Goal: Information Seeking & Learning: Learn about a topic

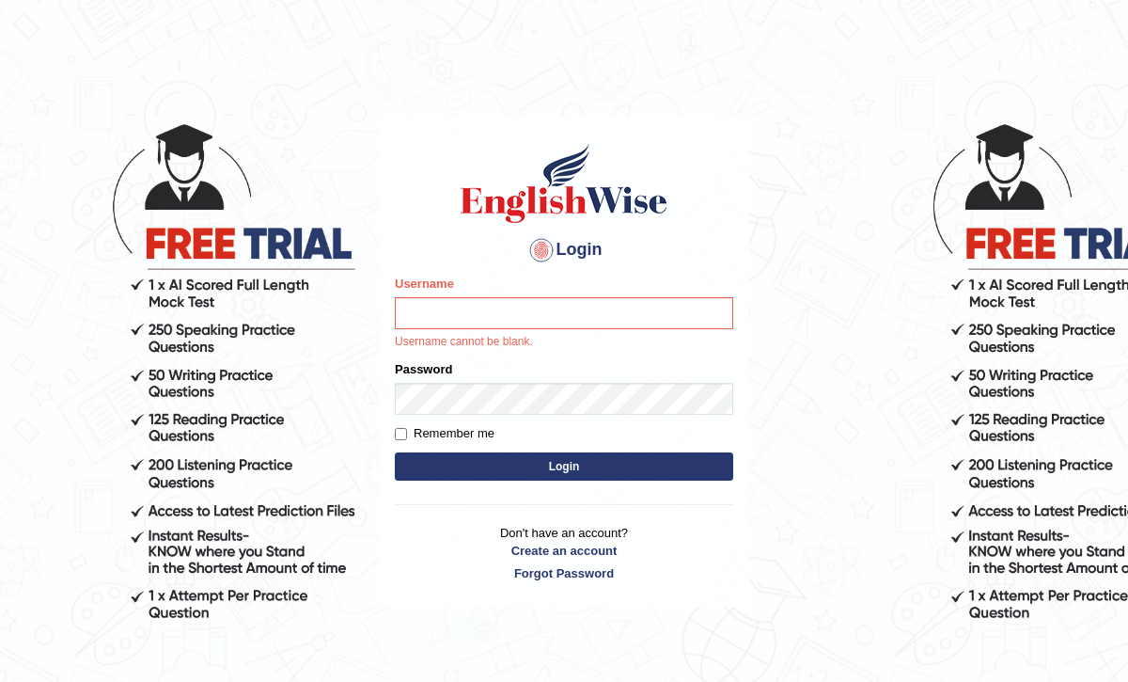
click at [586, 483] on form "Please fix the following errors: Username Username cannot be blank. Password Re…" at bounding box center [564, 380] width 338 height 211
click at [539, 327] on input "Username" at bounding box center [564, 313] width 338 height 32
type input "frozan_parramatta"
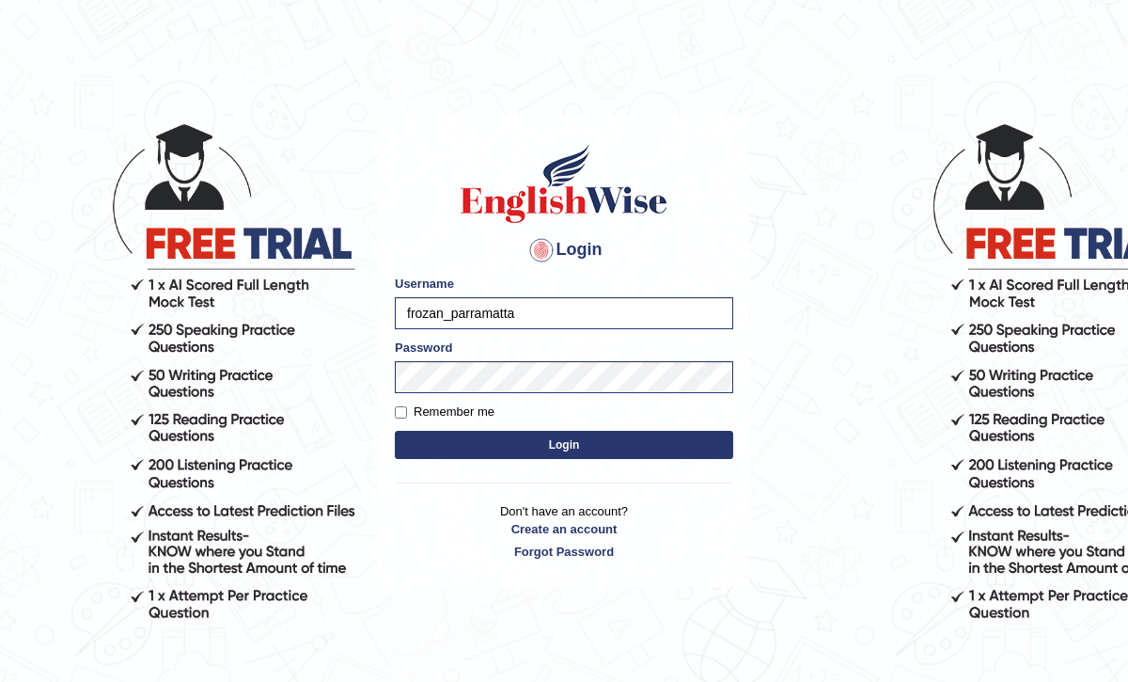
click at [539, 438] on button "Login" at bounding box center [564, 445] width 338 height 28
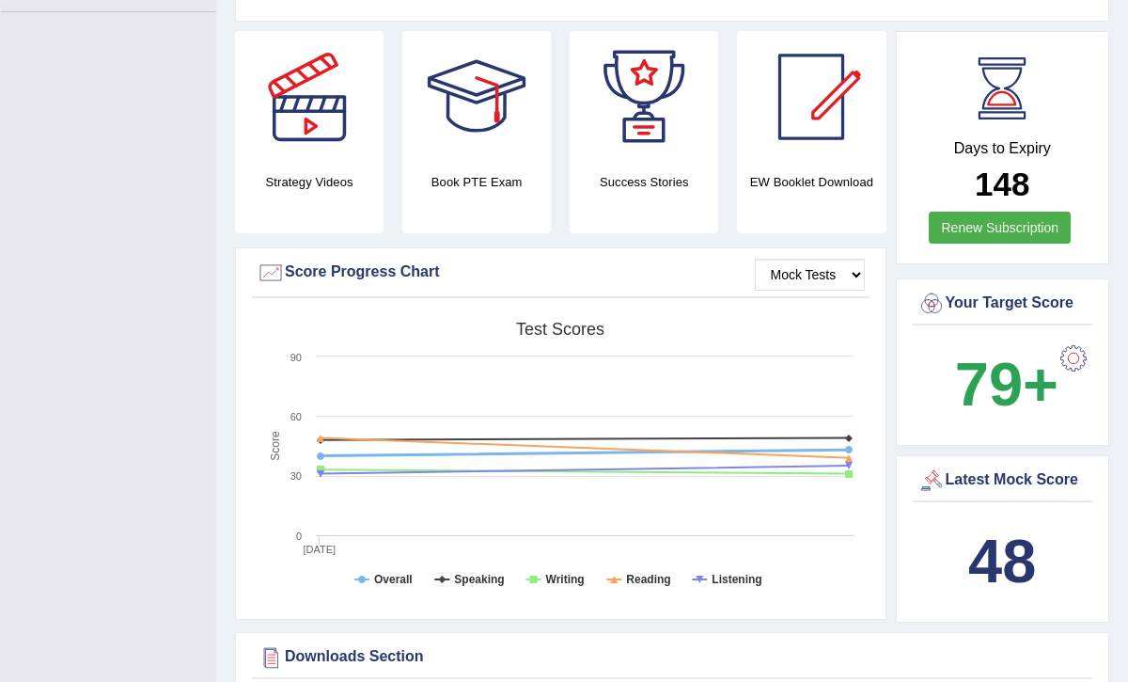
scroll to position [494, 0]
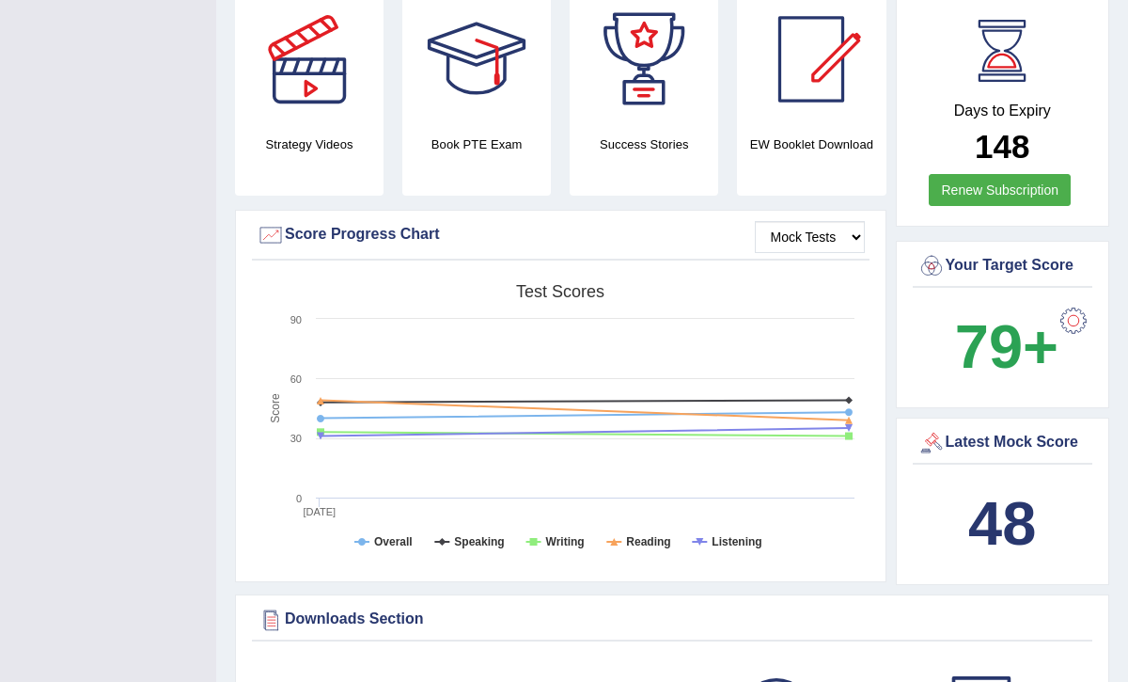
click at [987, 511] on b "48" at bounding box center [1002, 523] width 68 height 69
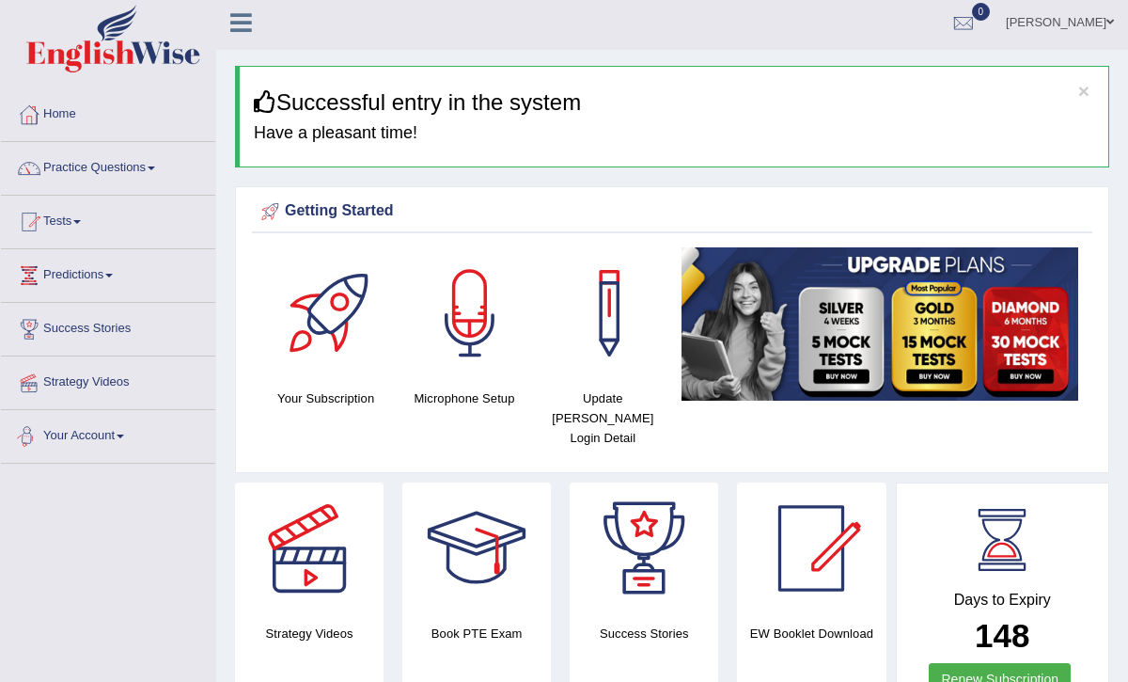
scroll to position [0, 0]
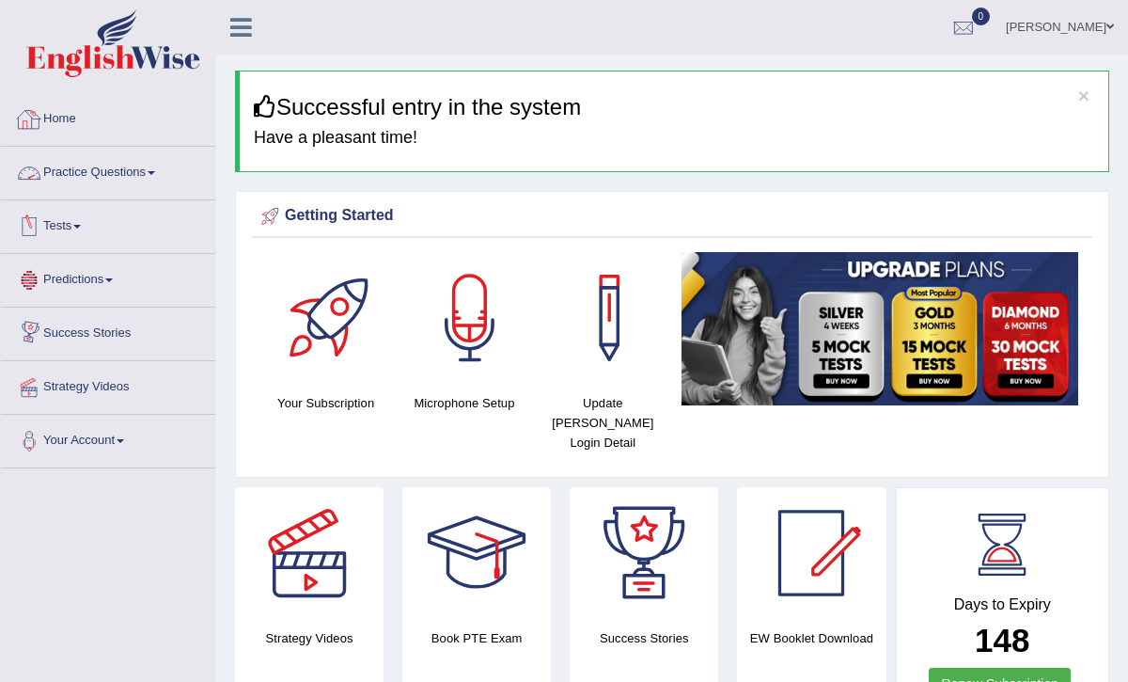
click at [123, 174] on link "Practice Questions" at bounding box center [108, 170] width 214 height 47
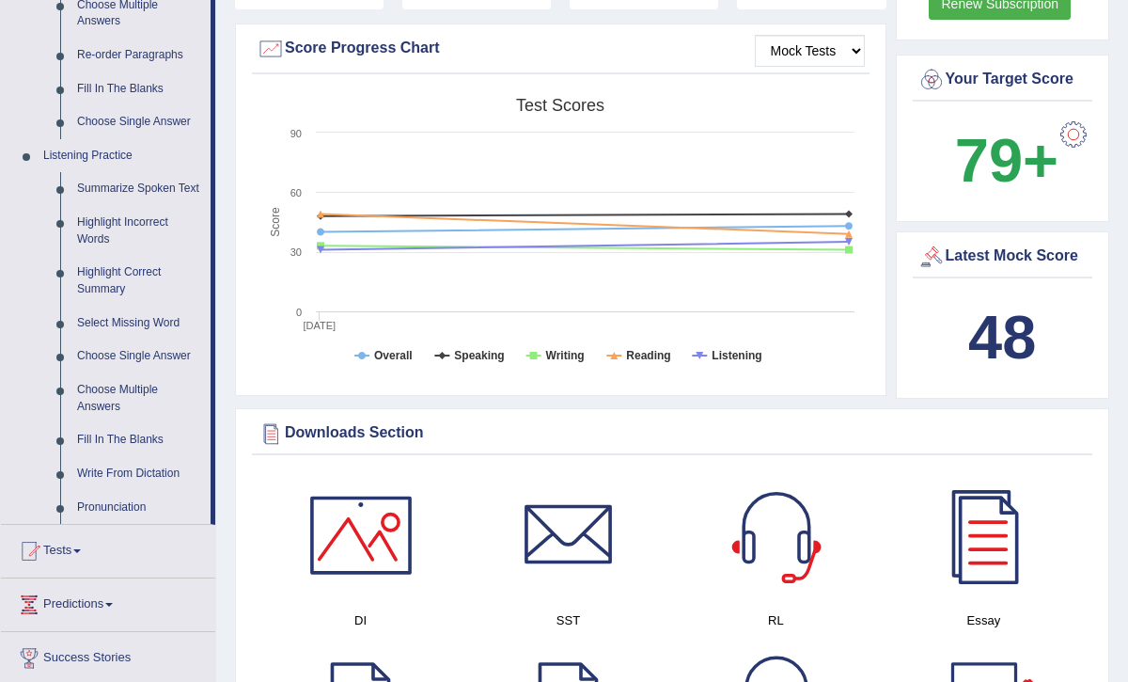
scroll to position [677, 0]
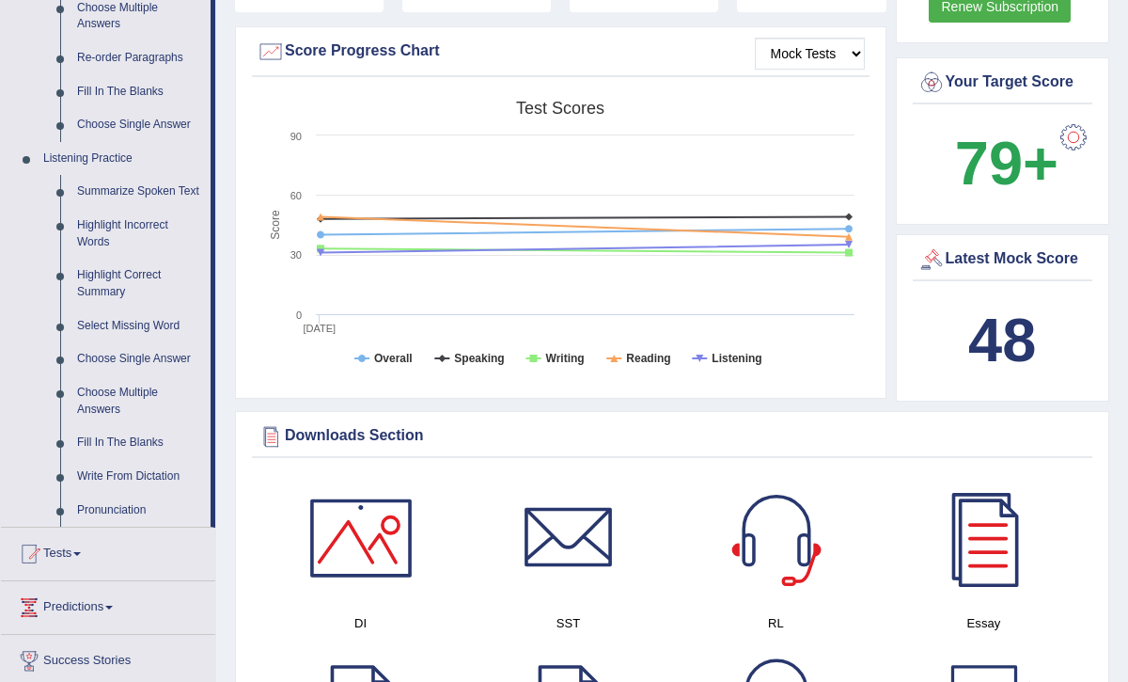
click at [127, 494] on link "Write From Dictation" at bounding box center [140, 477] width 142 height 34
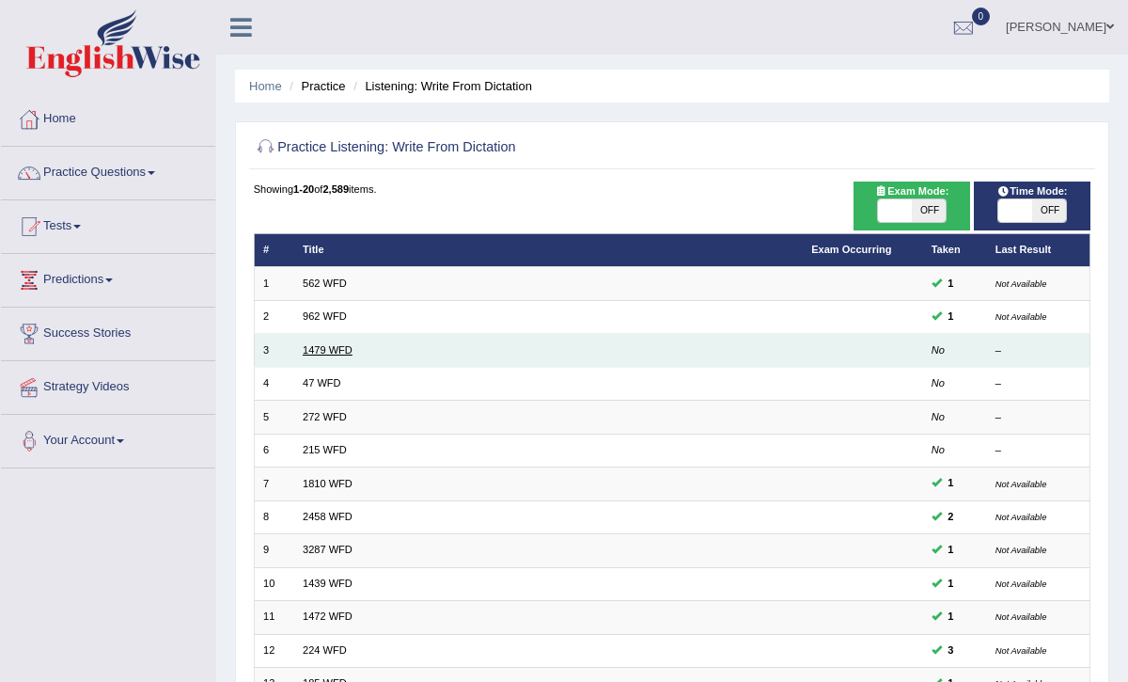
click at [348, 350] on link "1479 WFD" at bounding box center [328, 349] width 50 height 11
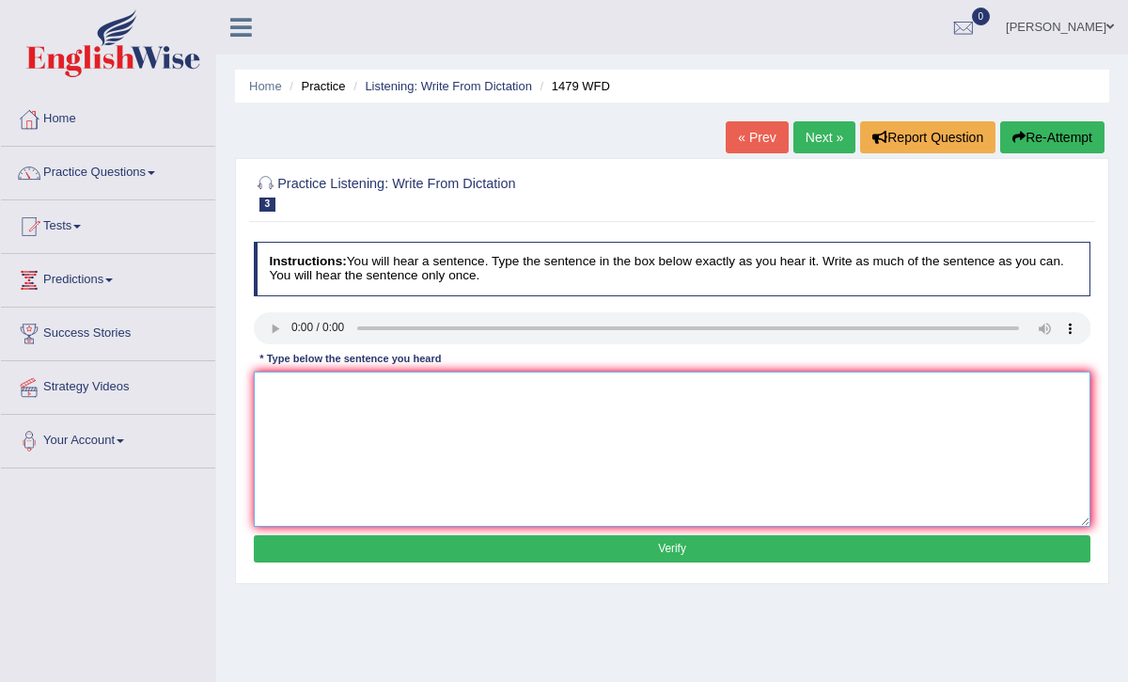
click at [268, 389] on textarea at bounding box center [673, 448] width 838 height 155
type textarea "t"
click at [331, 391] on textarea "The teacher" at bounding box center [673, 448] width 838 height 155
click at [387, 389] on textarea "The teacher required the students to attand the" at bounding box center [673, 448] width 838 height 155
click at [502, 390] on textarea "The teacher required students to attand the" at bounding box center [673, 448] width 838 height 155
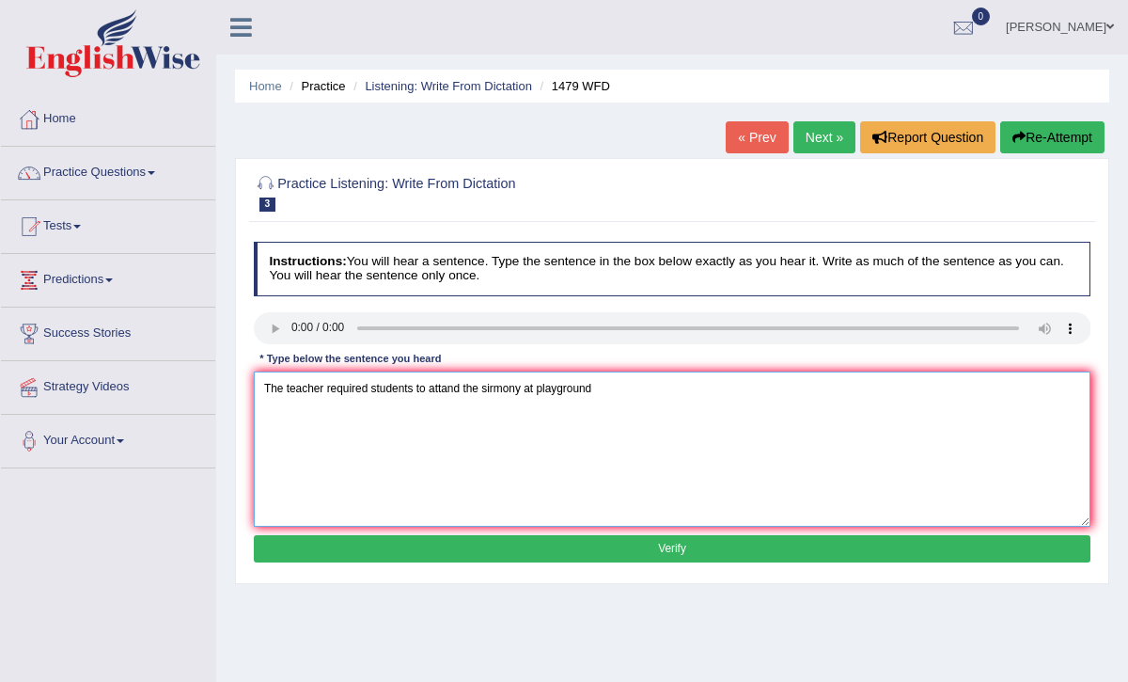
click at [525, 387] on textarea "The teacher required students to attand the sirmony at playground" at bounding box center [673, 448] width 838 height 155
click at [562, 387] on textarea "The teacher required students to attand the sirmony hold at playground" at bounding box center [673, 448] width 838 height 155
click at [658, 389] on textarea "The teacher required students to attand the sirmony hold playground" at bounding box center [673, 448] width 838 height 155
click at [680, 388] on textarea "The teacher required students to attand the sirmony hold playground of summer v…" at bounding box center [673, 448] width 838 height 155
click at [722, 388] on textarea "The teacher required students to attand the sirmony hold playground of summer v…" at bounding box center [673, 448] width 838 height 155
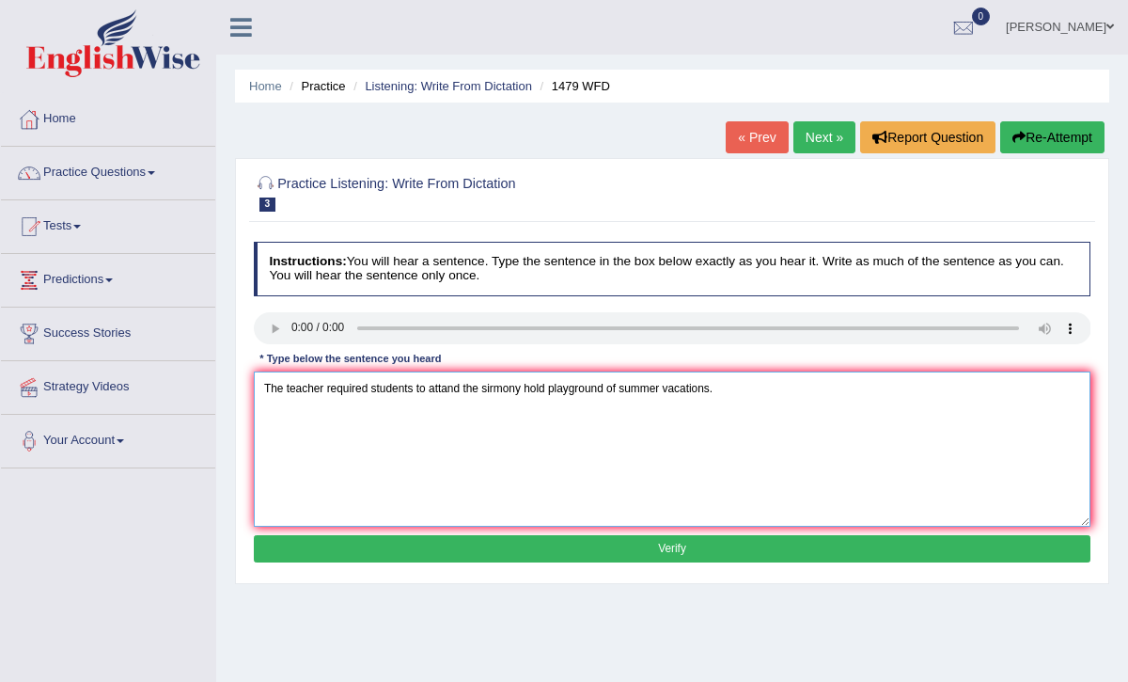
click at [526, 389] on textarea "The teacher required students to attand the sirmony hold playground of summer v…" at bounding box center [673, 448] width 838 height 155
type textarea "The teacher required students to attand the sirmony sarmony surmony hold playgr…"
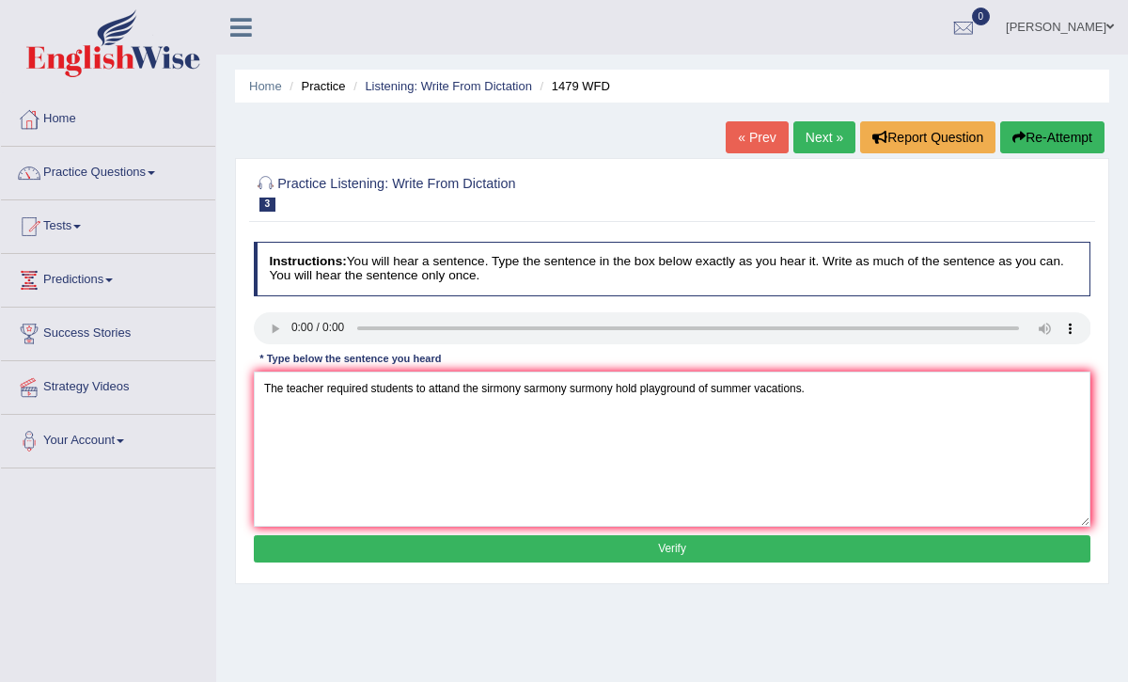
click at [606, 535] on button "Verify" at bounding box center [673, 548] width 838 height 27
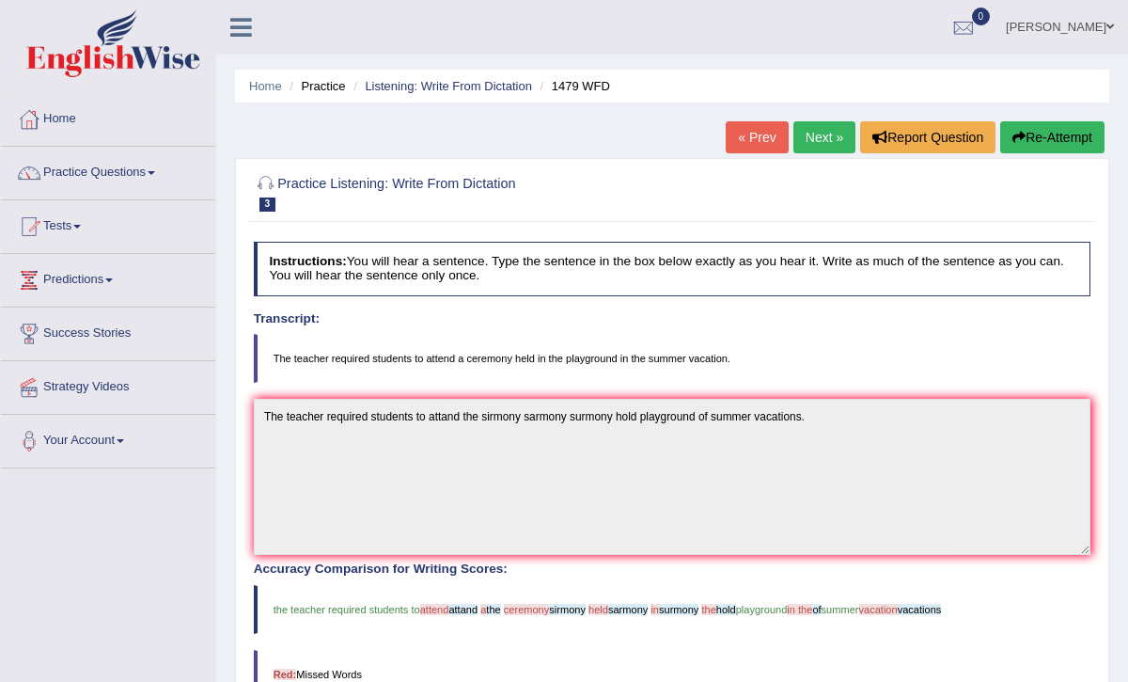
click at [1069, 128] on button "Re-Attempt" at bounding box center [1052, 137] width 104 height 32
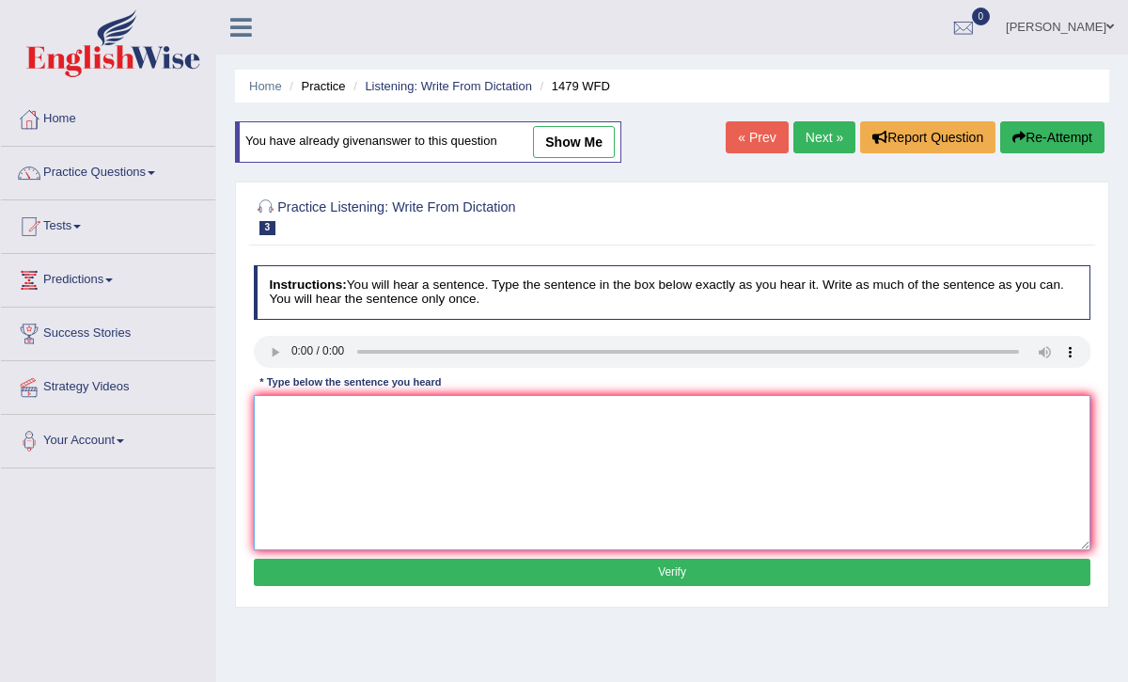
click at [273, 434] on textarea at bounding box center [673, 472] width 838 height 155
click at [381, 416] on textarea "The teacher required to students" at bounding box center [673, 472] width 838 height 155
click at [437, 408] on textarea "The teacher required students" at bounding box center [673, 472] width 838 height 155
click at [559, 415] on textarea "The teacher required students to attend the ceremony held summer" at bounding box center [673, 472] width 838 height 155
click at [713, 418] on textarea "The teacher required students to attend the ceremony held in a playgroud of the…" at bounding box center [673, 472] width 838 height 155
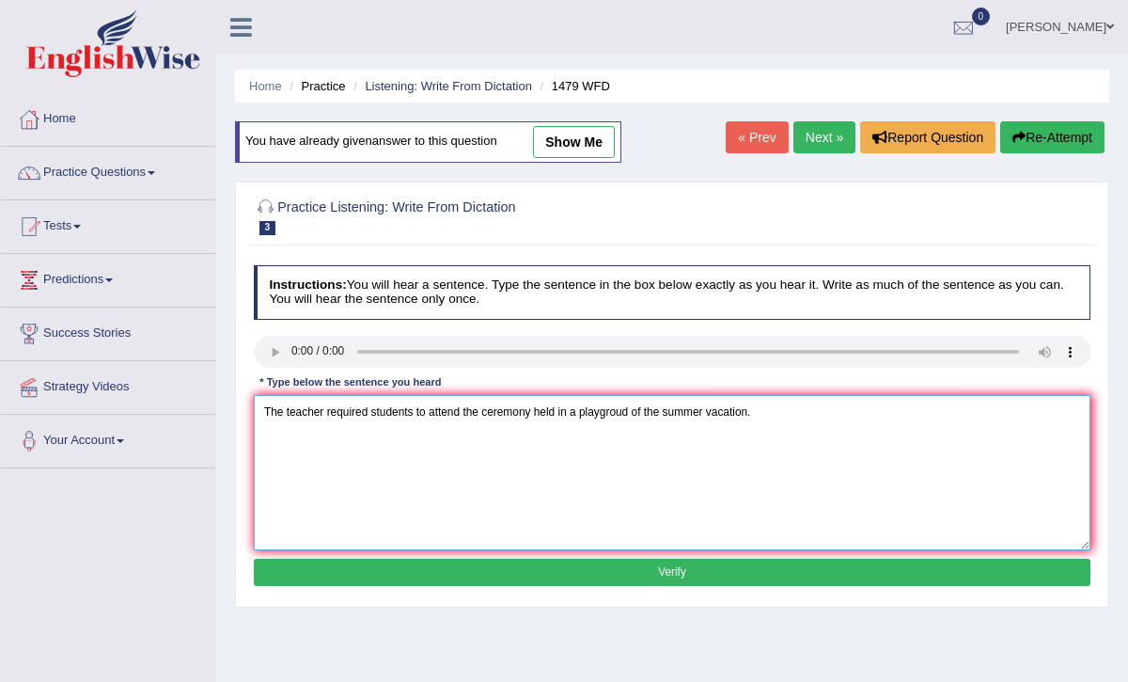
type textarea "The teacher required students to attend the ceremony held in a playgroud of the…"
click at [692, 578] on button "Verify" at bounding box center [673, 571] width 838 height 27
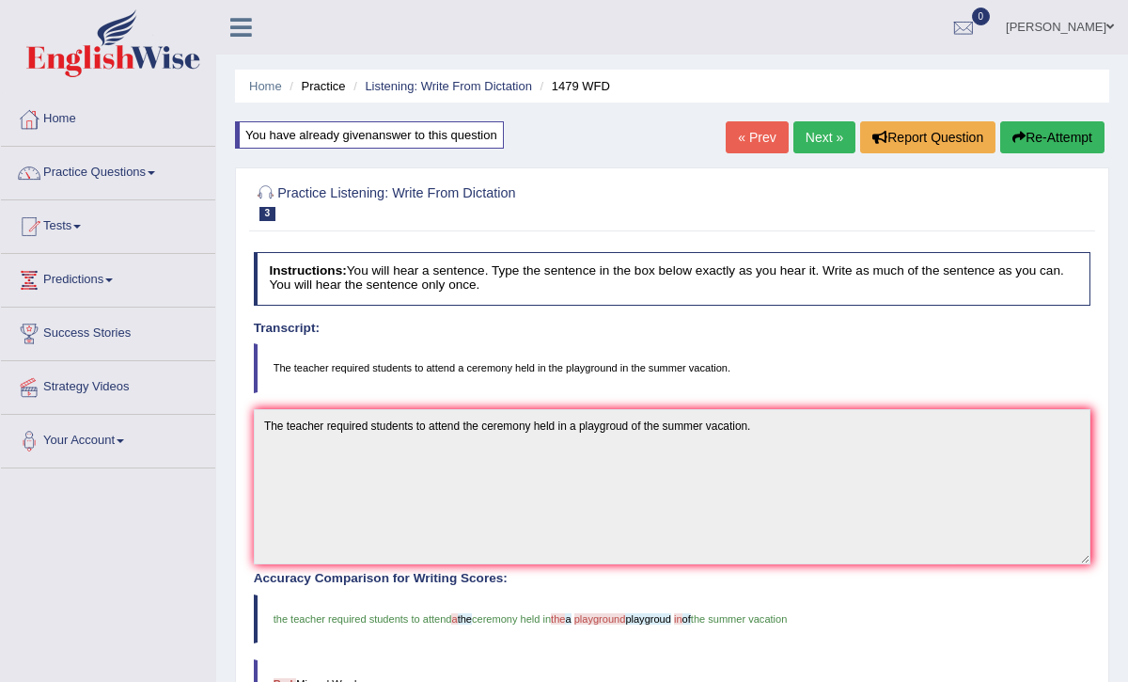
click at [812, 140] on link "Next »" at bounding box center [824, 137] width 62 height 32
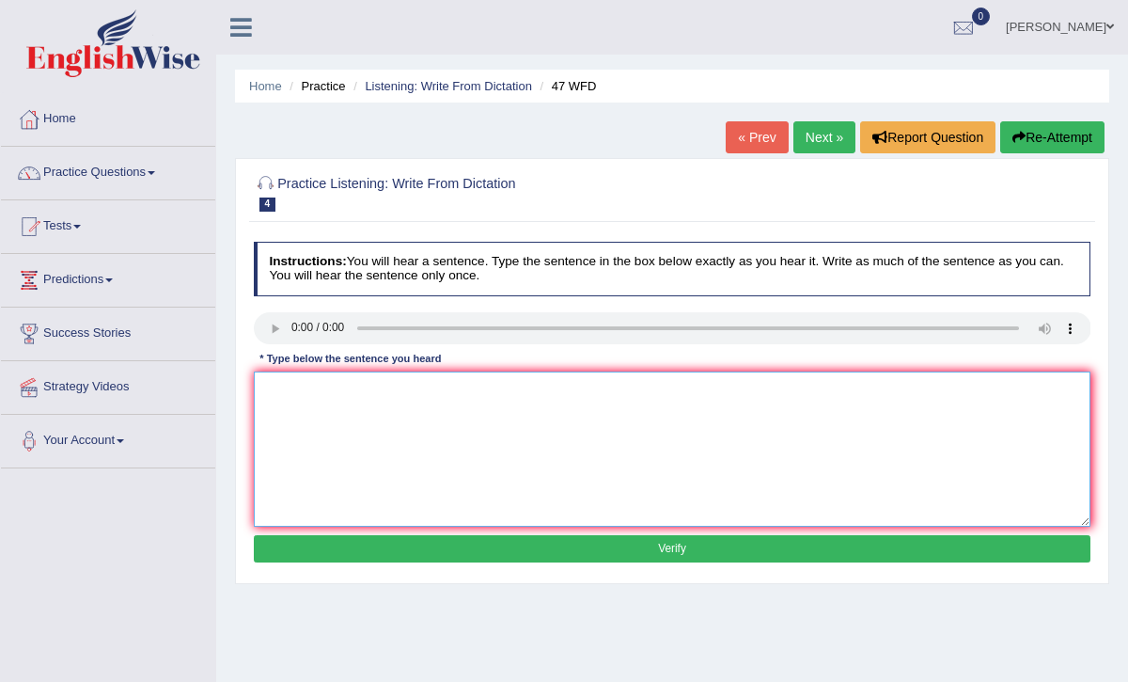
click at [296, 394] on textarea at bounding box center [673, 448] width 838 height 155
click at [390, 388] on textarea "Tow drops of the solution heated on test tube" at bounding box center [673, 448] width 838 height 155
click at [464, 387] on textarea "Tow drops of the solution will heated on test tube" at bounding box center [673, 448] width 838 height 155
click at [528, 390] on textarea "Tow drops of the solution will heated on a test tube" at bounding box center [673, 448] width 838 height 155
type textarea "Tow drops of the solution will heated on a test tube."
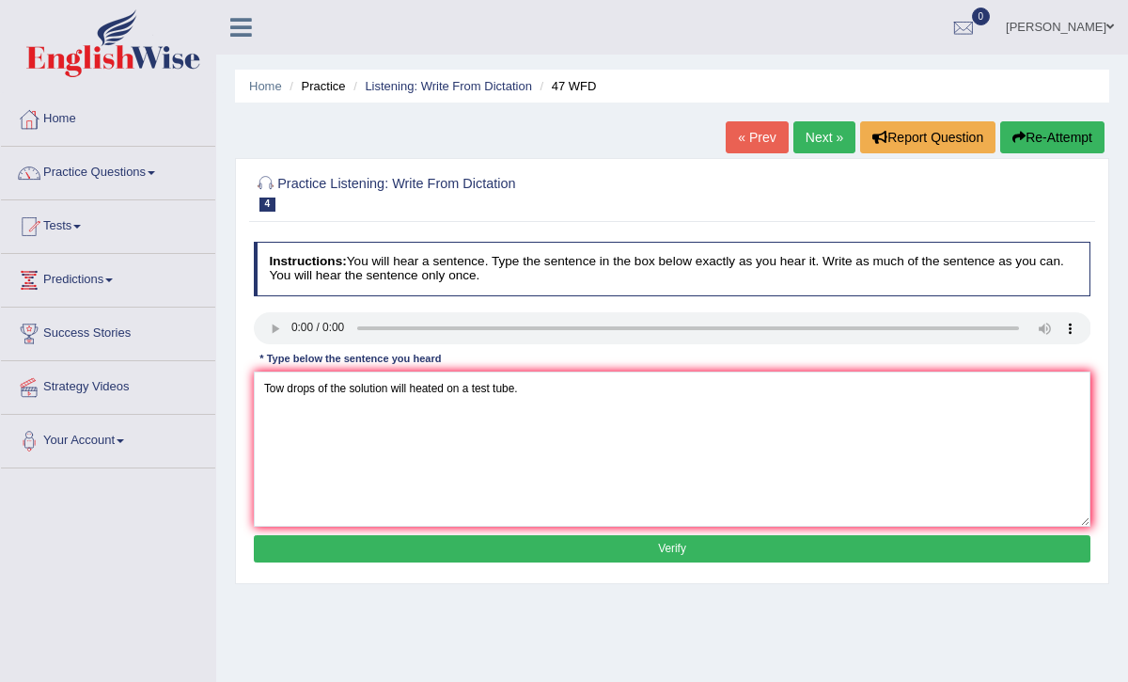
click at [635, 546] on button "Verify" at bounding box center [673, 548] width 838 height 27
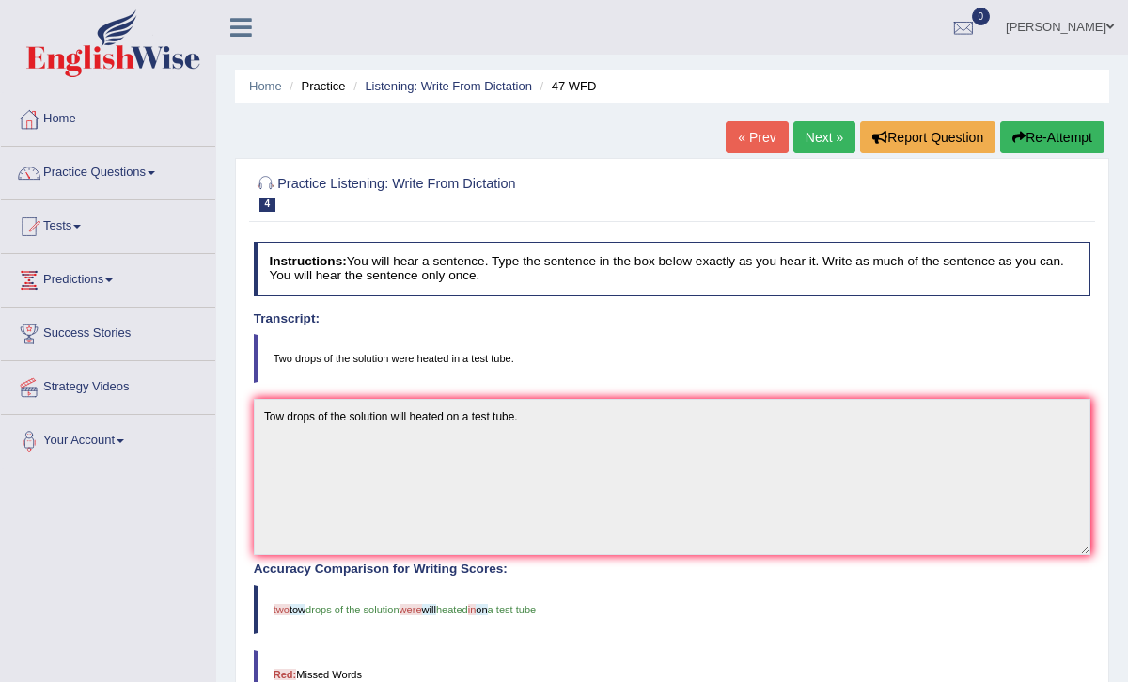
click at [1059, 122] on button "Re-Attempt" at bounding box center [1052, 137] width 104 height 32
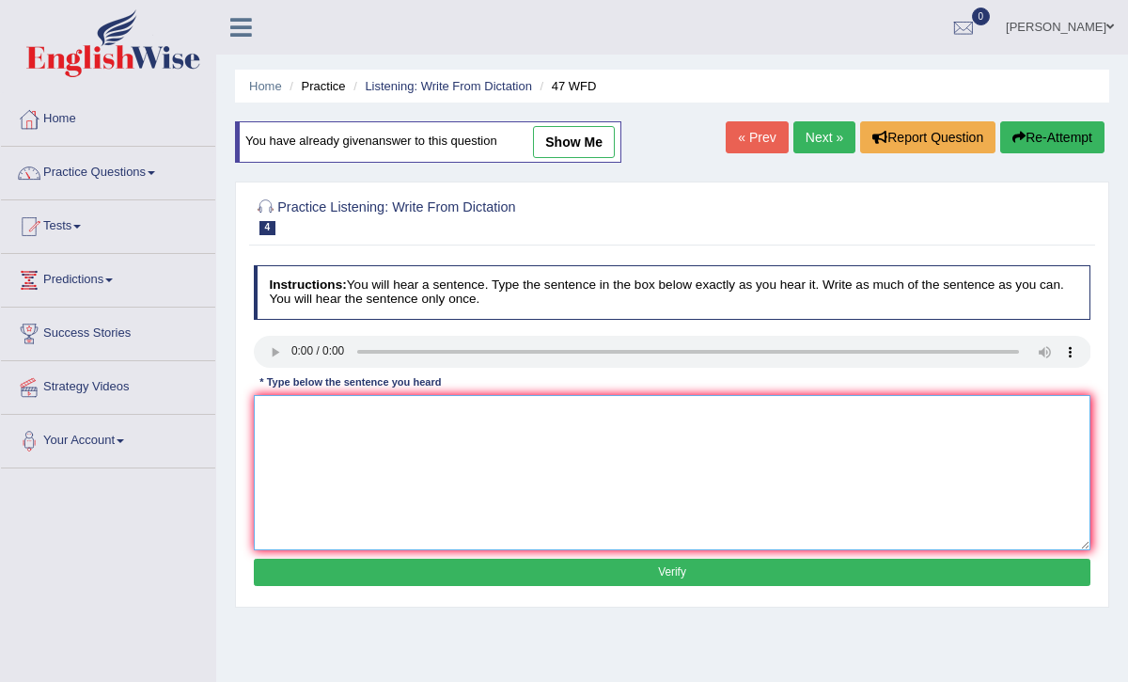
click at [309, 428] on textarea at bounding box center [673, 472] width 838 height 155
type textarea "Two drops of the sulotion were heated in a test tube."
click at [431, 567] on button "Verify" at bounding box center [673, 571] width 838 height 27
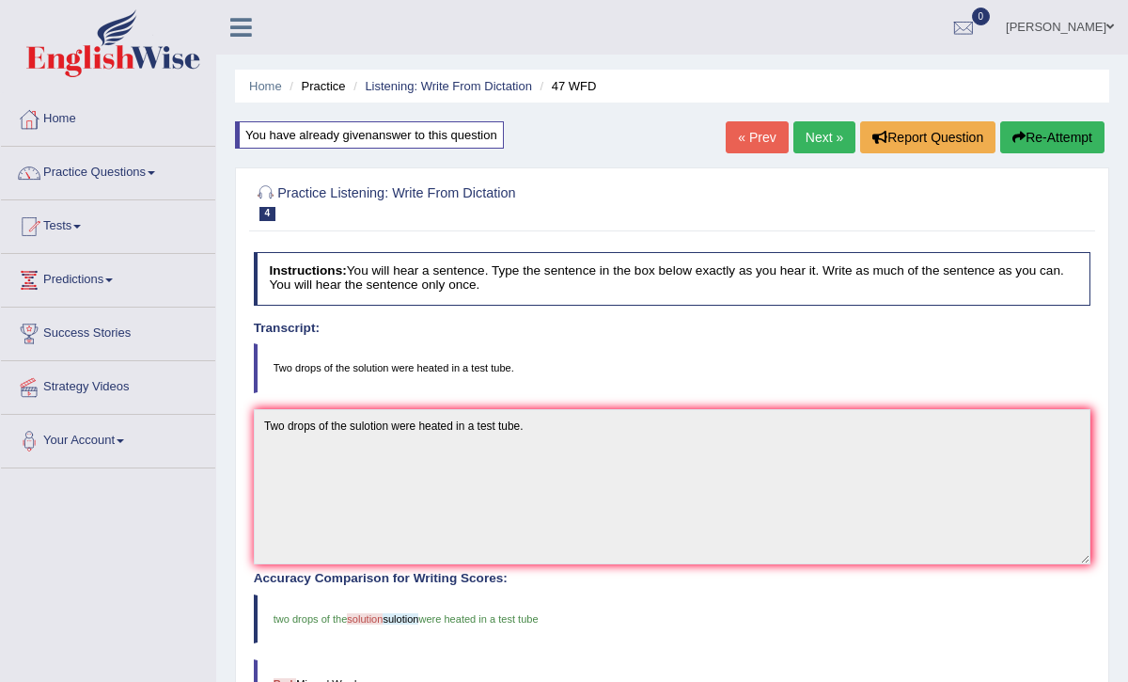
click at [806, 146] on link "Next »" at bounding box center [824, 137] width 62 height 32
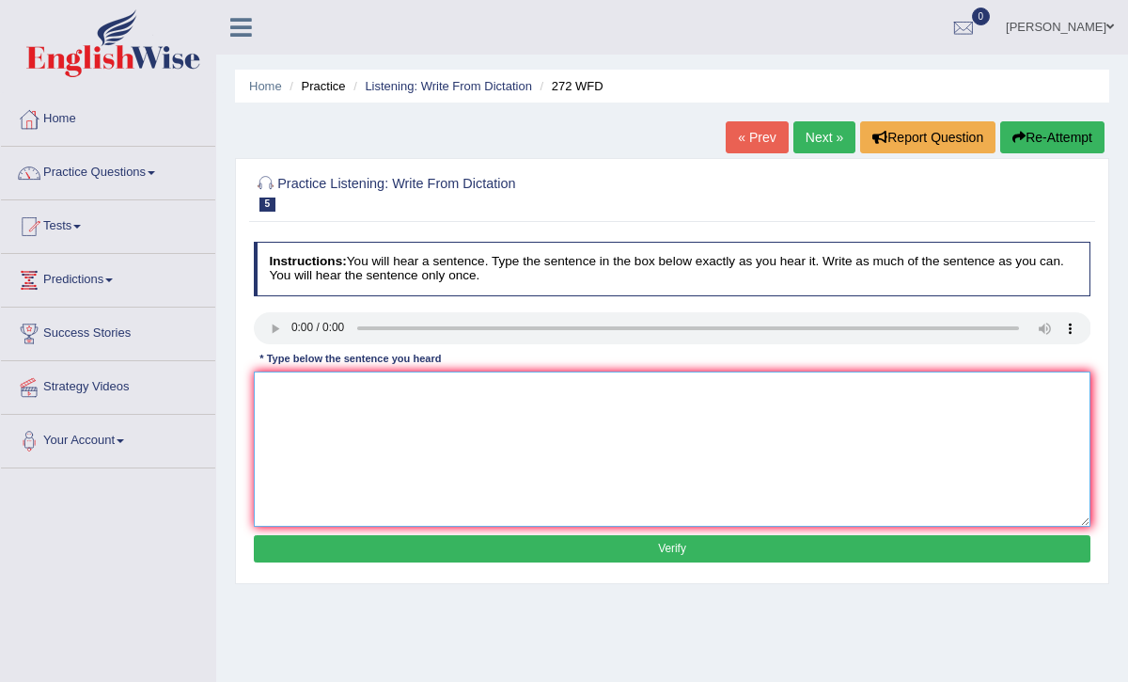
click at [313, 398] on textarea at bounding box center [673, 448] width 838 height 155
click at [376, 390] on textarea "The development has" at bounding box center [673, 448] width 838 height 155
click at [416, 387] on textarea "The development has great nagative" at bounding box center [673, 448] width 838 height 155
click at [450, 391] on textarea "The development has great negative" at bounding box center [673, 448] width 838 height 155
click at [486, 399] on textarea "The development has great negative impact" at bounding box center [673, 448] width 838 height 155
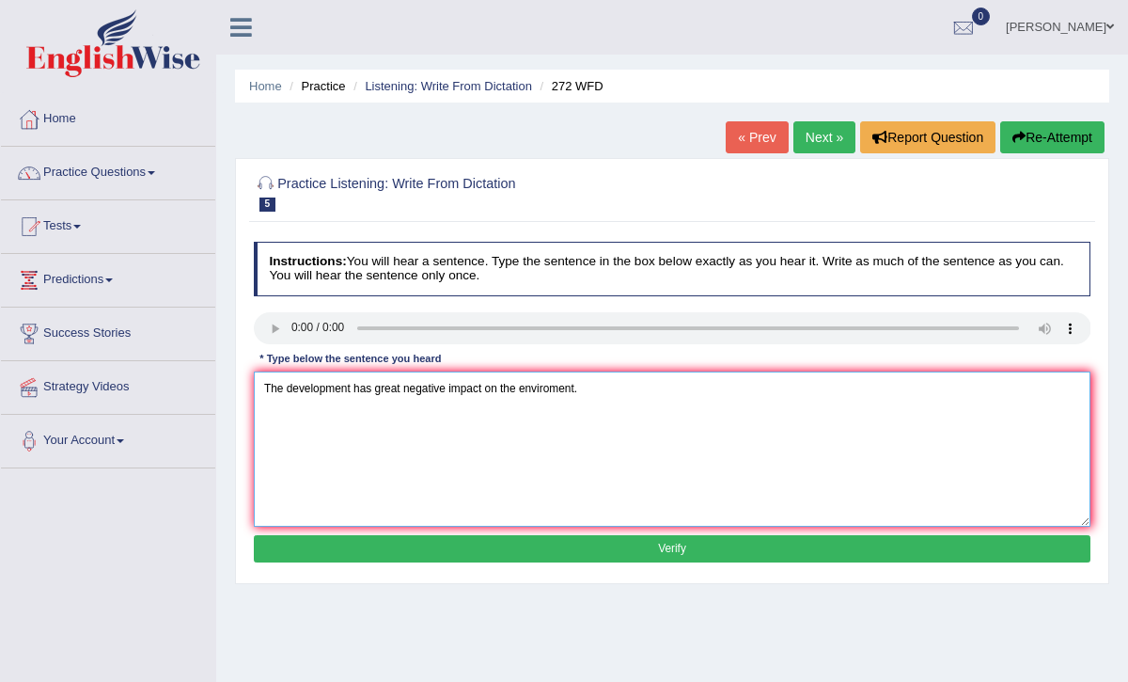
type textarea "The development has great negative impact on the enviroment."
click at [613, 537] on button "Verify" at bounding box center [673, 548] width 838 height 27
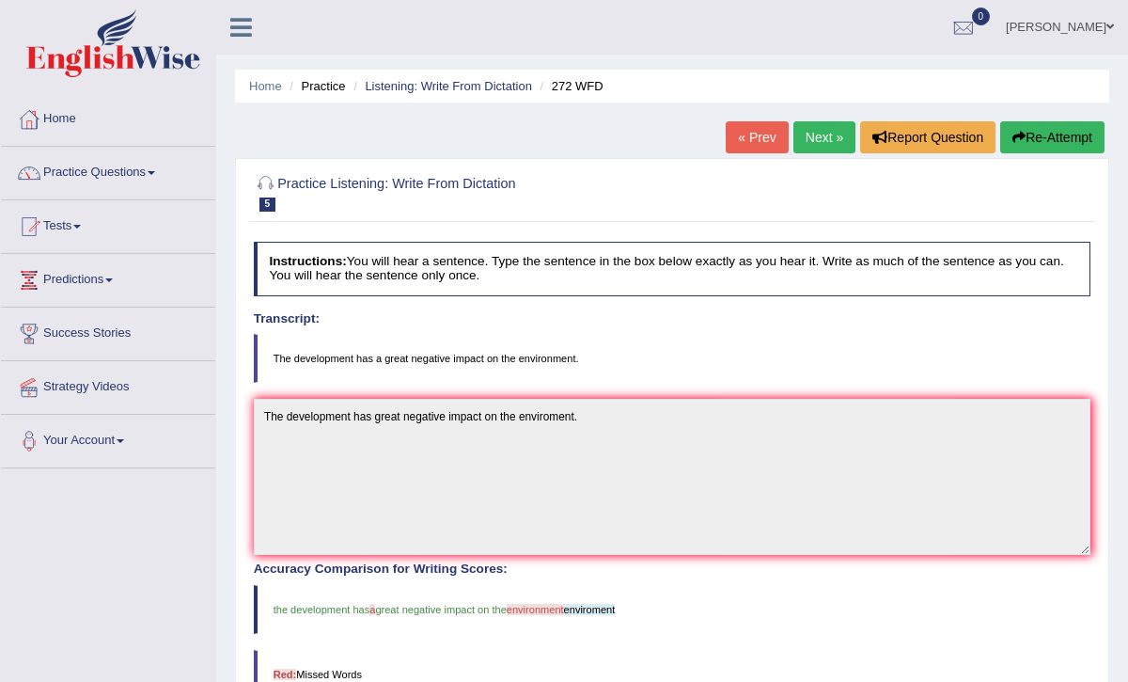
click at [1013, 139] on icon "button" at bounding box center [1019, 137] width 13 height 13
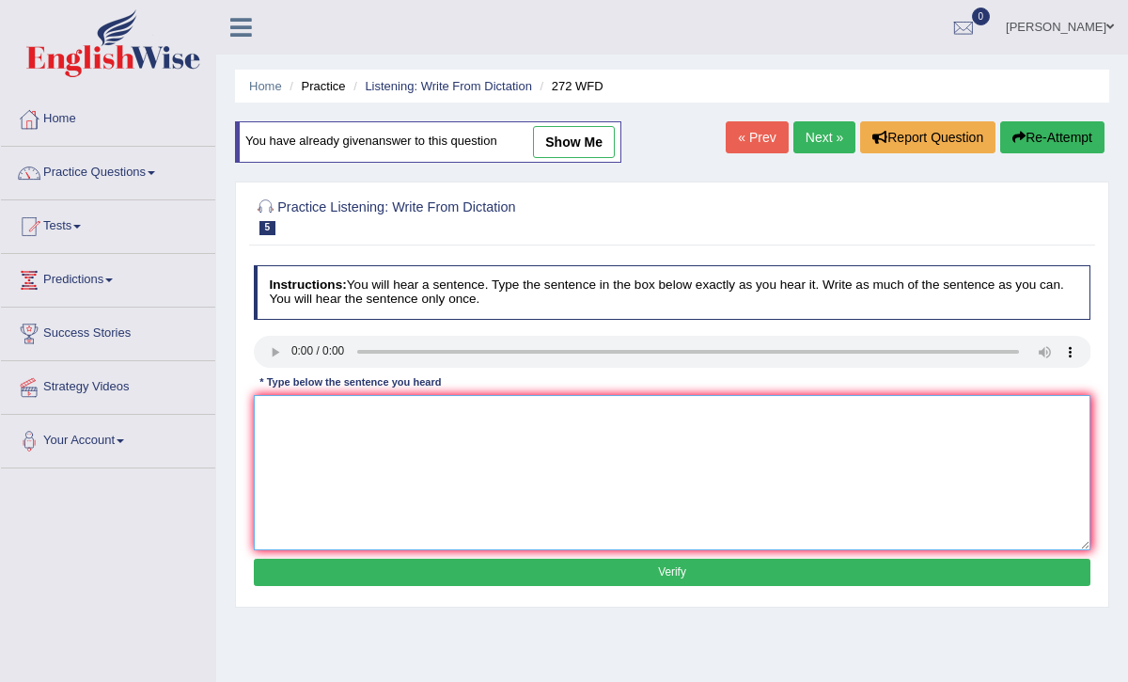
click at [301, 411] on textarea at bounding box center [673, 472] width 838 height 155
type textarea "t"
click at [508, 412] on textarea "The development has a great negative impact on environment." at bounding box center [673, 472] width 838 height 155
type textarea "The development has a great negative impact on the environment."
click at [645, 567] on button "Verify" at bounding box center [673, 571] width 838 height 27
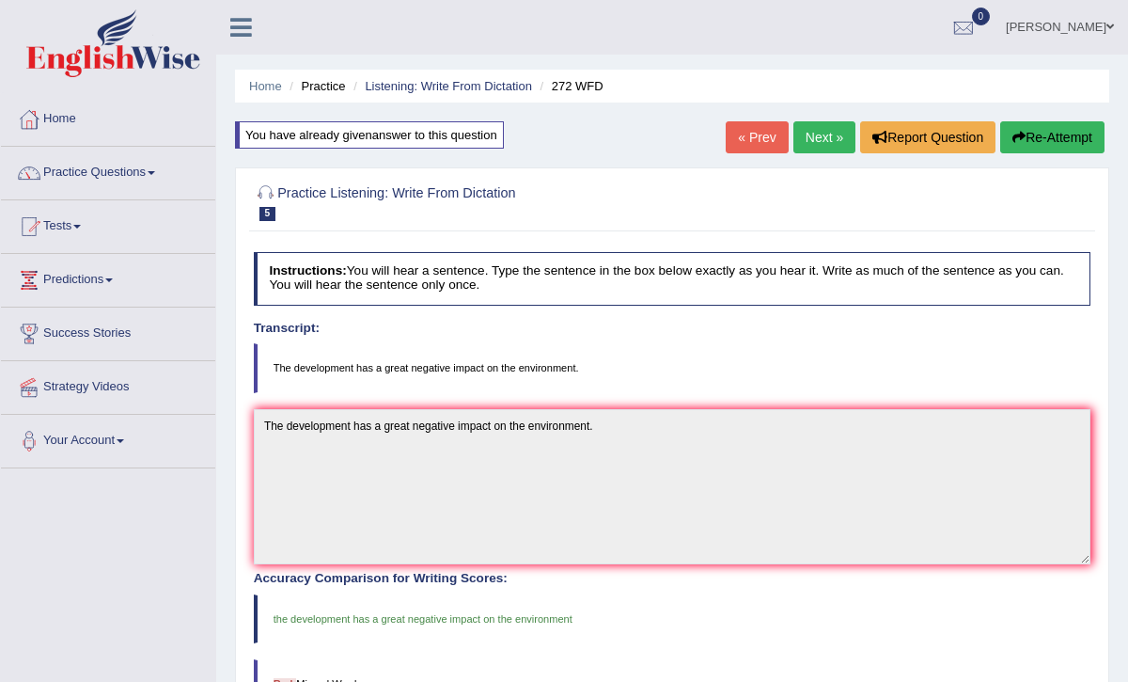
click at [815, 134] on link "Next »" at bounding box center [824, 137] width 62 height 32
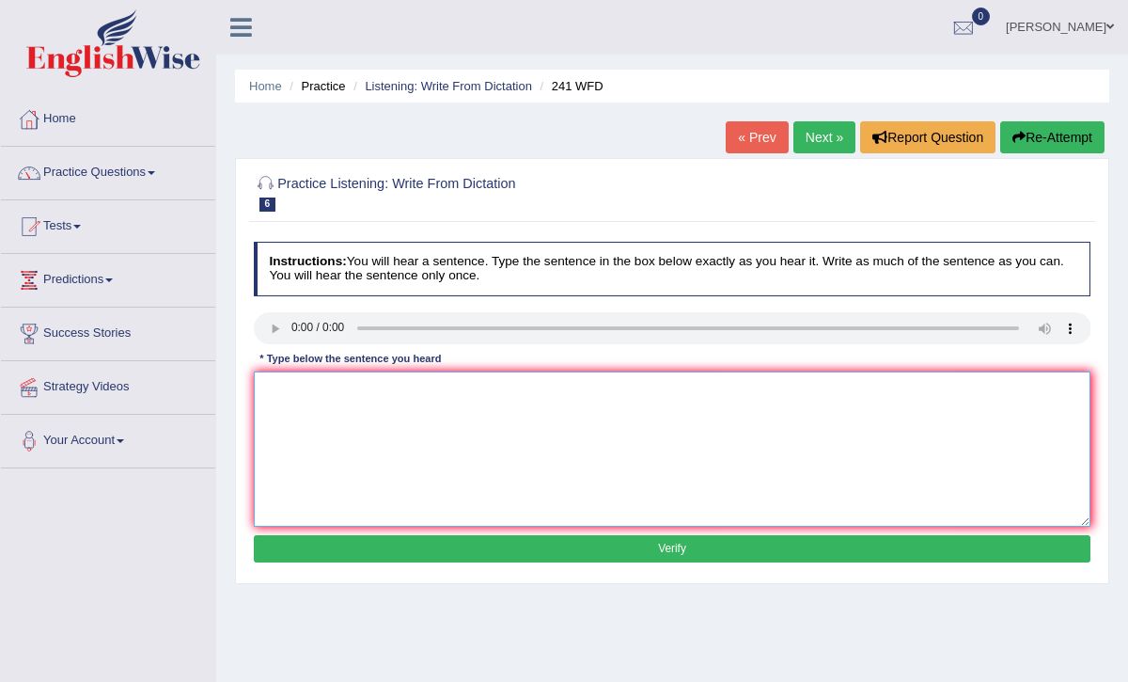
click at [275, 390] on textarea at bounding box center [673, 448] width 838 height 155
click at [591, 397] on textarea "Please check the information on the website for the opening time" at bounding box center [673, 448] width 838 height 155
type textarea "Please check the information on the website for the opening time."
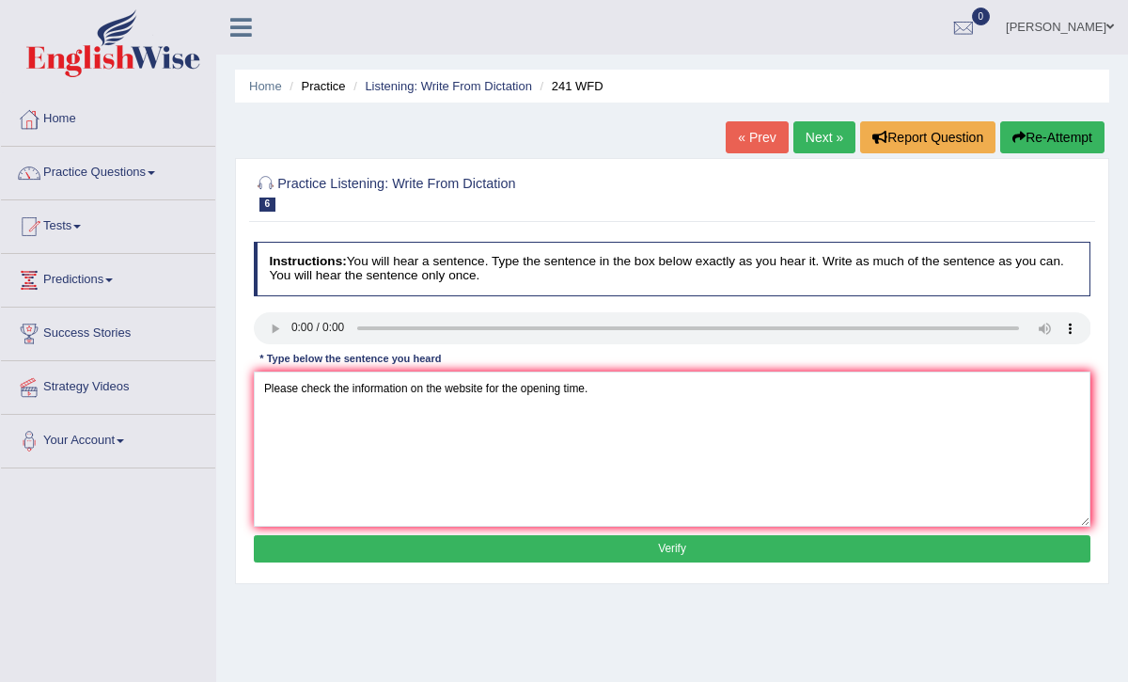
click at [658, 542] on button "Verify" at bounding box center [673, 548] width 838 height 27
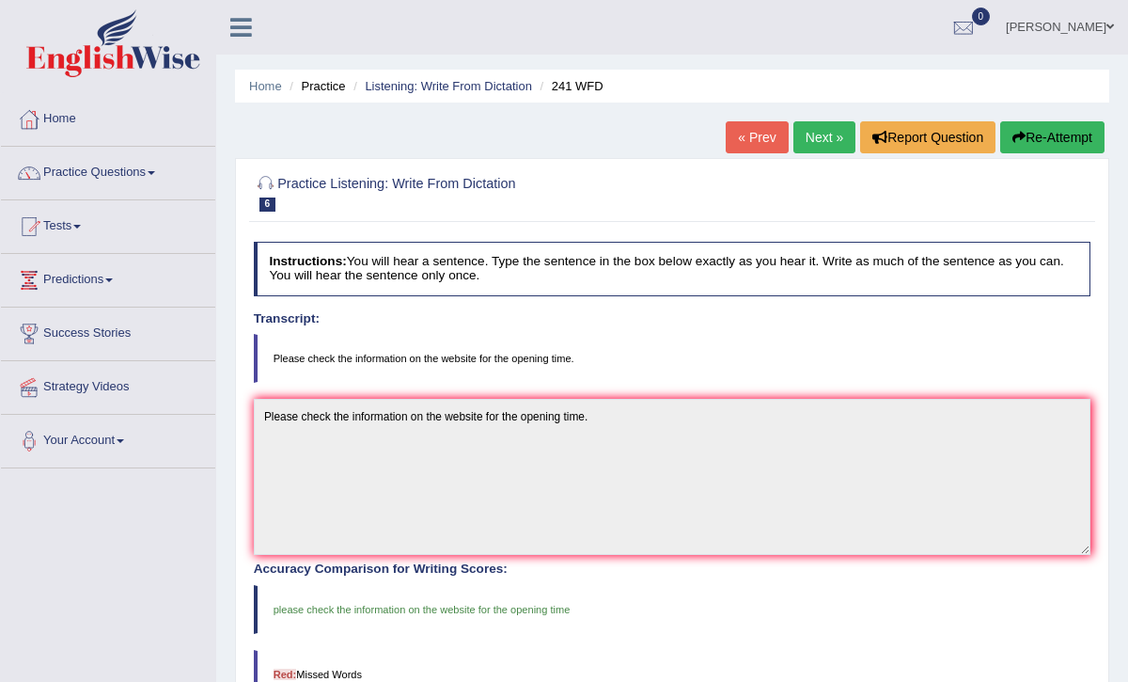
click at [815, 134] on link "Next »" at bounding box center [824, 137] width 62 height 32
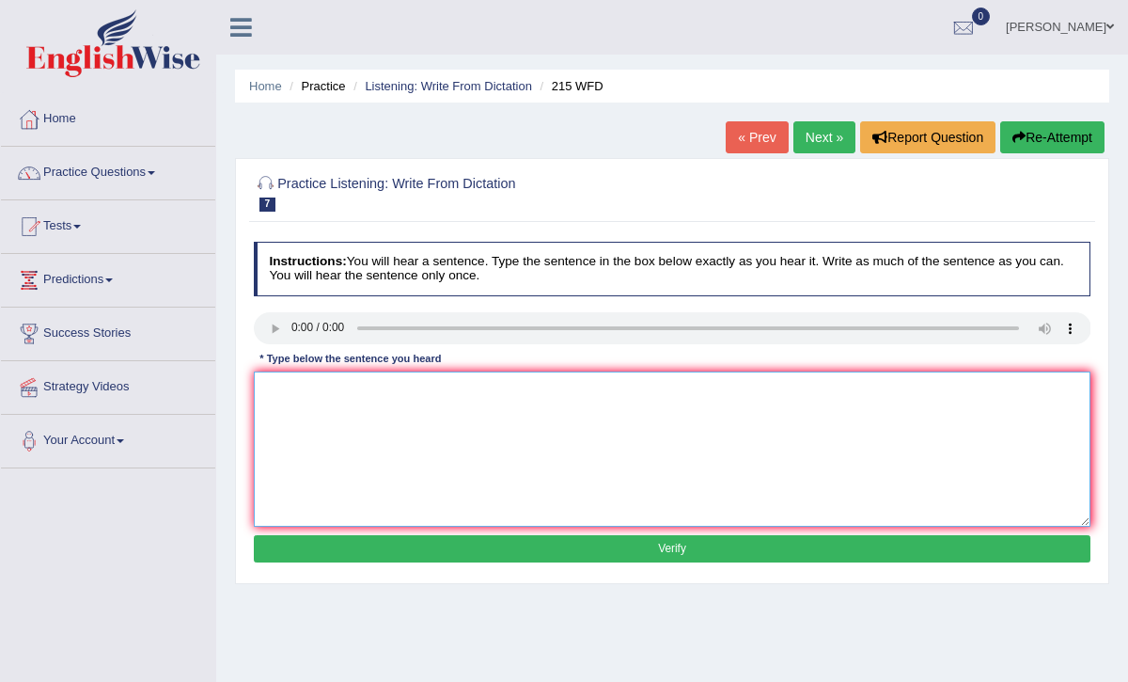
click at [270, 383] on textarea at bounding box center [673, 448] width 838 height 155
click at [332, 390] on textarea "Science" at bounding box center [673, 448] width 838 height 155
type textarea "Science is found everywhere in society [DATE]."
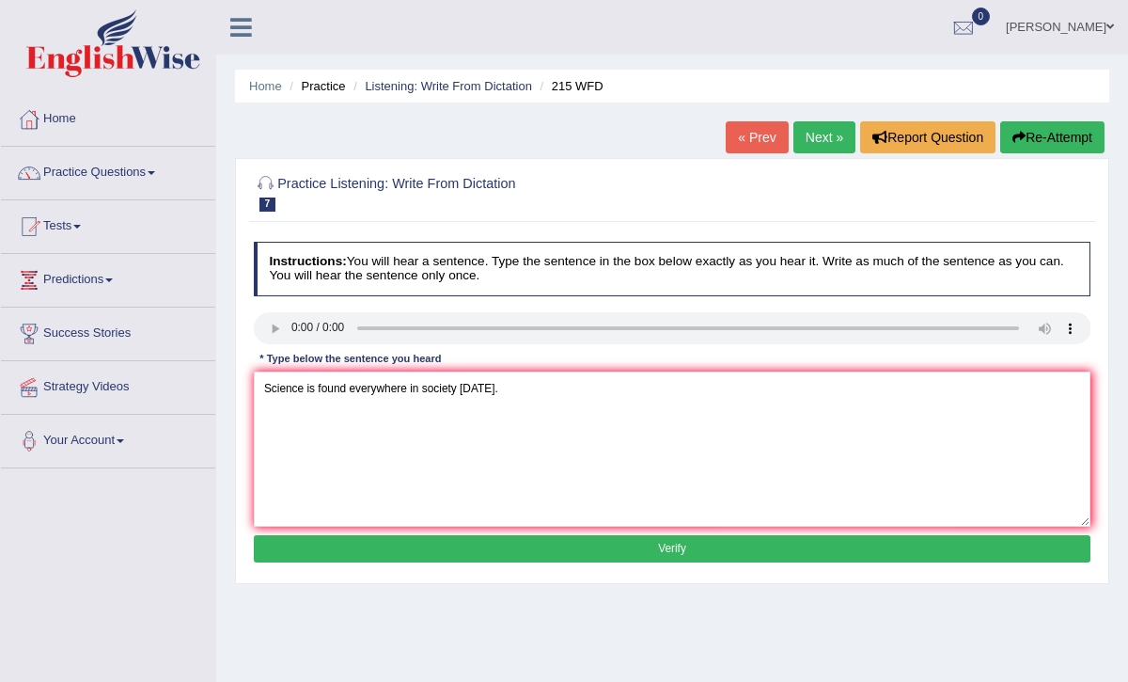
click at [415, 543] on button "Verify" at bounding box center [673, 548] width 838 height 27
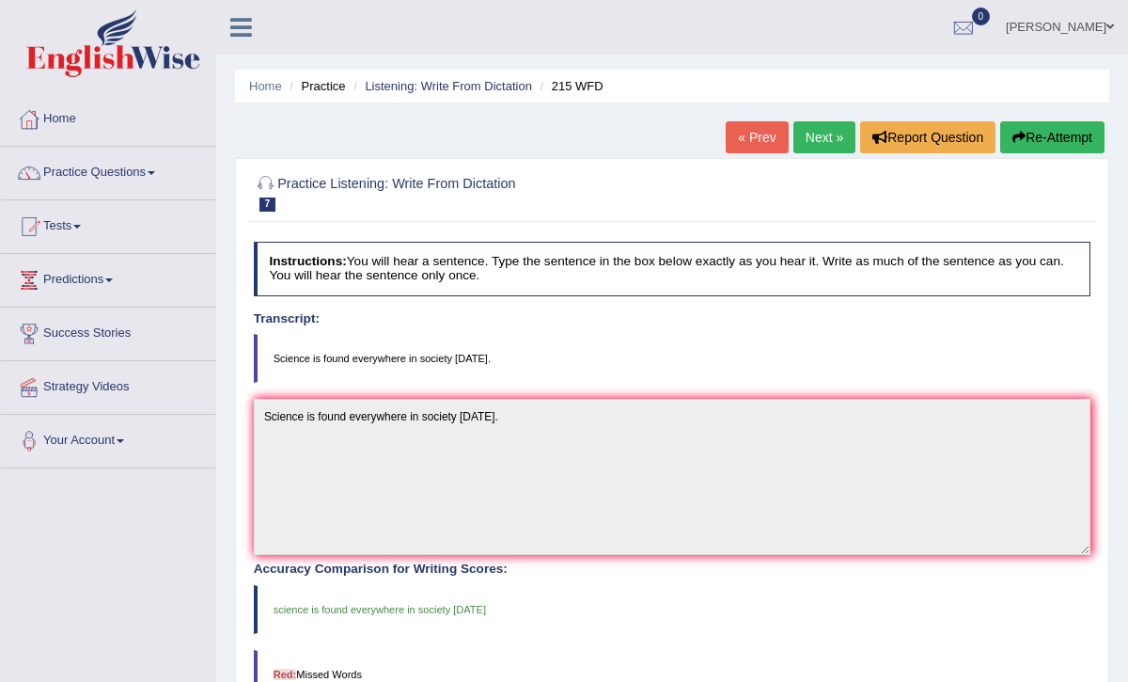
click at [809, 131] on link "Next »" at bounding box center [824, 137] width 62 height 32
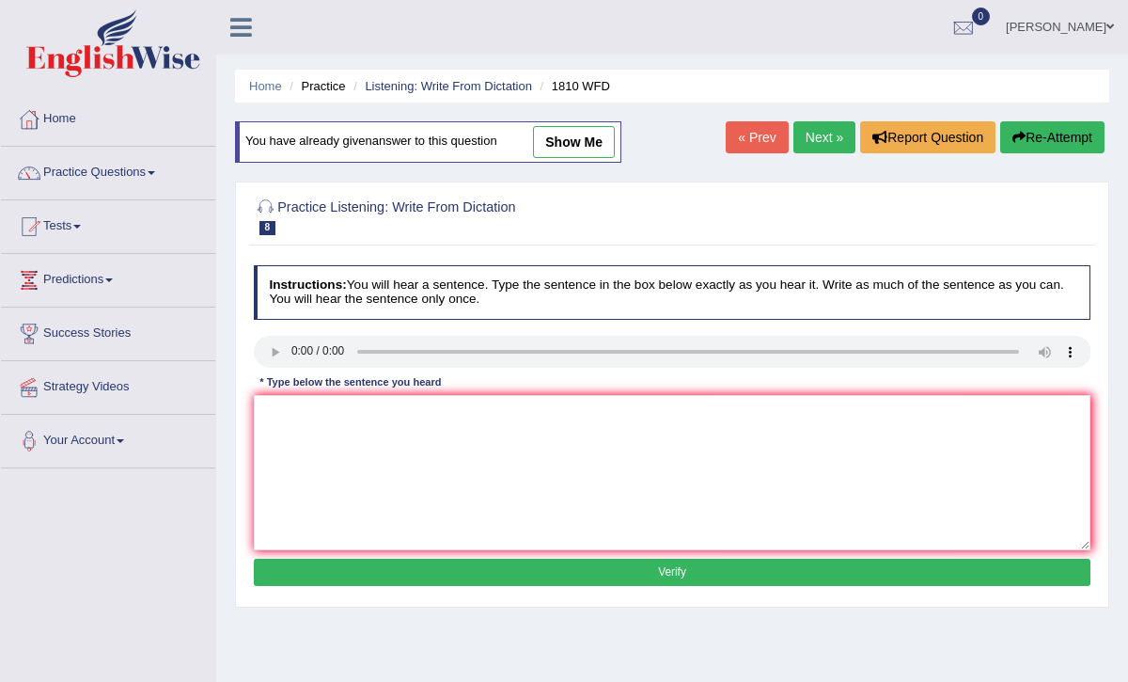
click at [813, 141] on link "Next »" at bounding box center [824, 137] width 62 height 32
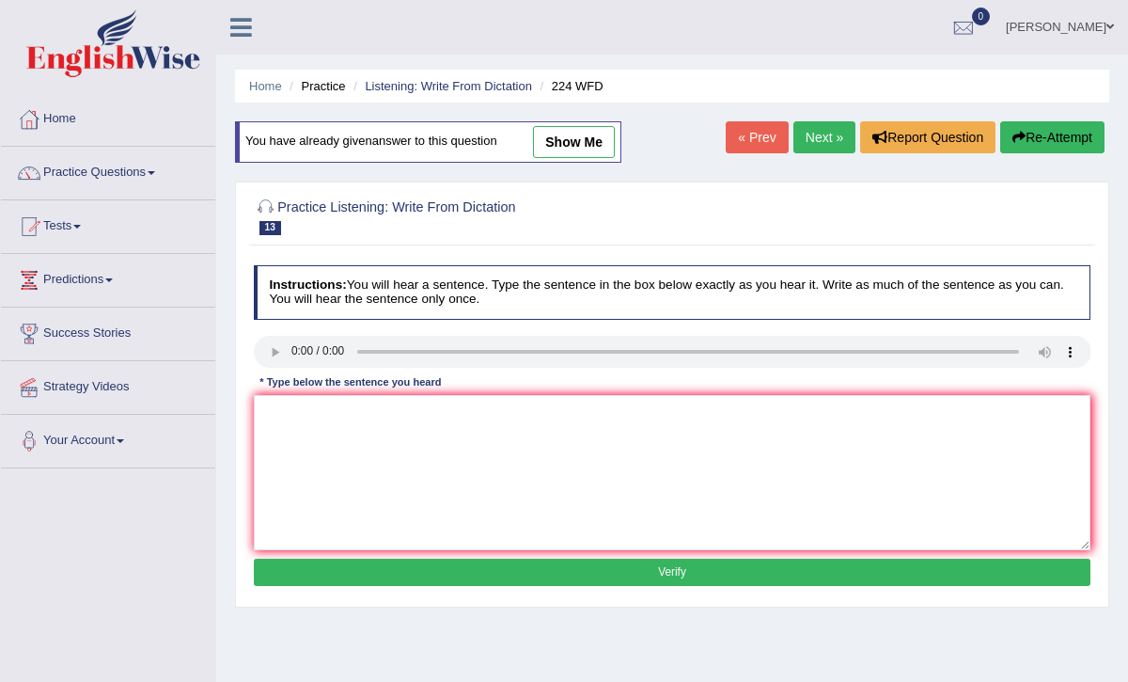
click at [813, 141] on link "Next »" at bounding box center [824, 137] width 62 height 32
click at [144, 171] on link "Practice Questions" at bounding box center [108, 170] width 214 height 47
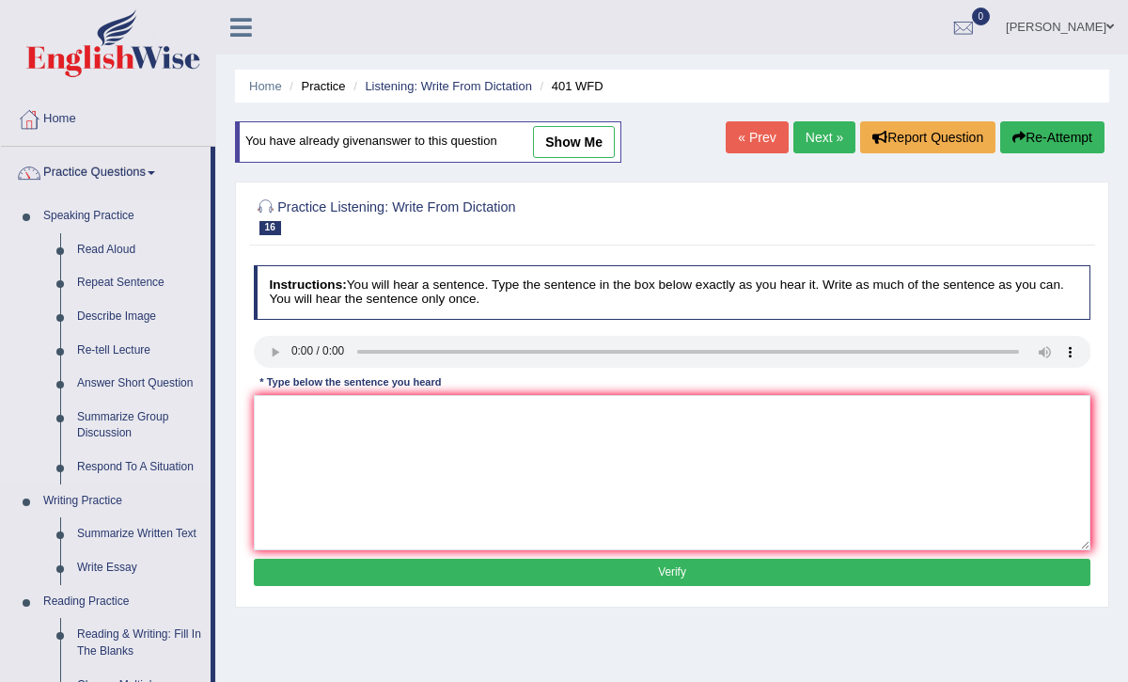
click at [30, 405] on li "Speaking Practice Read Aloud Repeat Sentence Describe Image Re-tell Lecture Ans…" at bounding box center [106, 341] width 210 height 285
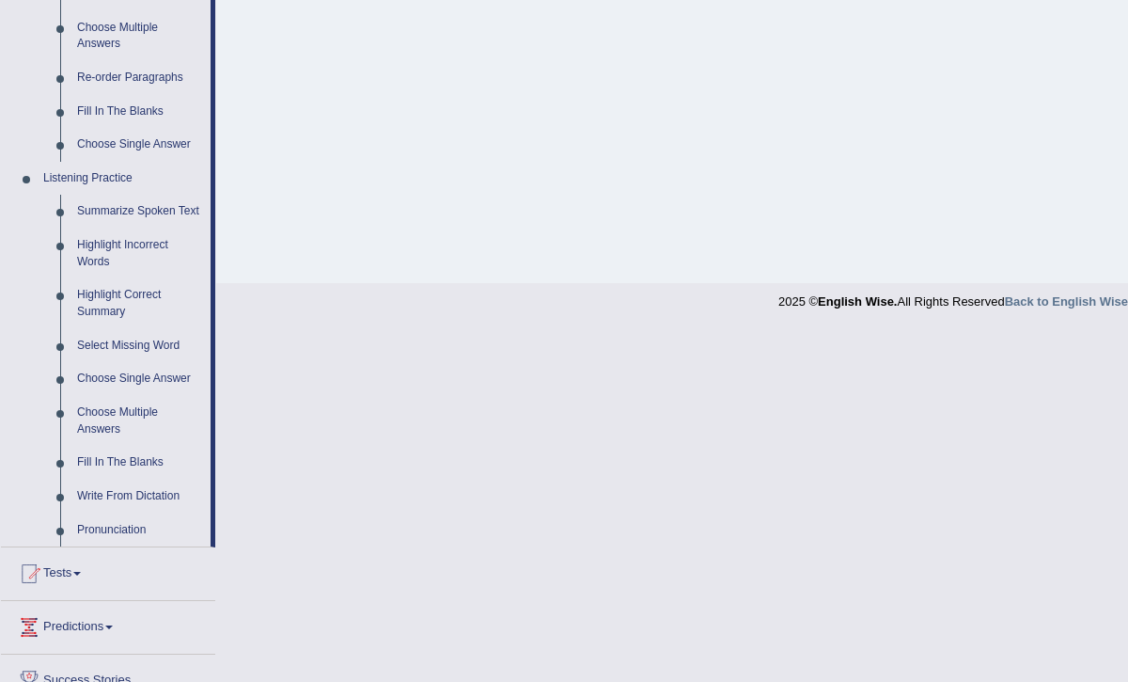
scroll to position [677, 0]
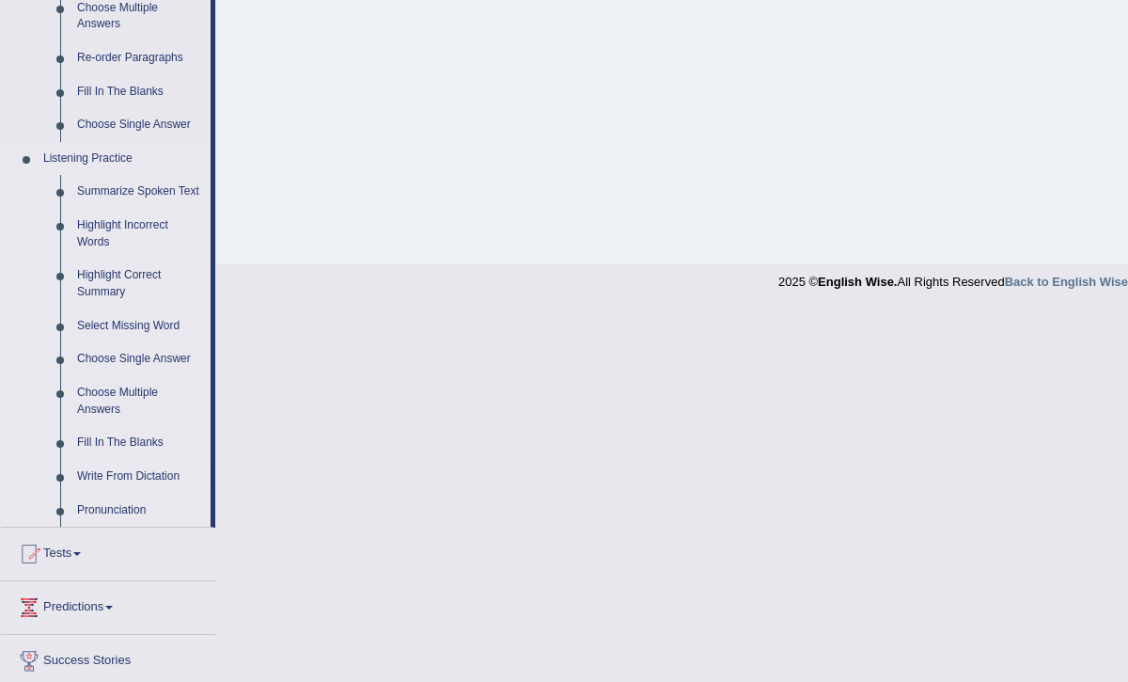
click at [136, 489] on link "Write From Dictation" at bounding box center [140, 477] width 142 height 34
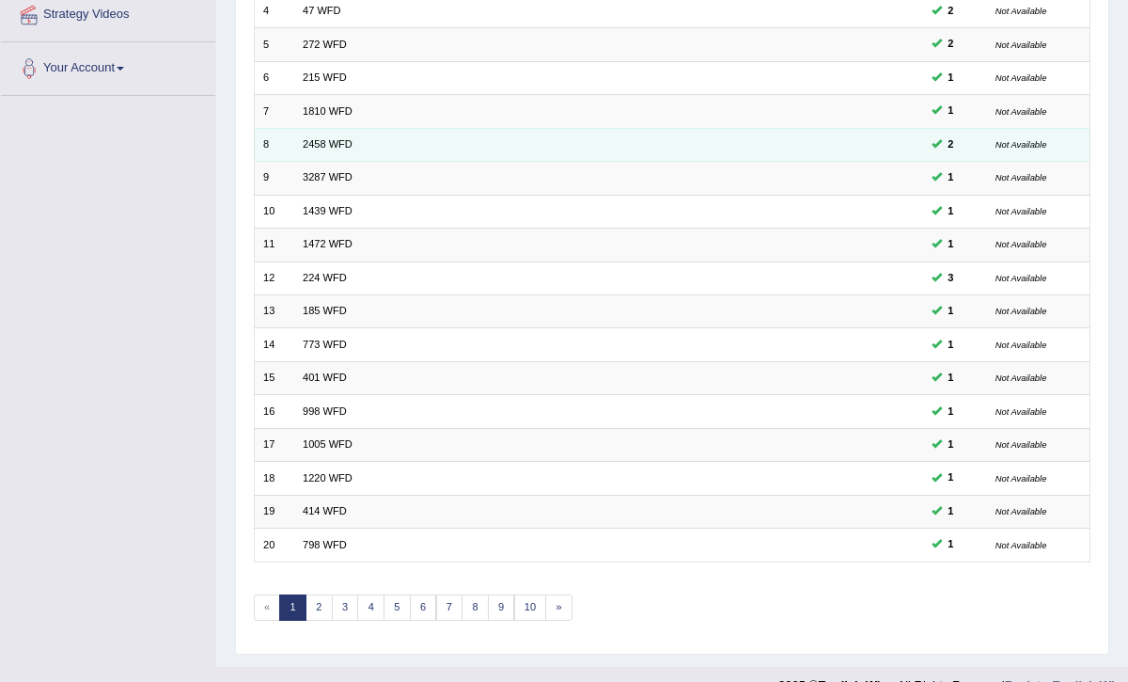
scroll to position [376, 0]
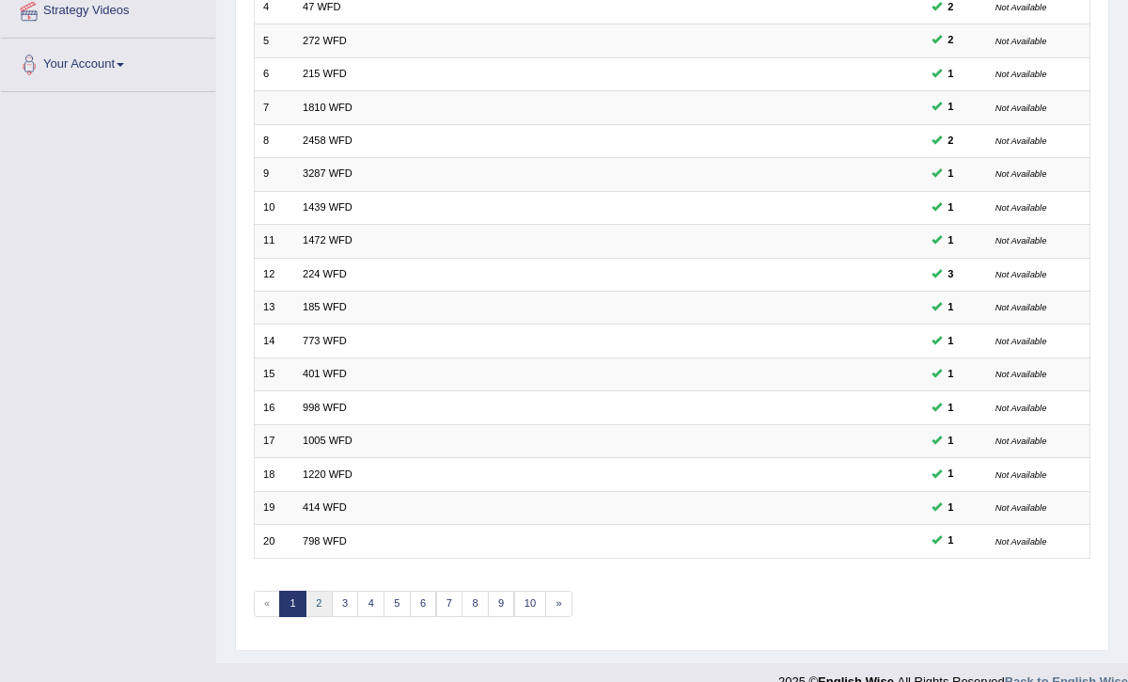
click at [320, 590] on link "2" at bounding box center [319, 603] width 27 height 26
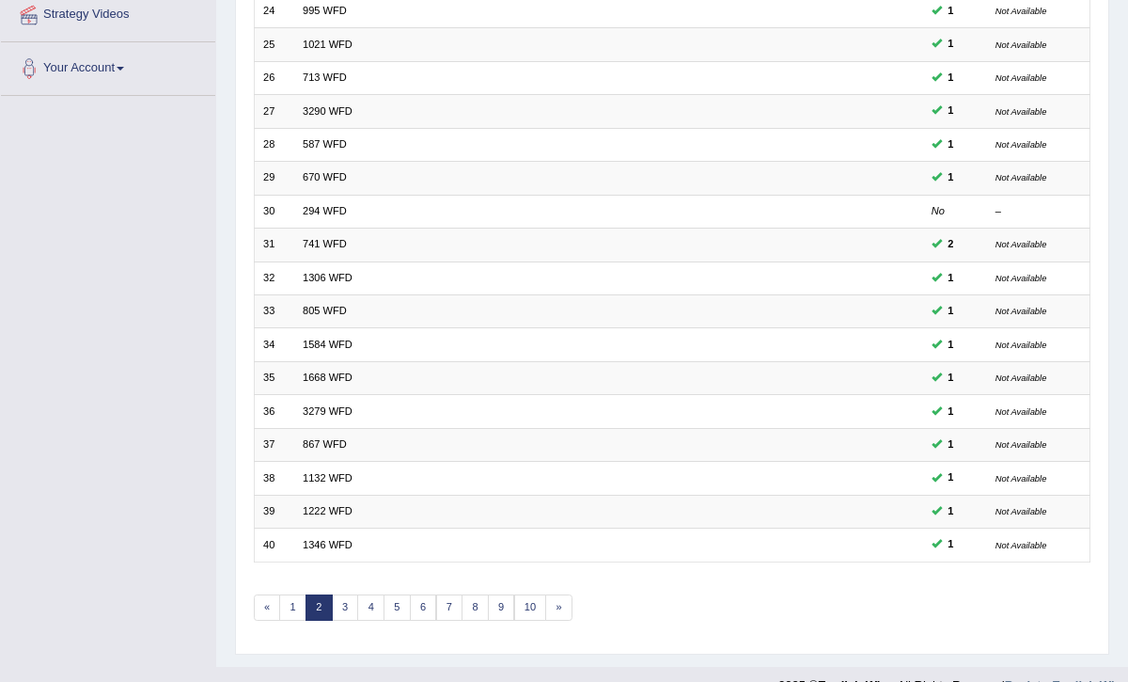
scroll to position [392, 0]
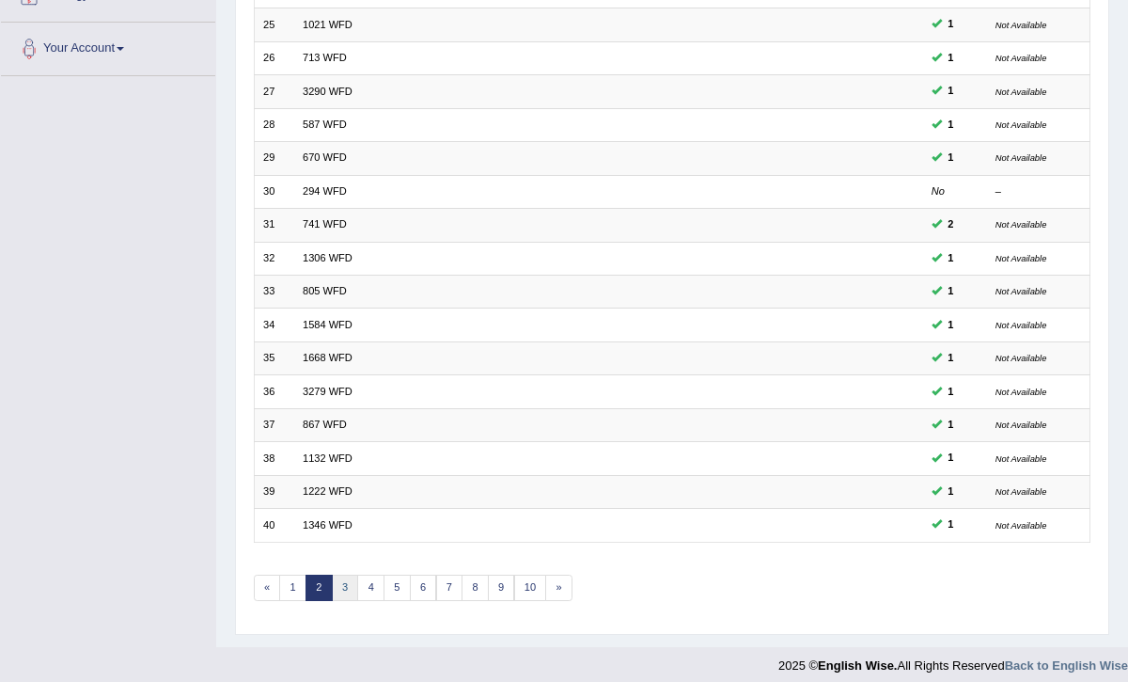
click at [344, 574] on link "3" at bounding box center [345, 587] width 27 height 26
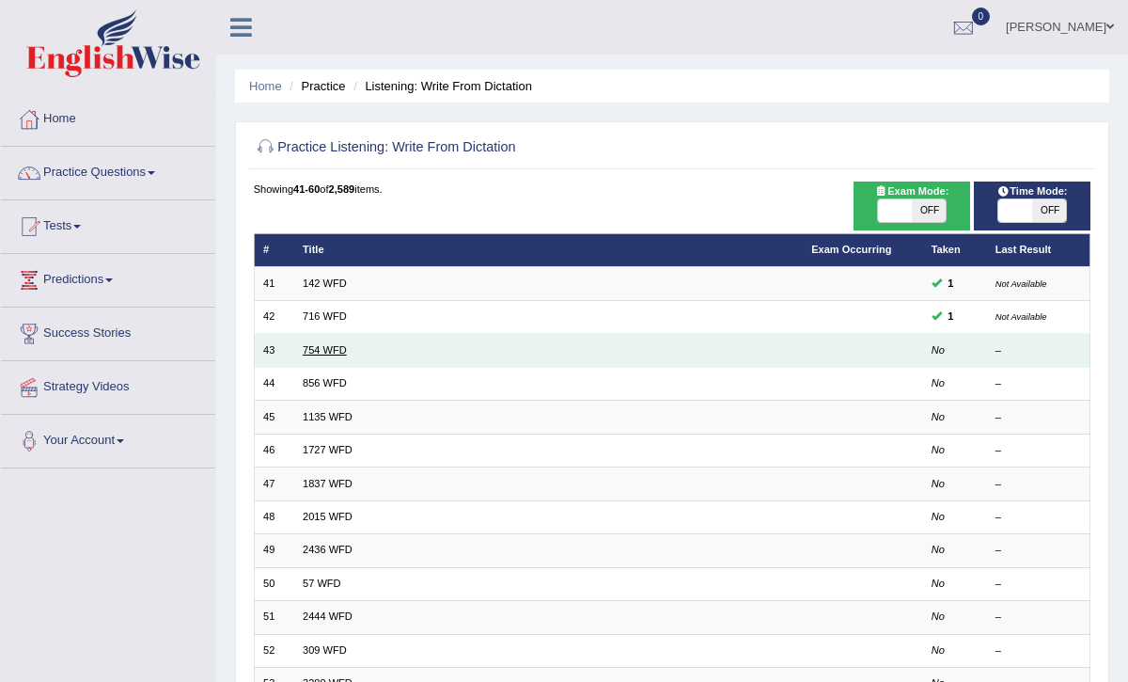
click at [321, 348] on link "754 WFD" at bounding box center [325, 349] width 44 height 11
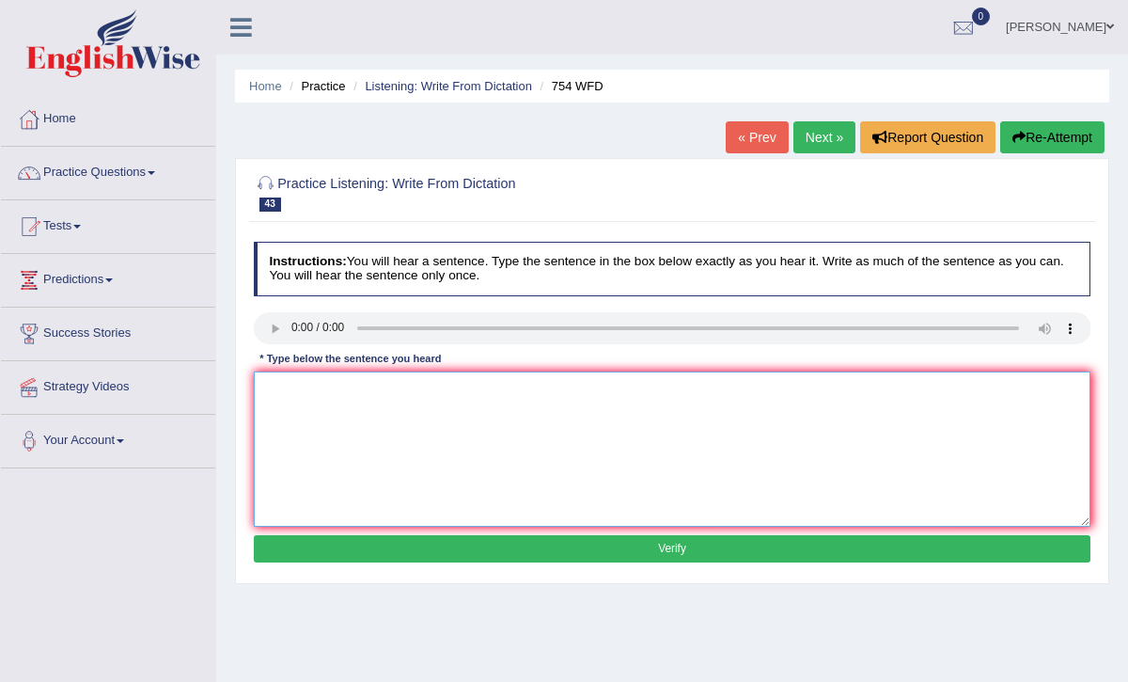
click at [285, 390] on textarea at bounding box center [673, 448] width 838 height 155
click at [507, 388] on textarea "Leaving valubale positions unattented in publice places are risky" at bounding box center [673, 448] width 838 height 155
click at [504, 388] on textarea "Leaving valubale positions unattented in publice places are risky" at bounding box center [673, 448] width 838 height 155
click at [555, 388] on textarea "Leaving valubale positions unattented in public places are risky" at bounding box center [673, 448] width 838 height 155
click at [585, 388] on textarea "Leaving valubale positions unattented in public places is risky" at bounding box center [673, 448] width 838 height 155
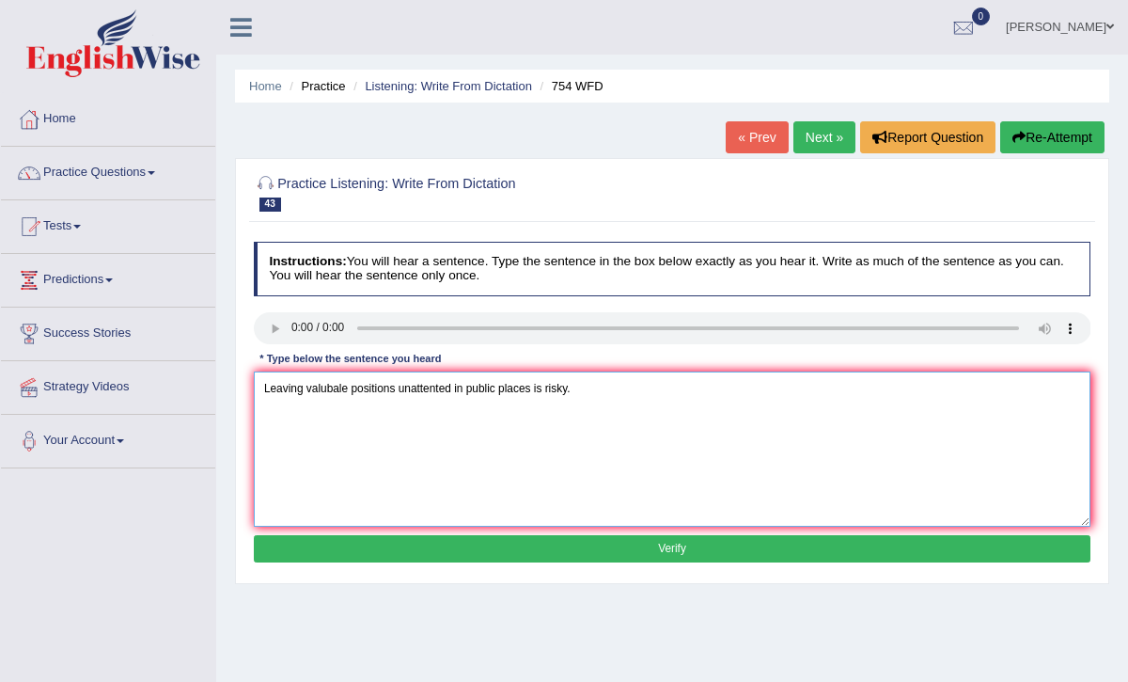
type textarea "Leaving valubale positions unattented in public places is risky."
click at [568, 549] on button "Verify" at bounding box center [673, 548] width 838 height 27
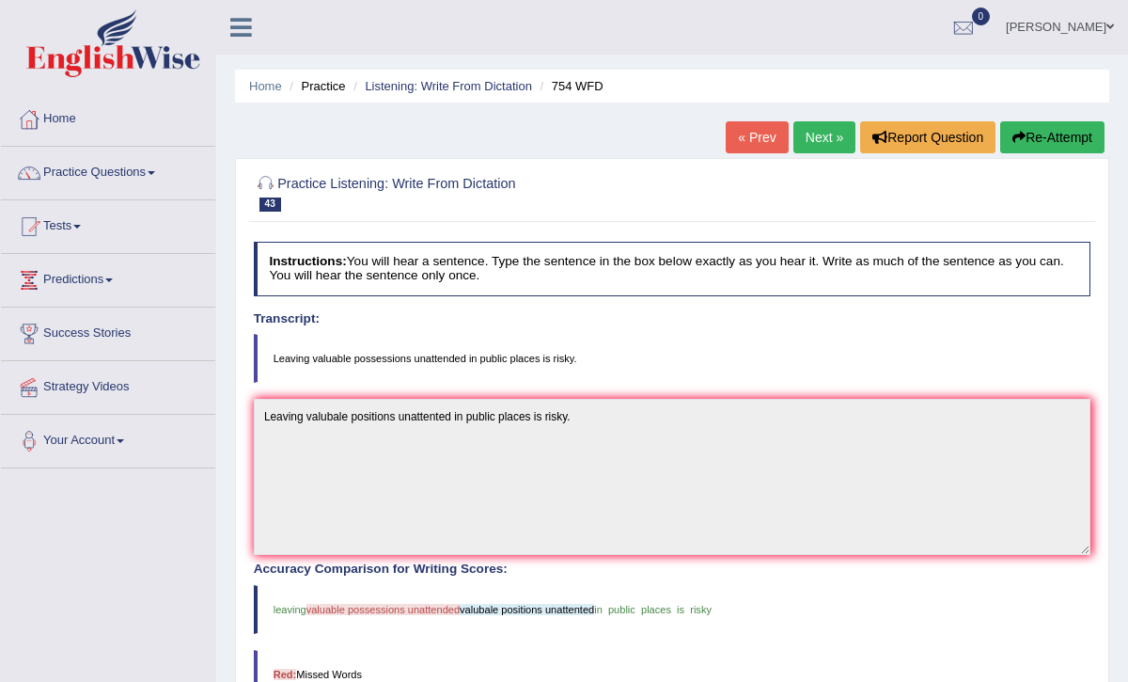
click at [1042, 141] on button "Re-Attempt" at bounding box center [1052, 137] width 104 height 32
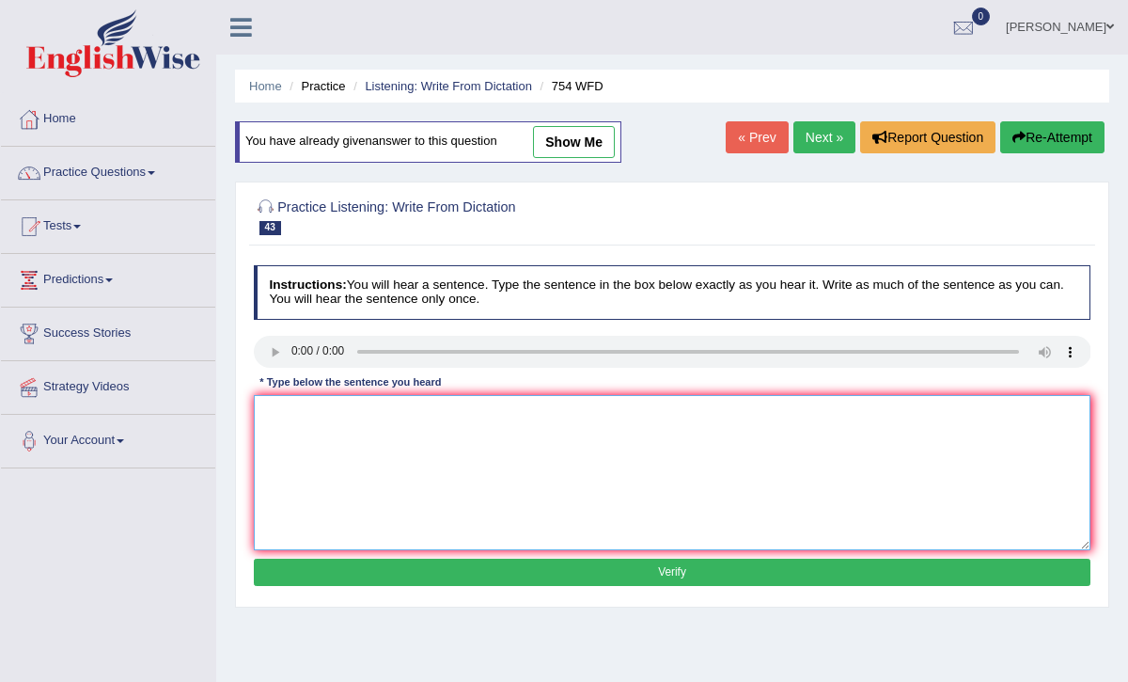
click at [311, 436] on textarea at bounding box center [673, 472] width 838 height 155
click at [322, 417] on textarea "Leaving" at bounding box center [673, 472] width 838 height 155
type textarea "Leaving valuable possessions unattended on public places is risky."
click at [511, 568] on button "Verify" at bounding box center [673, 571] width 838 height 27
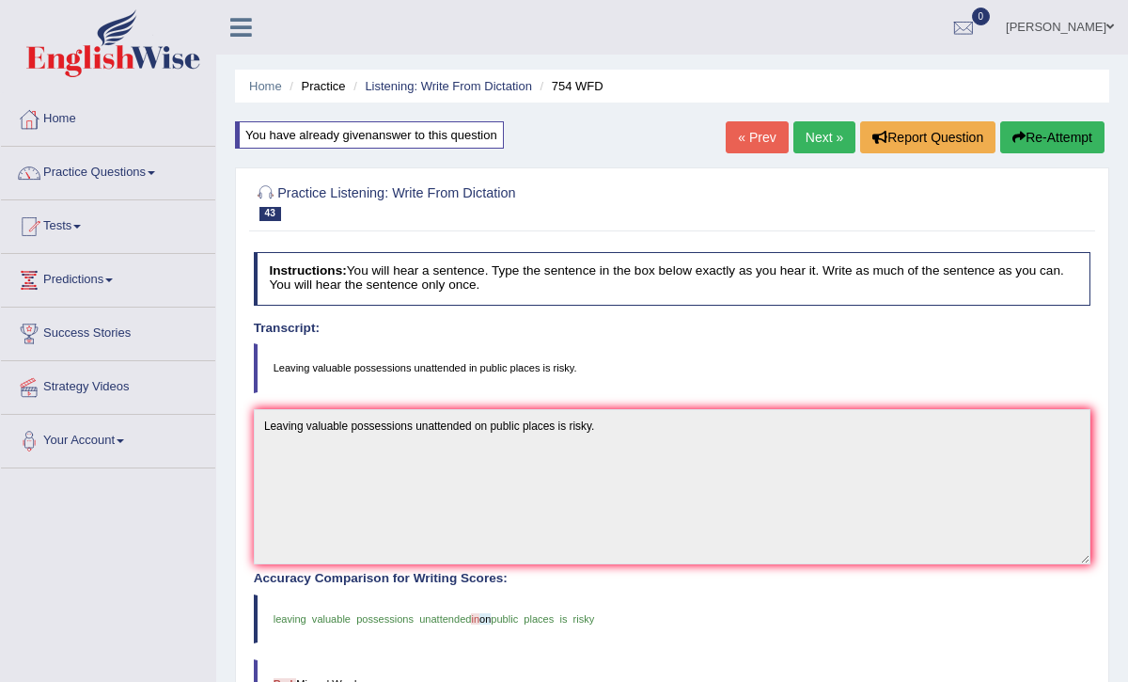
click at [820, 133] on link "Next »" at bounding box center [824, 137] width 62 height 32
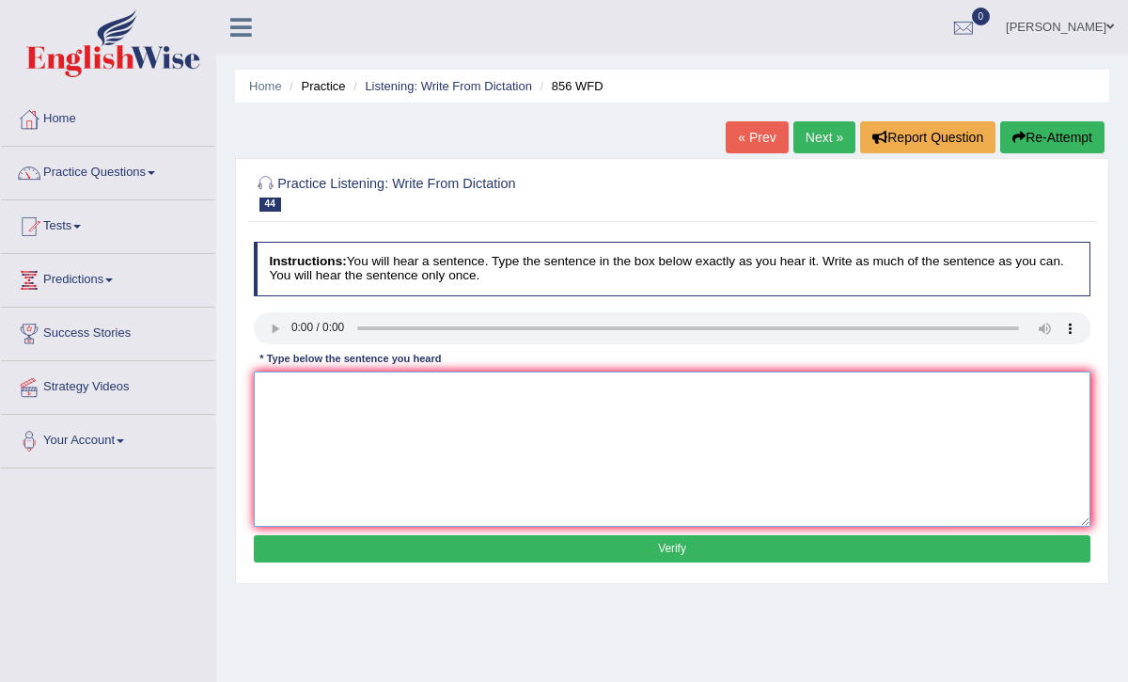
click at [264, 384] on textarea at bounding box center [673, 448] width 838 height 155
click at [301, 388] on textarea "The arculogist" at bounding box center [673, 448] width 838 height 155
click at [314, 386] on textarea "The archulogist" at bounding box center [673, 448] width 838 height 155
click at [353, 392] on textarea "The archioloogist" at bounding box center [673, 448] width 838 height 155
type textarea "The archioloogist"
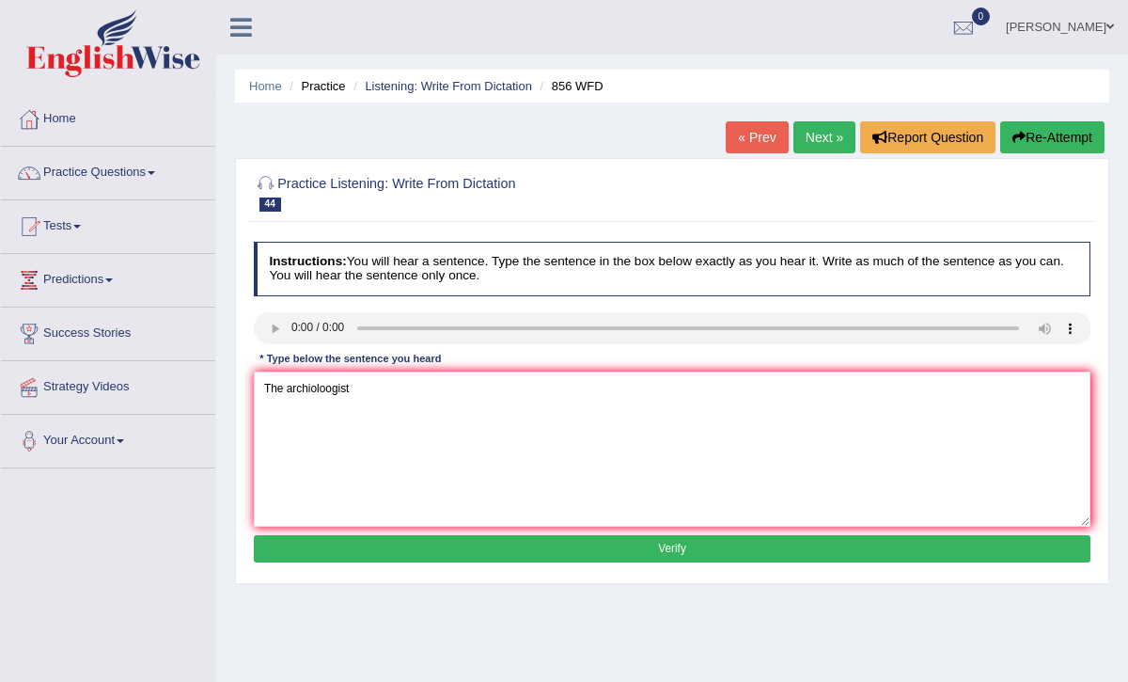
click at [615, 553] on button "Verify" at bounding box center [673, 548] width 838 height 27
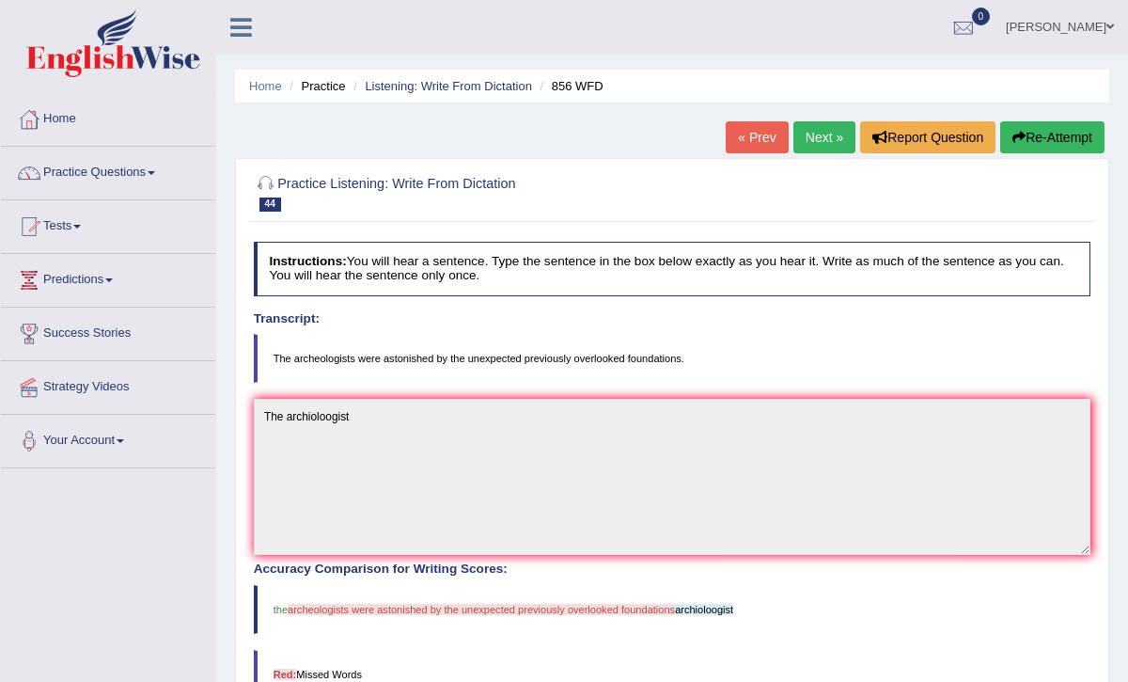
click at [814, 128] on link "Next »" at bounding box center [824, 137] width 62 height 32
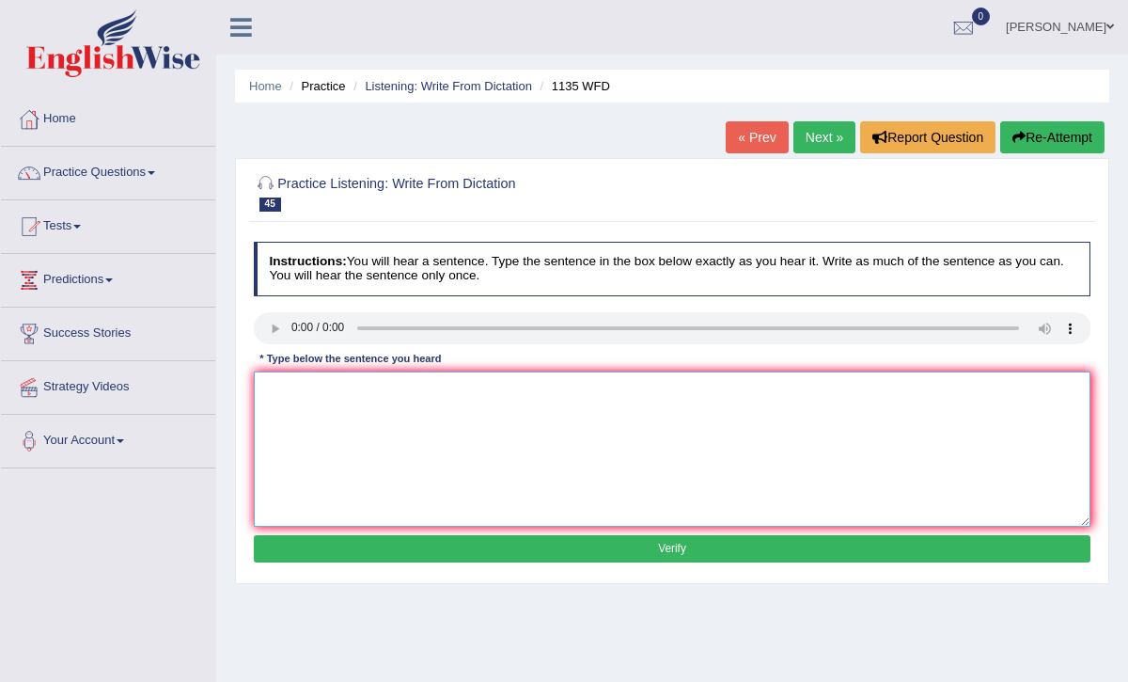
click at [285, 385] on textarea at bounding box center [673, 448] width 838 height 155
click at [453, 388] on textarea "The lecture were take place in a main" at bounding box center [673, 448] width 838 height 155
type textarea "The lecture were take place in a main hall."
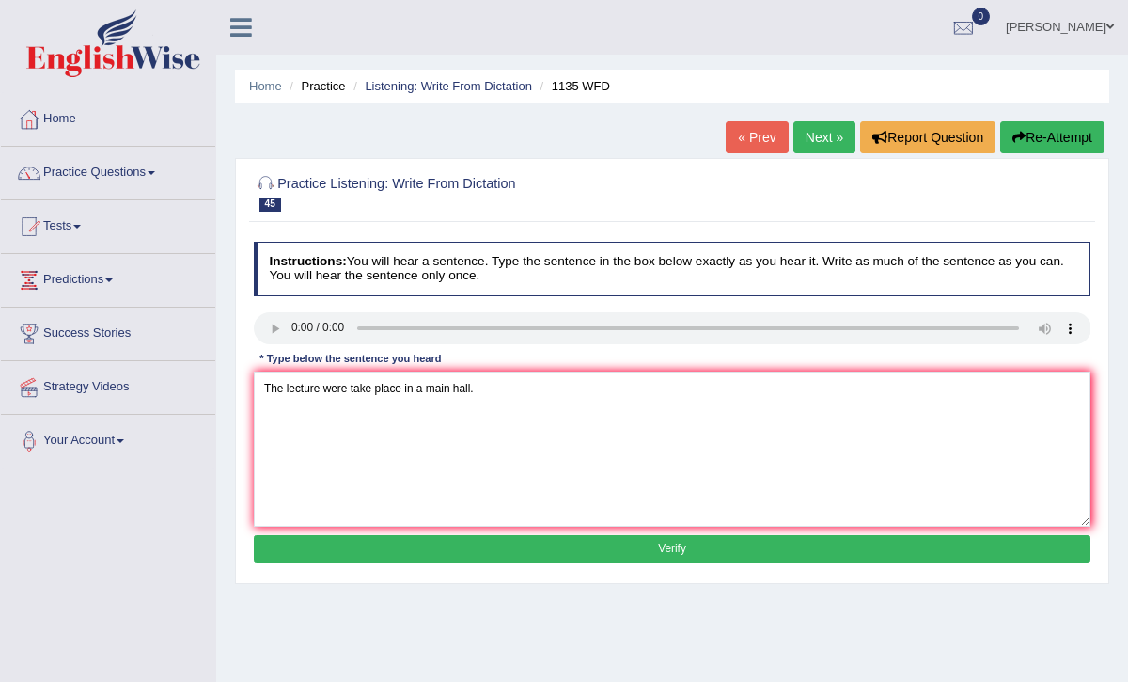
click at [549, 548] on button "Verify" at bounding box center [673, 548] width 838 height 27
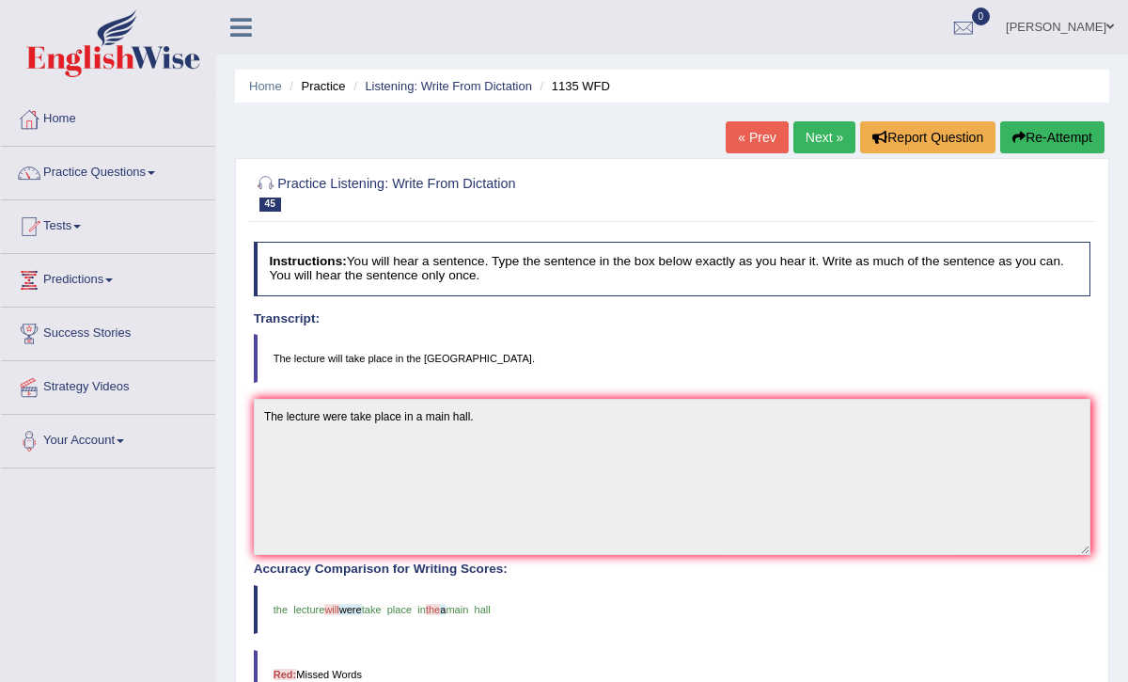
click at [1061, 140] on button "Re-Attempt" at bounding box center [1052, 137] width 104 height 32
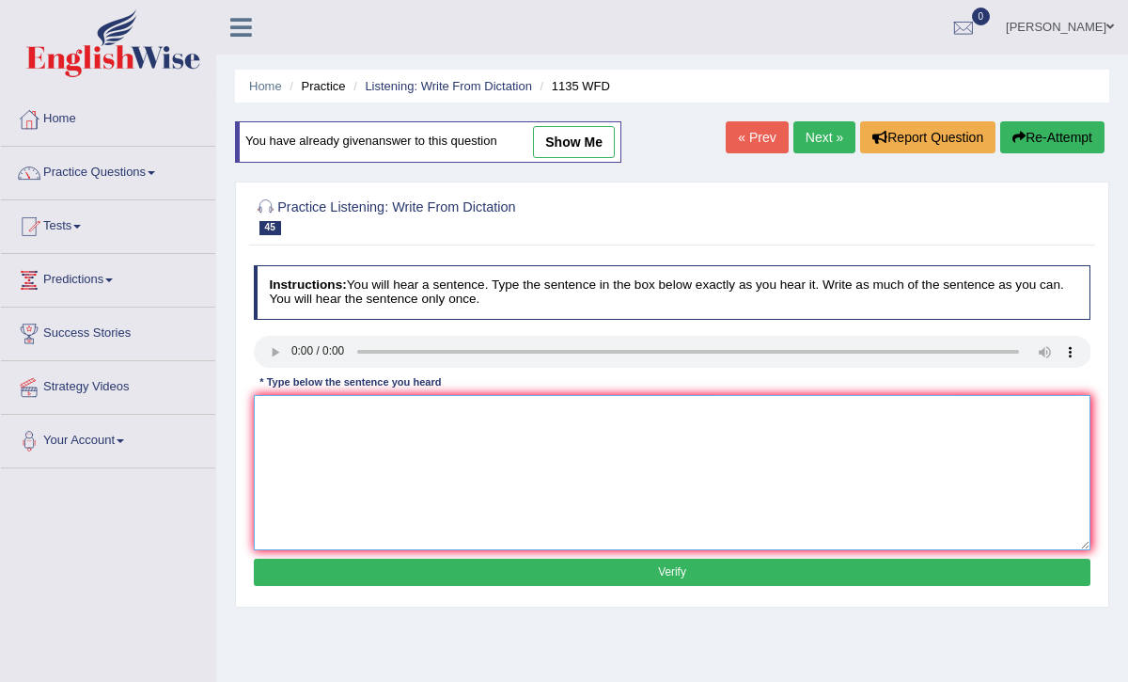
click at [444, 463] on textarea at bounding box center [673, 472] width 838 height 155
type textarea "t"
type textarea "The lecture will take a place in the main hall."
click at [536, 558] on button "Verify" at bounding box center [673, 571] width 838 height 27
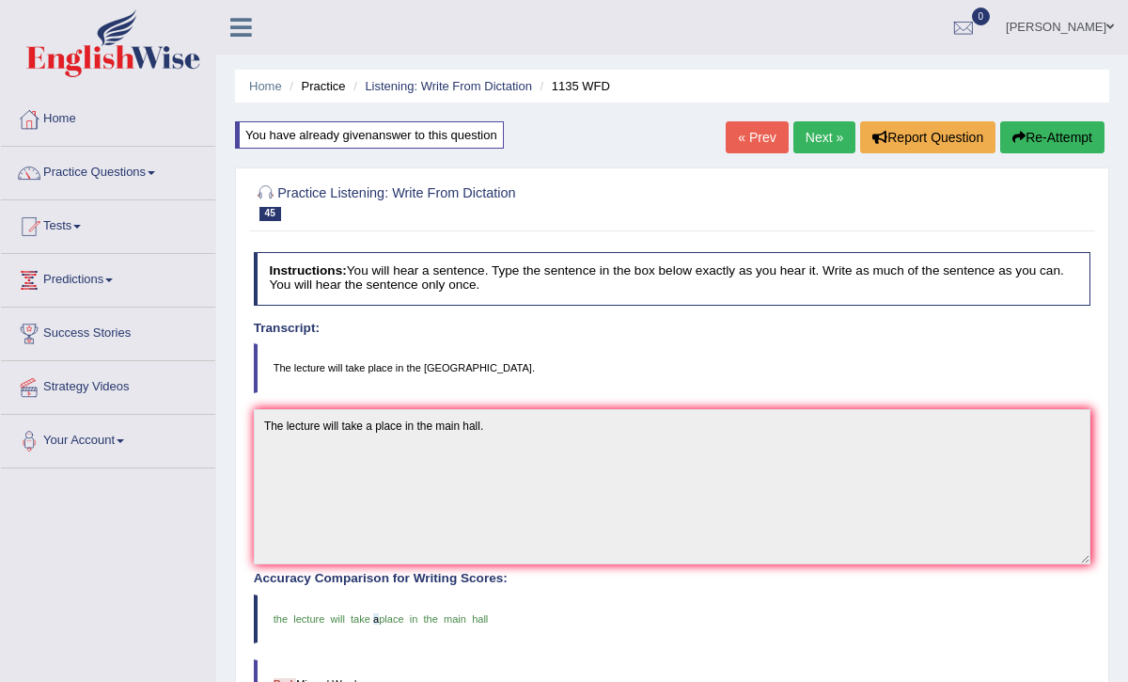
click at [804, 138] on link "Next »" at bounding box center [824, 137] width 62 height 32
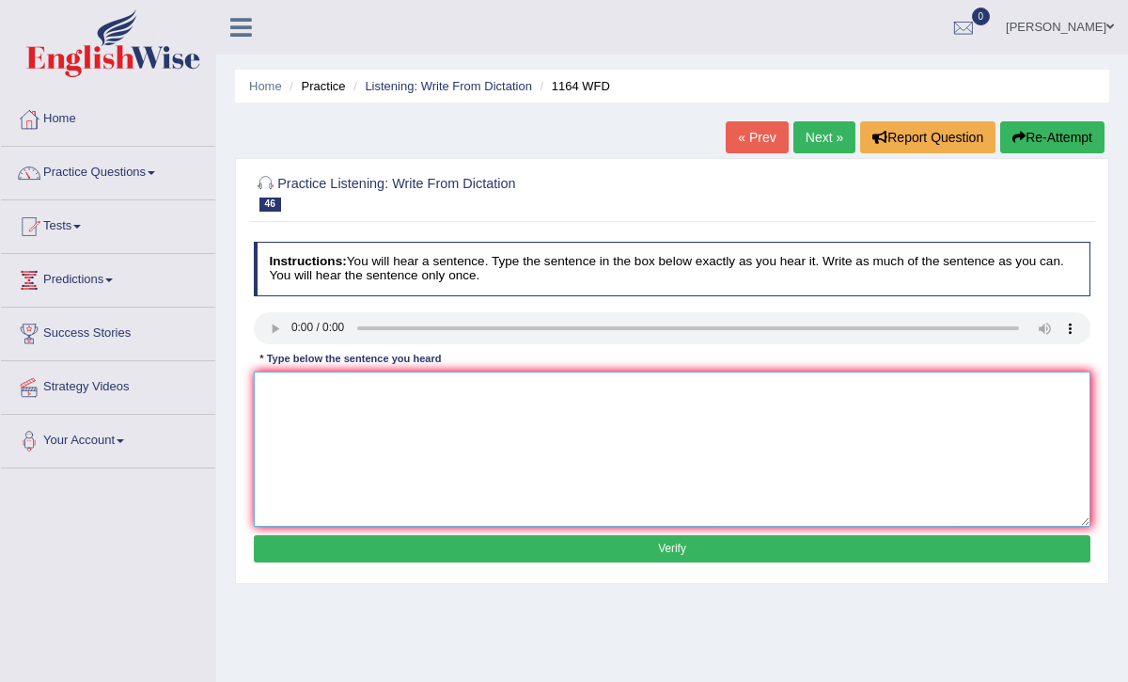
click at [273, 404] on textarea at bounding box center [673, 448] width 838 height 155
click at [396, 390] on textarea "A wide range of courses" at bounding box center [673, 448] width 838 height 155
click at [522, 389] on textarea "A wide range of courses covered defferent aspects in this subject." at bounding box center [673, 448] width 838 height 155
click at [518, 388] on textarea "A wide range of courses covered defferent aspects in this subject." at bounding box center [673, 448] width 838 height 155
click at [330, 388] on textarea "A wide range of courses covered defferent aspects aspect in this subject." at bounding box center [673, 448] width 838 height 155
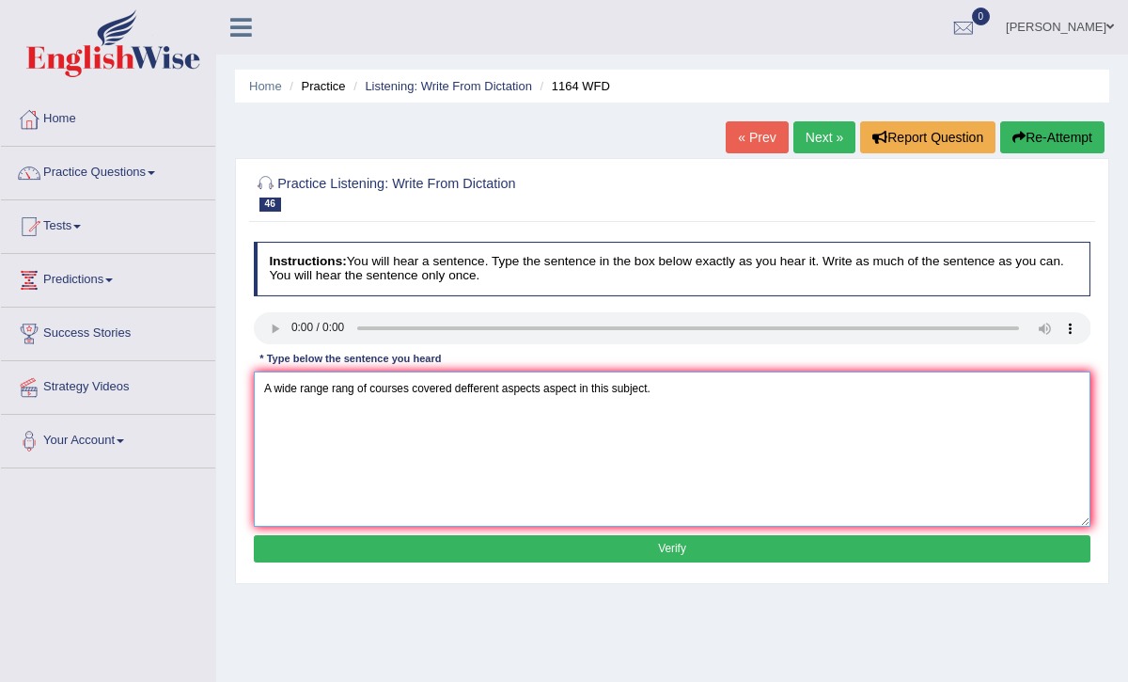
type textarea "A wide range rang of courses covered defferent aspects aspect in this subject."
click at [633, 541] on button "Verify" at bounding box center [673, 548] width 838 height 27
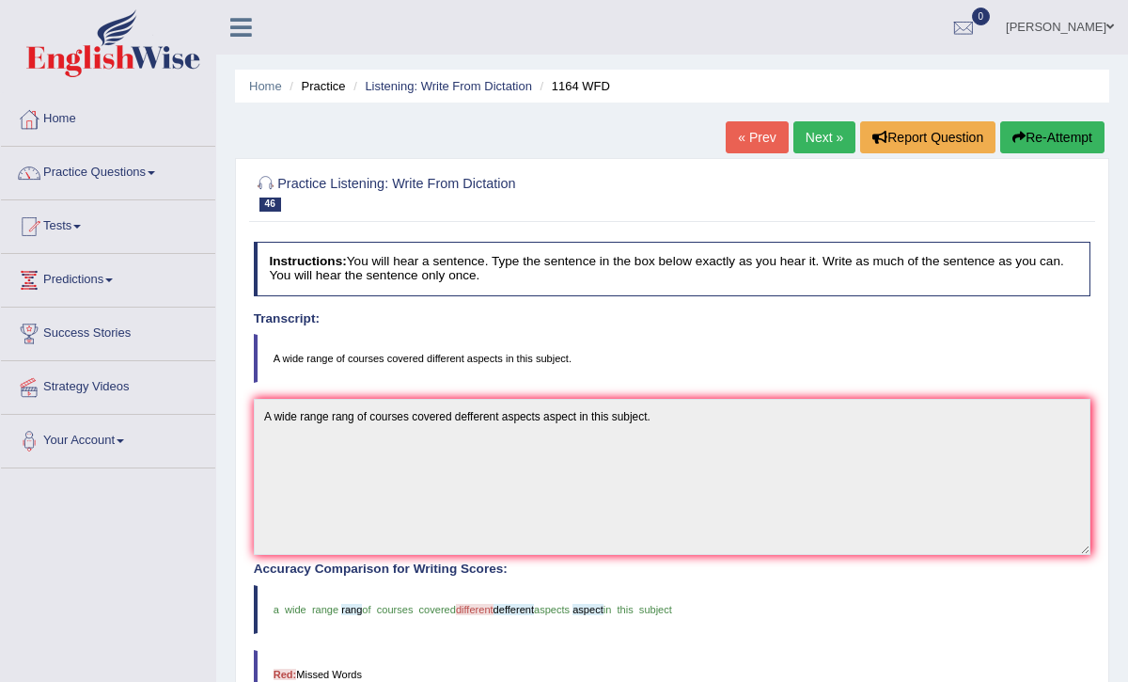
click at [817, 136] on link "Next »" at bounding box center [824, 137] width 62 height 32
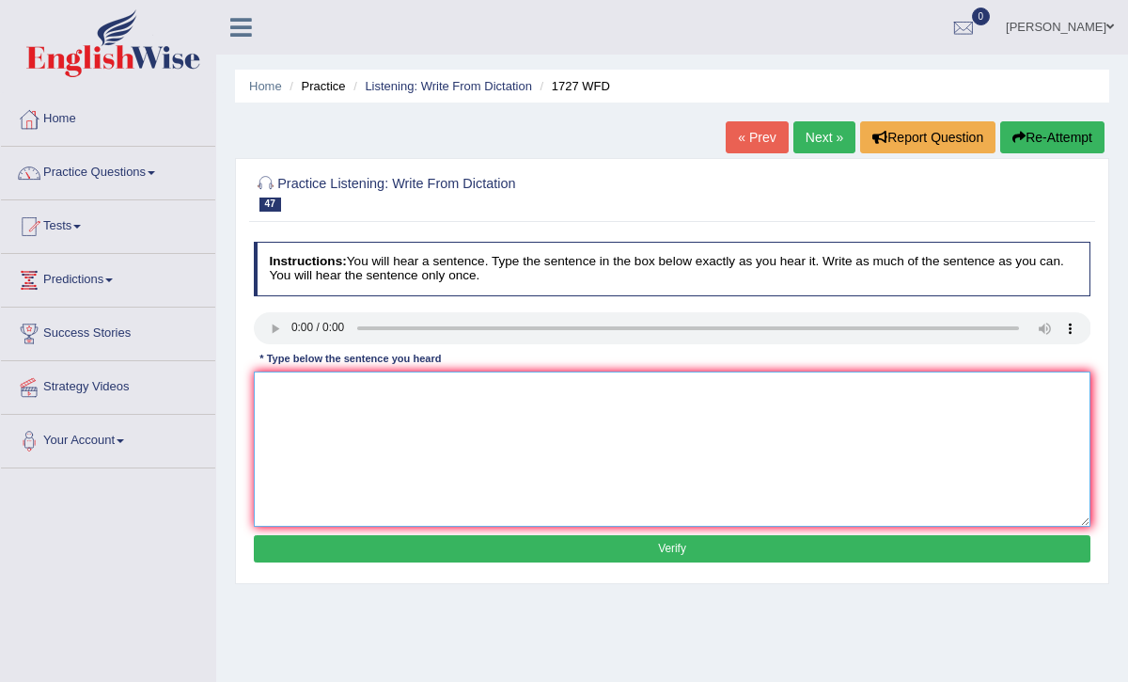
click at [276, 390] on textarea at bounding box center [673, 448] width 838 height 155
click at [277, 401] on textarea at bounding box center [673, 448] width 838 height 155
type textarea "The university sesead"
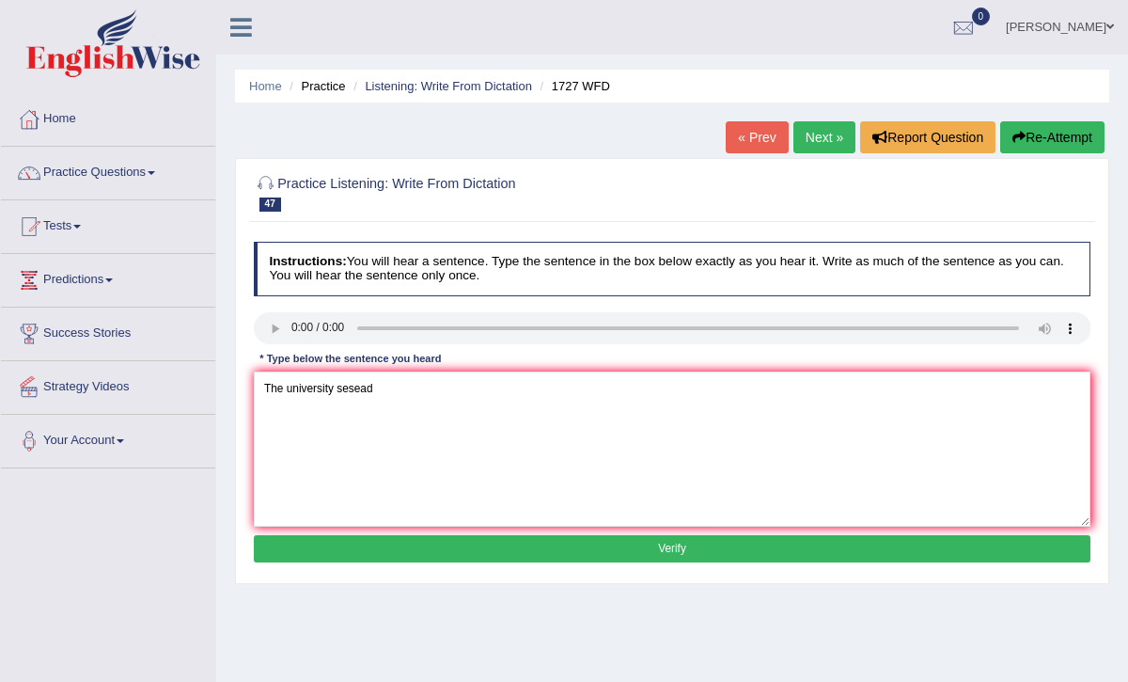
click at [541, 545] on button "Verify" at bounding box center [673, 548] width 838 height 27
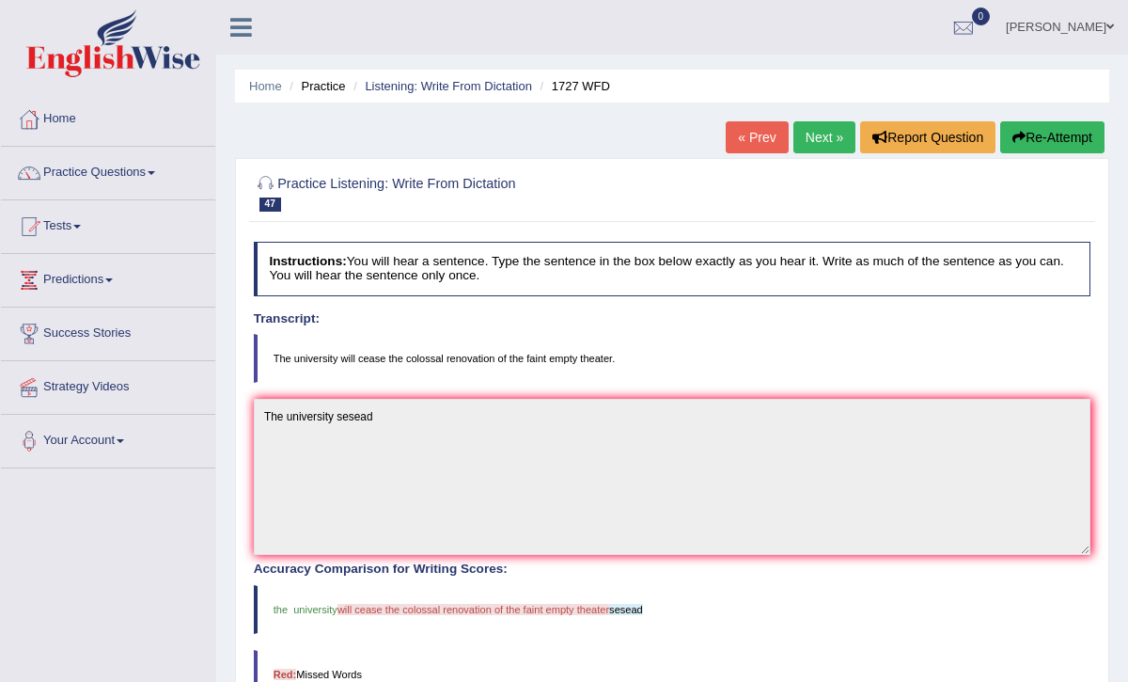
click at [1056, 133] on button "Re-Attempt" at bounding box center [1052, 137] width 104 height 32
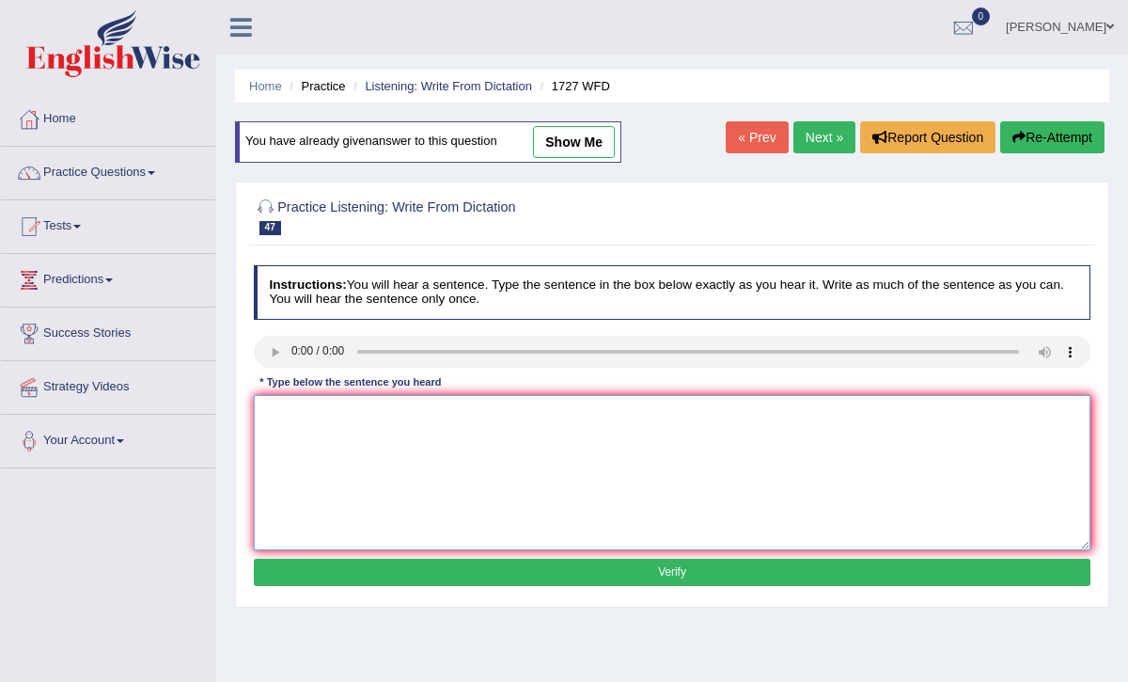
click at [277, 416] on textarea at bounding box center [673, 472] width 838 height 155
click at [334, 412] on textarea "The university ceased the colossal" at bounding box center [673, 472] width 838 height 155
click at [458, 414] on textarea "The university will ceased the colossal" at bounding box center [673, 472] width 838 height 155
click at [536, 412] on textarea "The university will ceased the colossal renovation of" at bounding box center [673, 472] width 838 height 155
click at [566, 410] on textarea "The university will ceased the colossal renovation of the faint treater" at bounding box center [673, 472] width 838 height 155
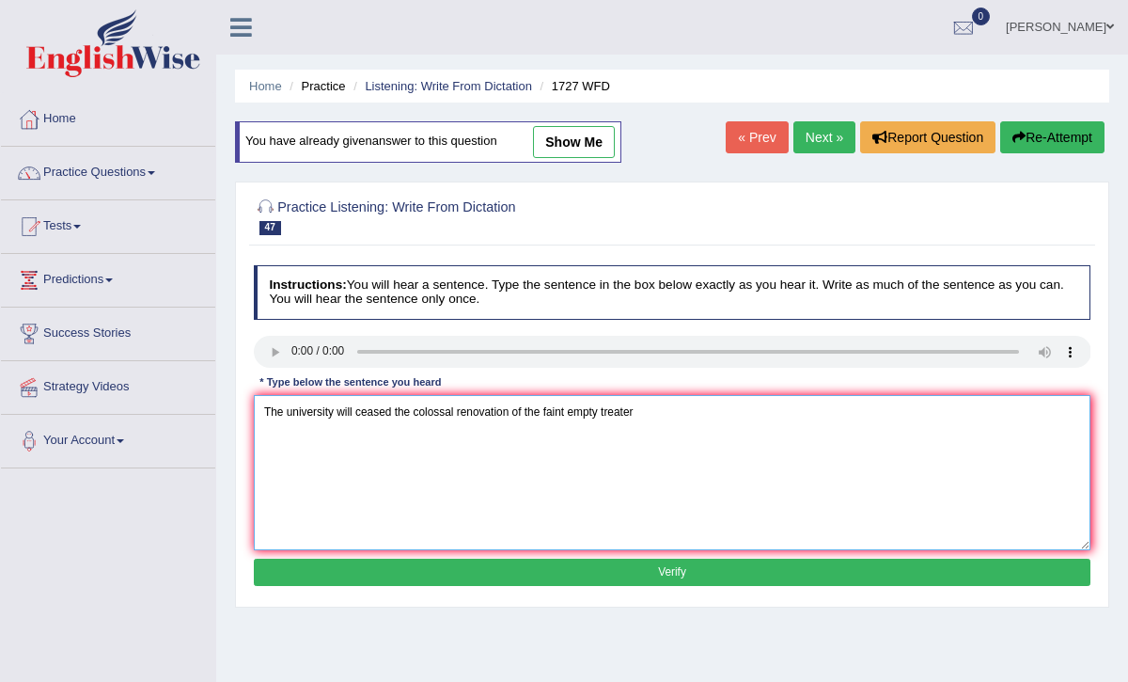
click at [636, 410] on textarea "The university will ceased the colossal renovation of the faint empty treater" at bounding box center [673, 472] width 838 height 155
type textarea "The university will ceased the colossal renovation of the faint empty treater."
click at [649, 564] on button "Verify" at bounding box center [673, 571] width 838 height 27
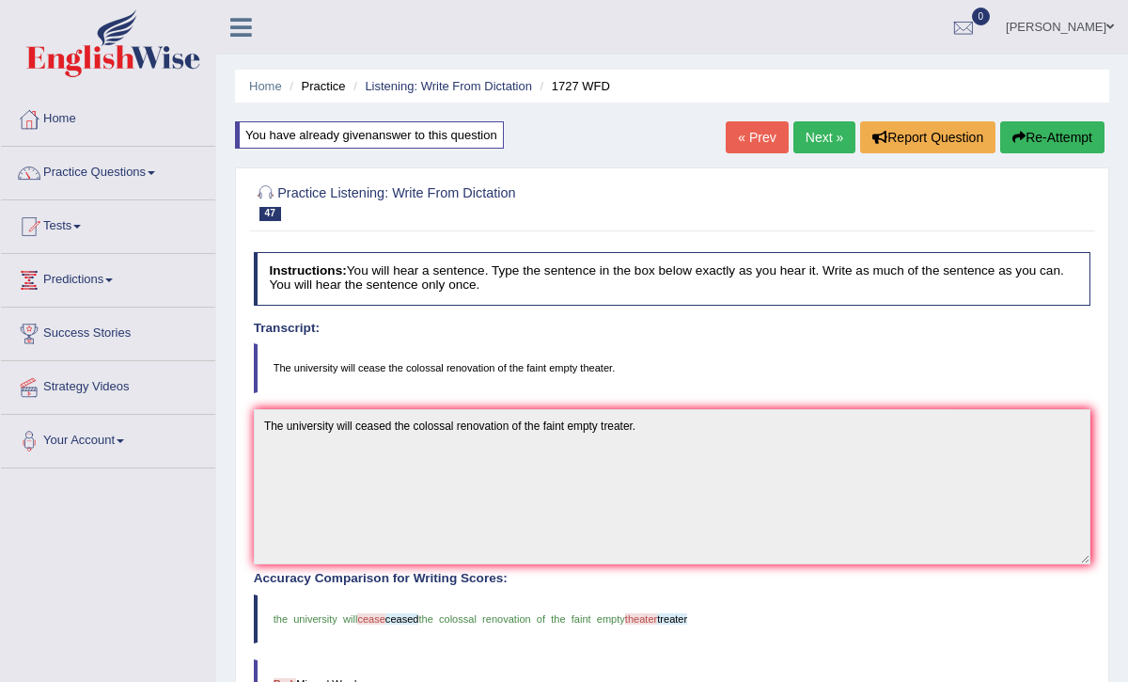
click at [814, 139] on link "Next »" at bounding box center [824, 137] width 62 height 32
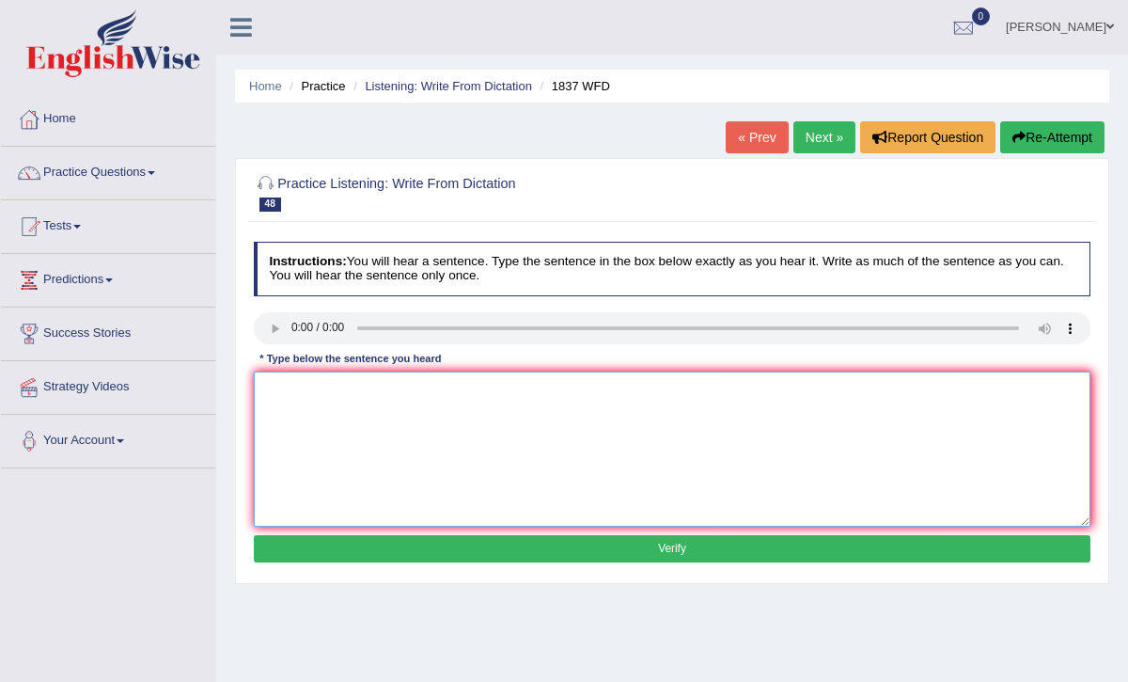
click at [271, 393] on textarea at bounding box center [673, 448] width 838 height 155
click at [333, 385] on textarea "The university faces" at bounding box center [673, 448] width 838 height 155
click at [395, 392] on textarea "The university now faces" at bounding box center [673, 448] width 838 height 155
click at [393, 389] on textarea "The university now faces the challenges of the finance" at bounding box center [673, 448] width 838 height 155
click at [431, 388] on textarea "The university now faces a serise the challenges of the finance" at bounding box center [673, 448] width 838 height 155
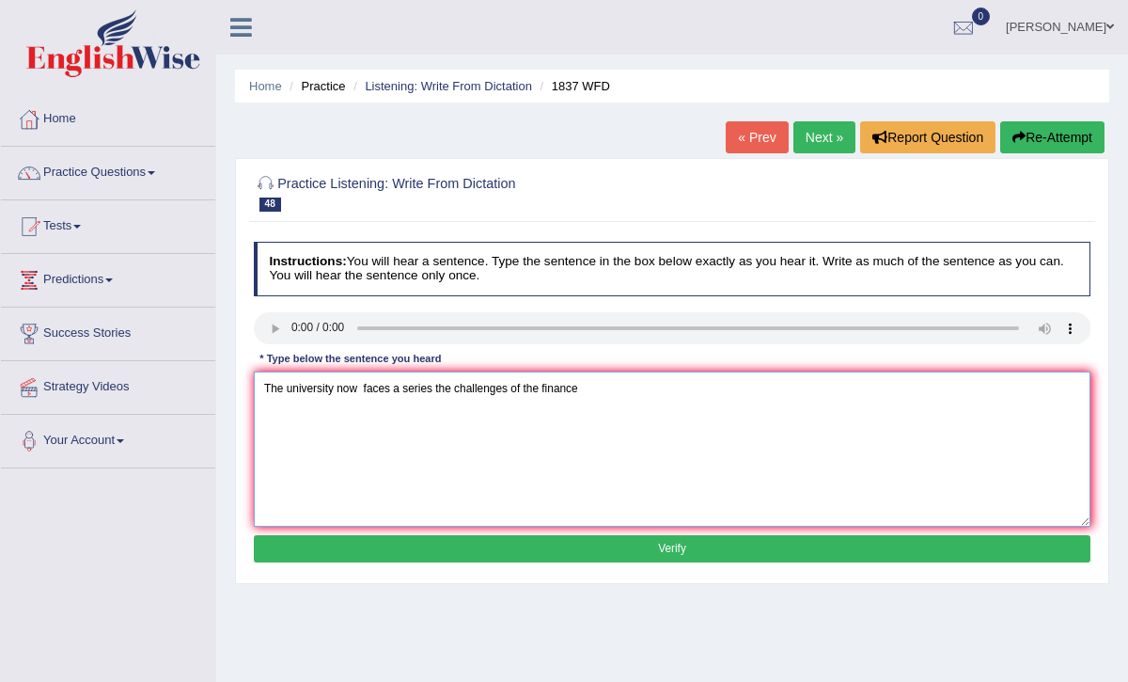
click at [452, 390] on textarea "The university now faces a series the challenges of the finance" at bounding box center [673, 448] width 838 height 155
click at [574, 390] on textarea "The university now faces a series of challenges of the finance" at bounding box center [673, 448] width 838 height 155
type textarea "The university now faces a series of challenges of the finance."
click at [590, 542] on button "Verify" at bounding box center [673, 548] width 838 height 27
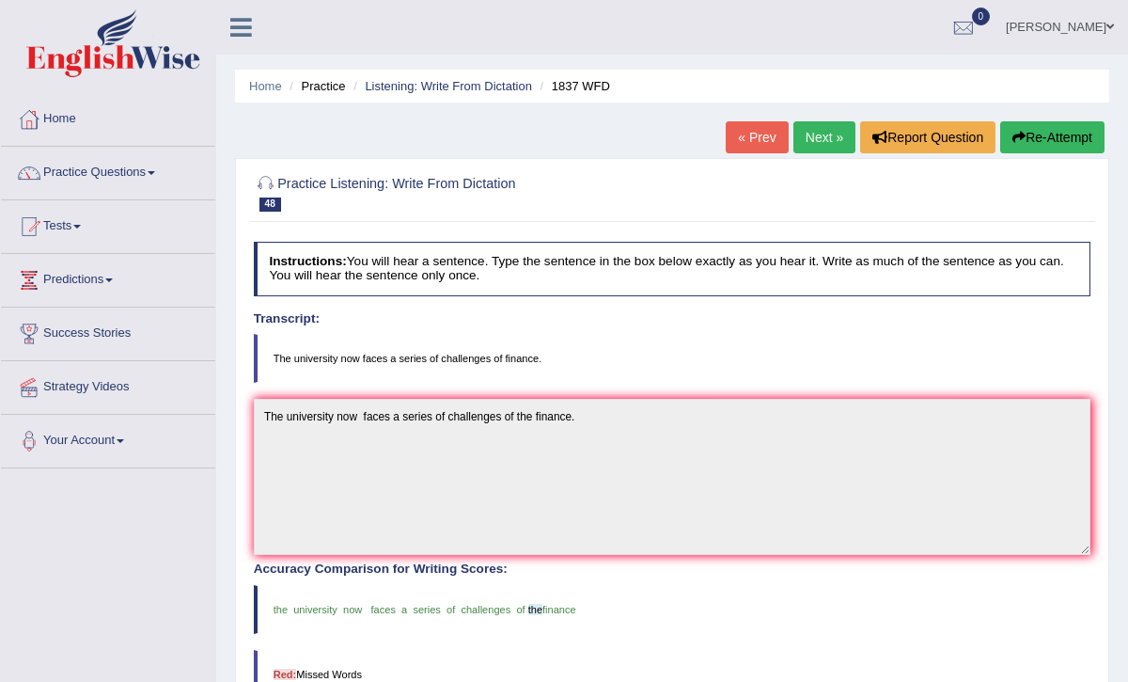
click at [819, 143] on link "Next »" at bounding box center [824, 137] width 62 height 32
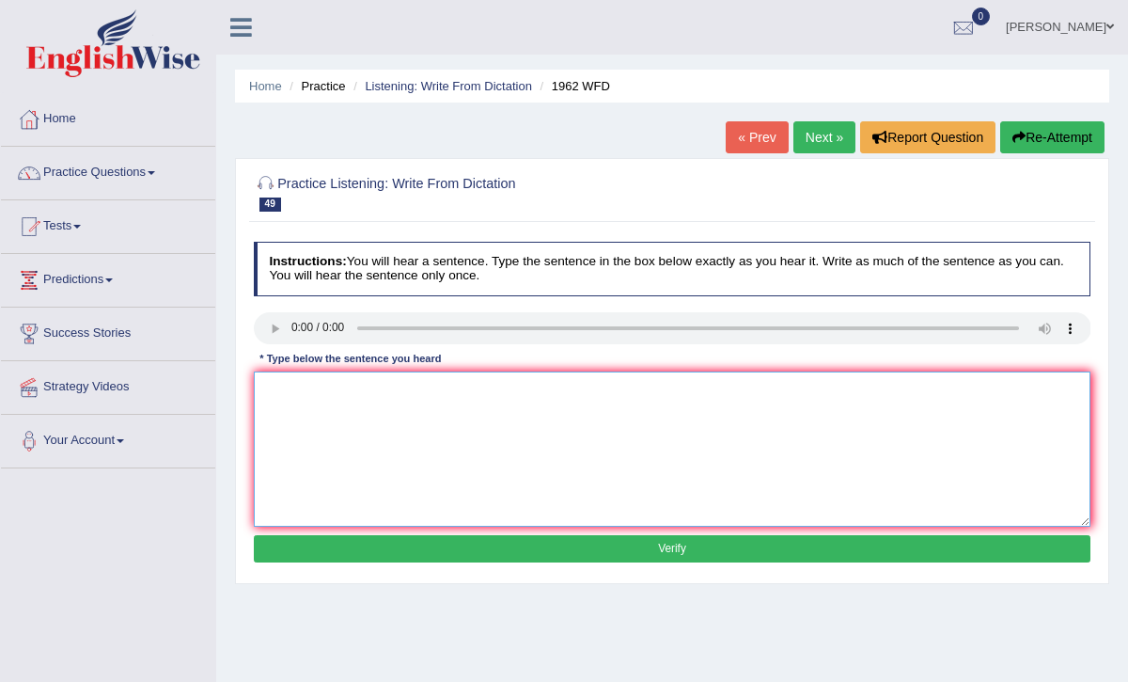
click at [274, 397] on textarea at bounding box center [673, 448] width 838 height 155
click at [387, 388] on textarea "Please note the [PERSON_NAME] now has been cancelled." at bounding box center [673, 448] width 838 height 155
click at [330, 397] on textarea "Please note the seminar now has been cancelled." at bounding box center [673, 448] width 838 height 155
click at [325, 388] on textarea "Please note the seminar now has been cancelled." at bounding box center [673, 448] width 838 height 155
type textarea "Please note that the seminar now has been cancelled."
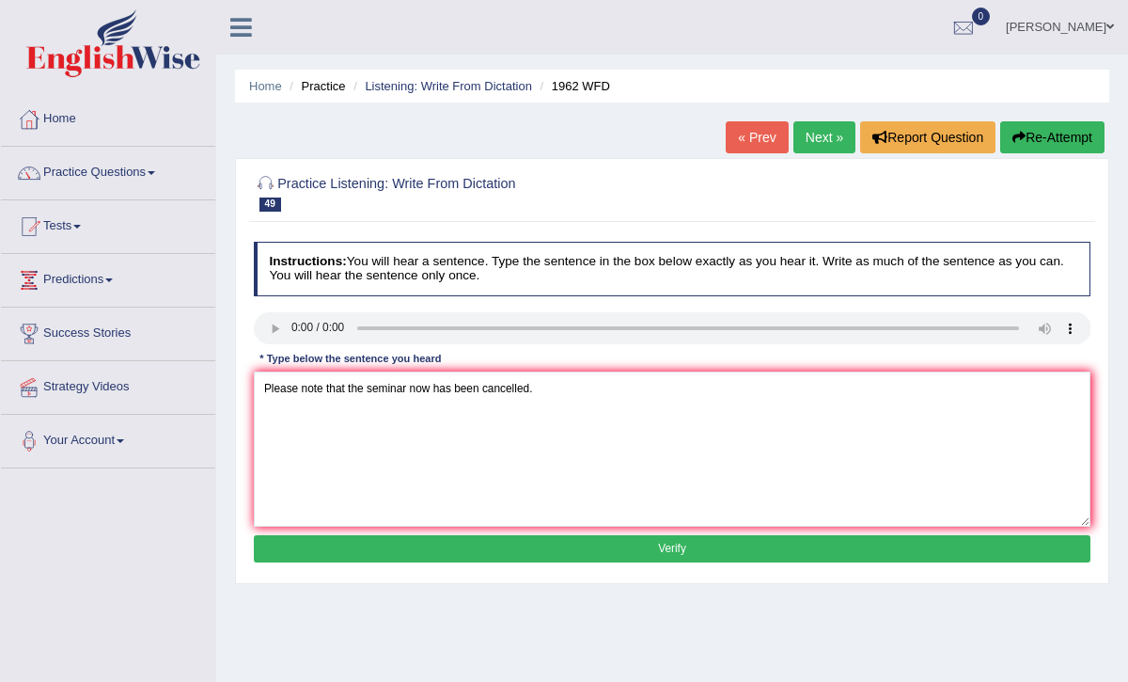
click at [529, 542] on button "Verify" at bounding box center [673, 548] width 838 height 27
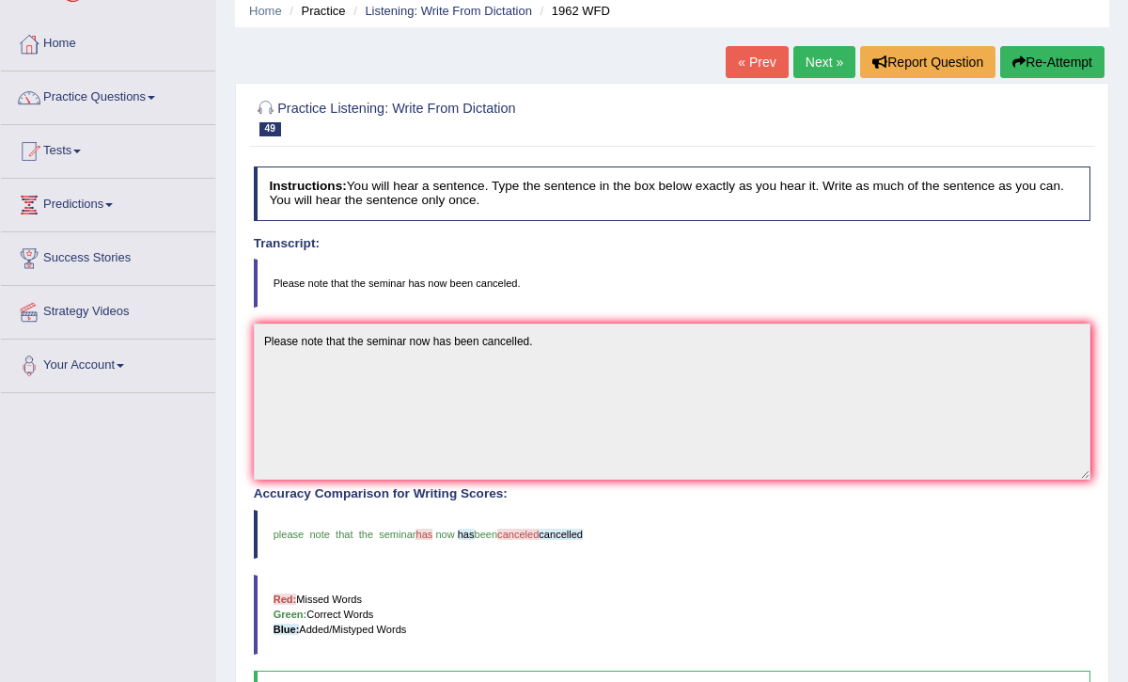
scroll to position [113, 0]
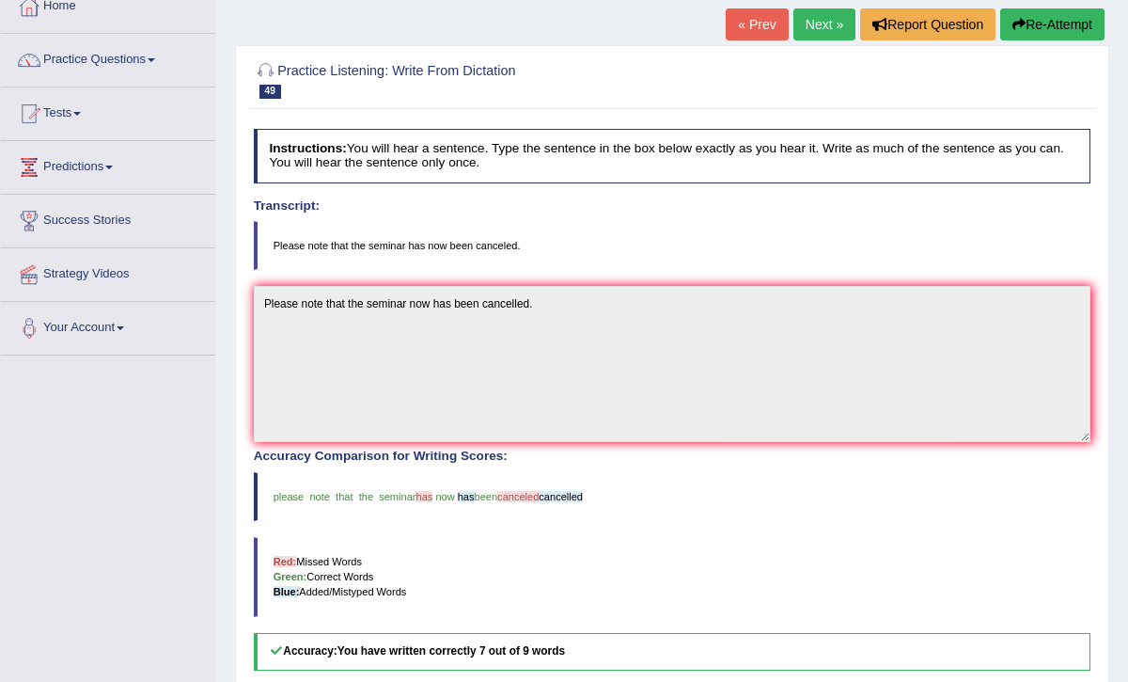
click at [812, 29] on link "Next »" at bounding box center [824, 24] width 62 height 32
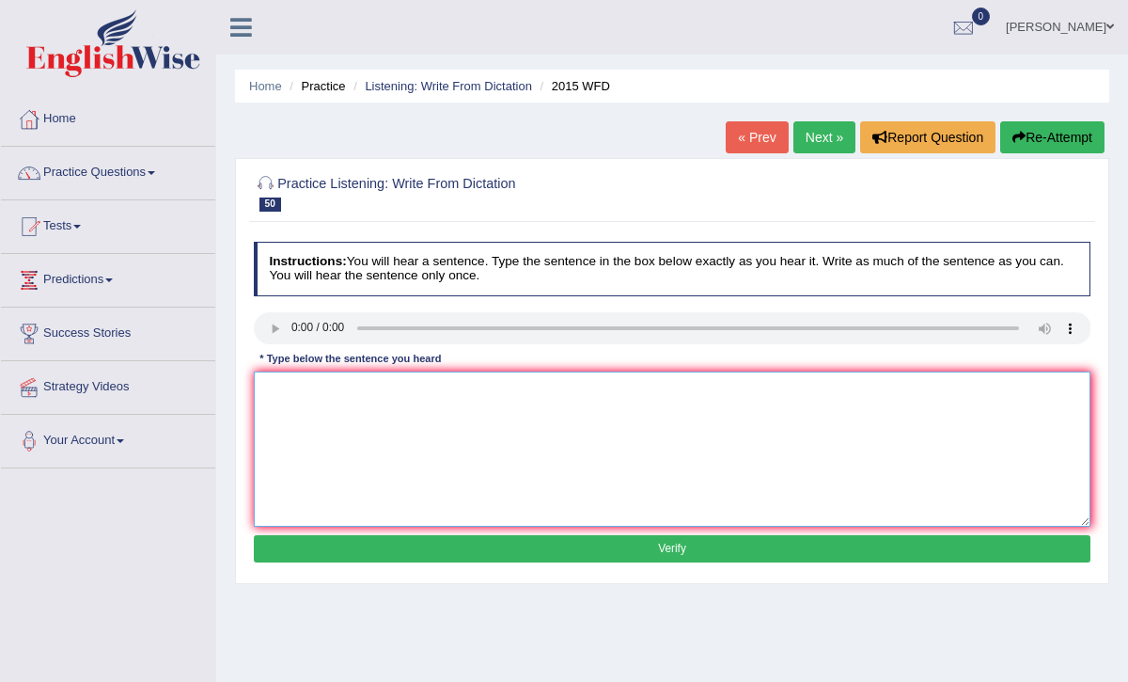
click at [285, 390] on textarea at bounding box center [673, 448] width 838 height 155
click at [459, 387] on textarea "The results of this highlighted the impotance of echo system" at bounding box center [673, 448] width 838 height 155
click at [570, 387] on textarea "The results of this highlighted the importance of echo system" at bounding box center [673, 448] width 838 height 155
click at [505, 391] on textarea "The results of this highlighted the importance of echo system." at bounding box center [673, 448] width 838 height 155
type textarea "The results of this highlighted the importance of the echo system."
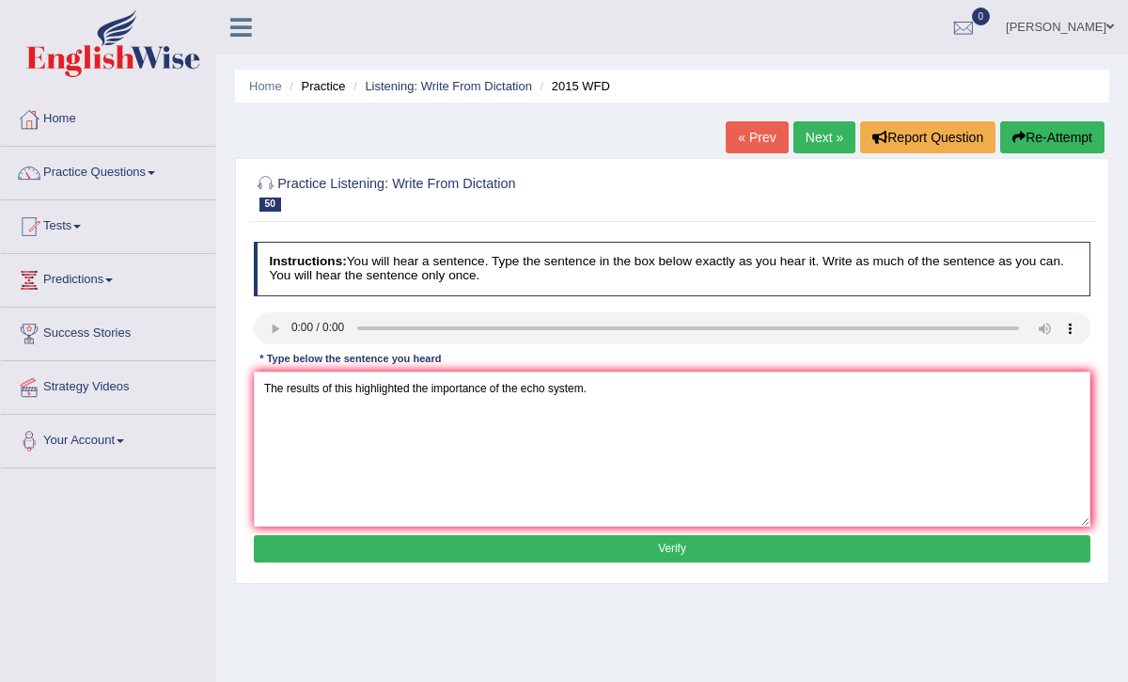
click at [600, 545] on button "Verify" at bounding box center [673, 548] width 838 height 27
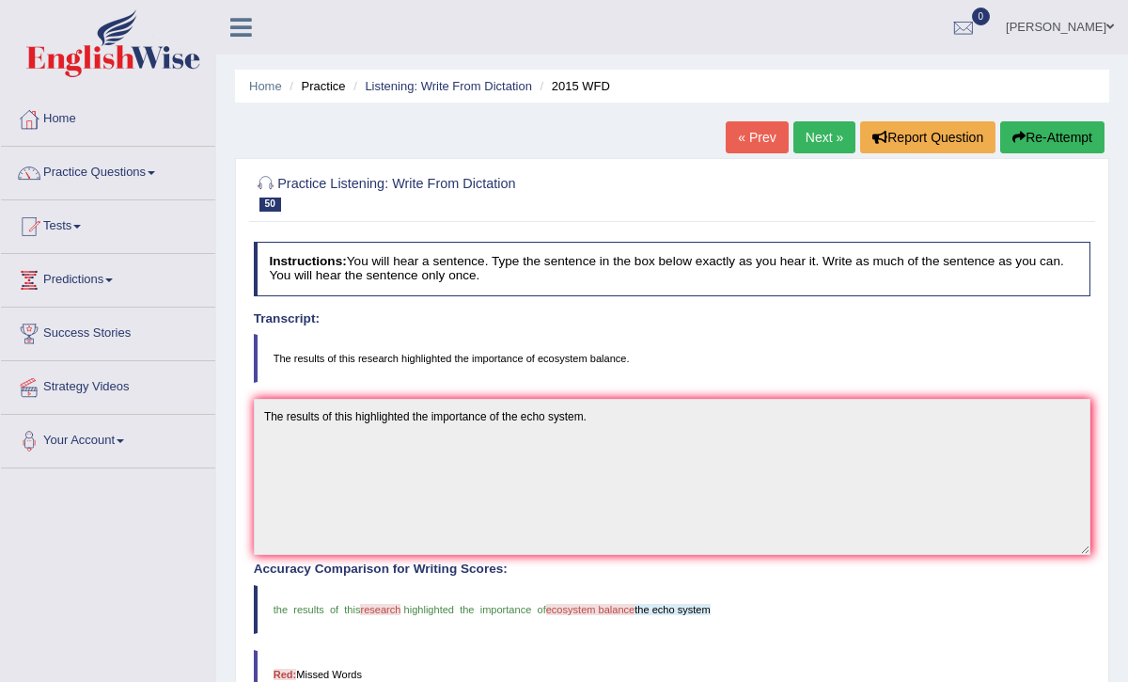
click at [1070, 146] on button "Re-Attempt" at bounding box center [1052, 137] width 104 height 32
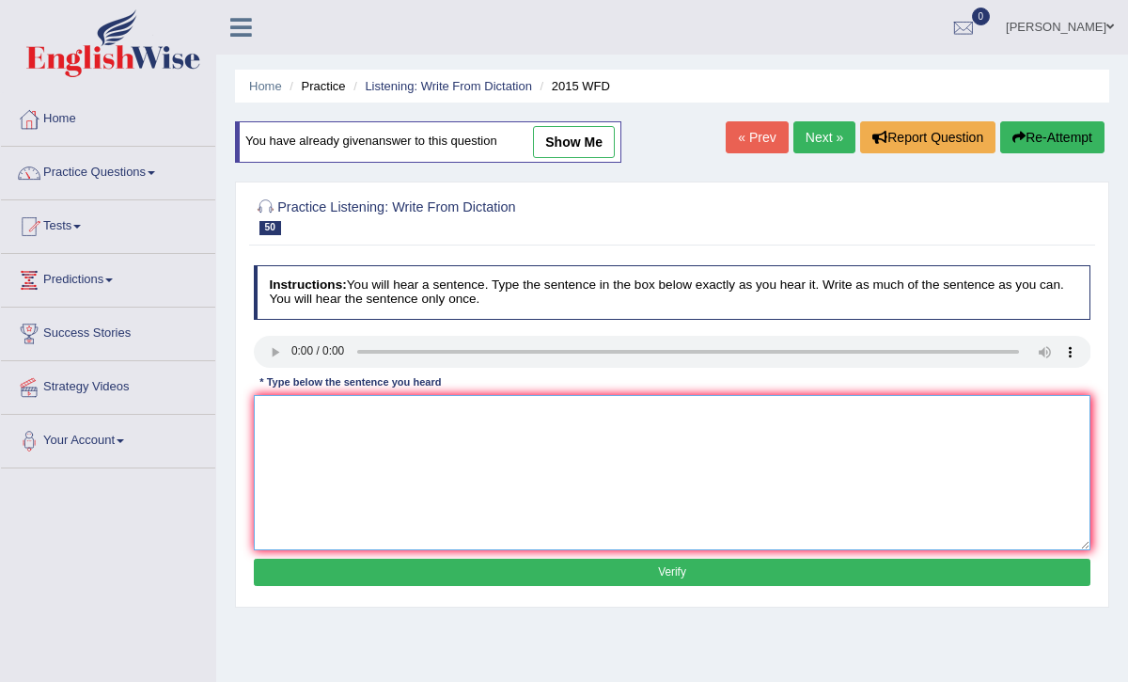
click at [291, 419] on textarea at bounding box center [673, 472] width 838 height 155
click at [338, 411] on textarea "The result" at bounding box center [673, 472] width 838 height 155
click at [403, 414] on textarea "The results of this research" at bounding box center [673, 472] width 838 height 155
click at [630, 415] on textarea "The results of this research highlighted the importance of ecosystem balace." at bounding box center [673, 472] width 838 height 155
type textarea "The results of this research highlighted the importance of ecosystem balance."
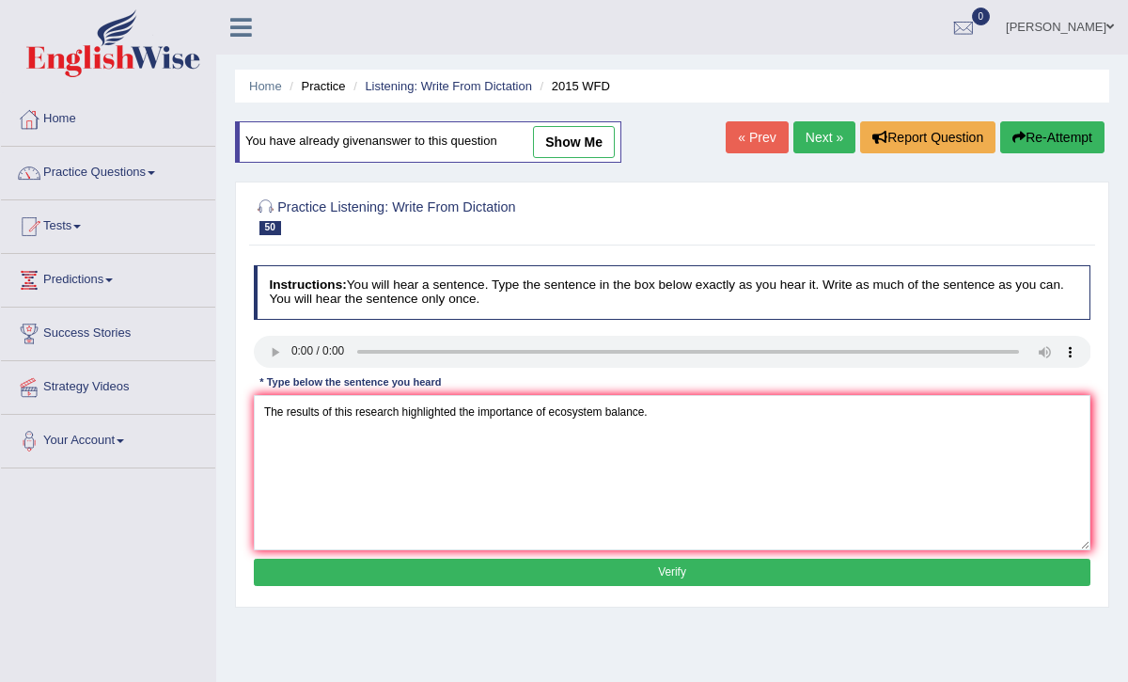
click at [671, 571] on button "Verify" at bounding box center [673, 571] width 838 height 27
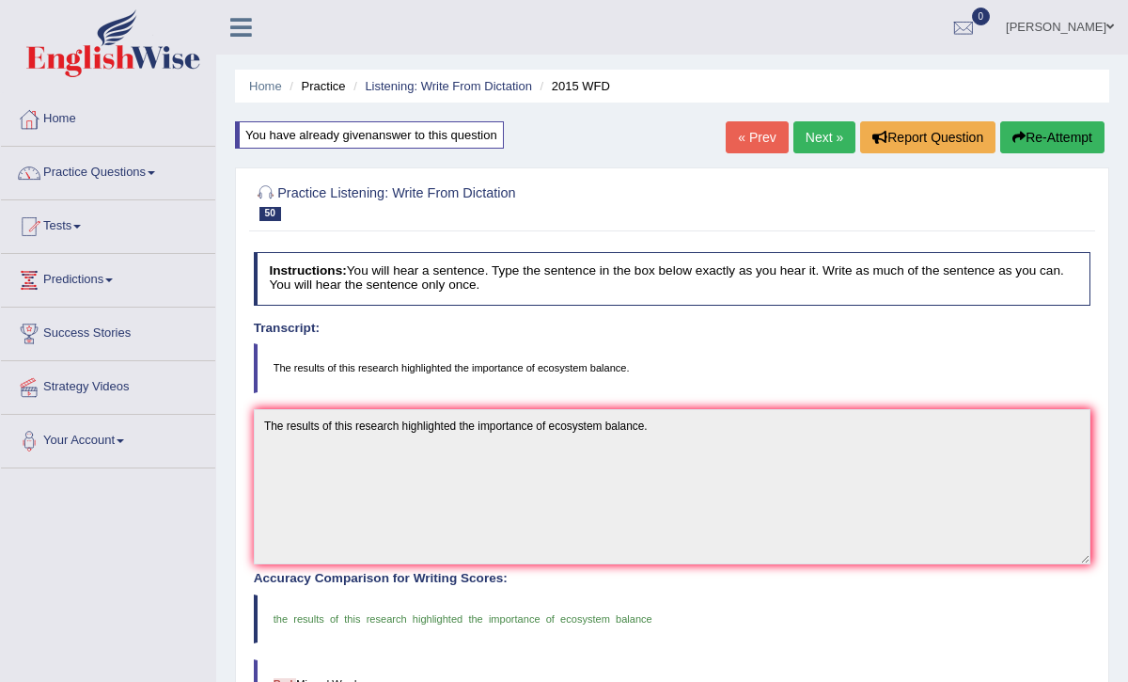
click at [800, 139] on link "Next »" at bounding box center [824, 137] width 62 height 32
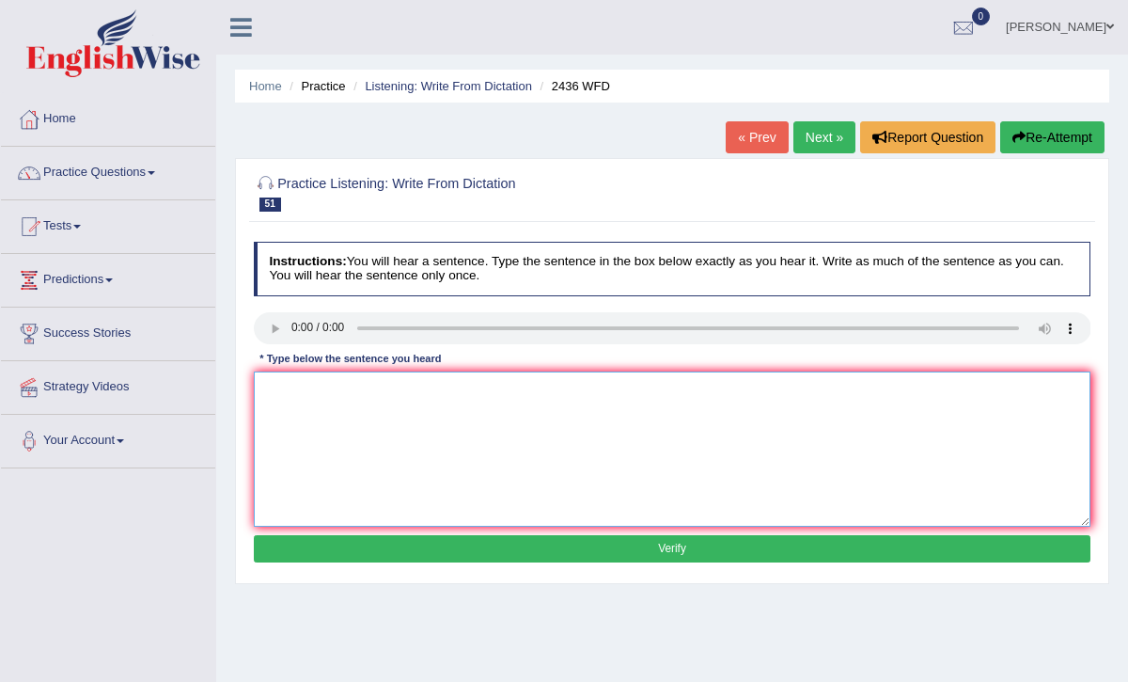
click at [275, 399] on textarea at bounding box center [673, 448] width 838 height 155
click at [318, 391] on textarea "We encrouge" at bounding box center [673, 448] width 838 height 155
click at [314, 391] on textarea "We encuorage" at bounding box center [673, 448] width 838 height 155
click at [342, 395] on textarea "We encourage" at bounding box center [673, 448] width 838 height 155
click at [337, 388] on textarea "We encourage" at bounding box center [673, 448] width 838 height 155
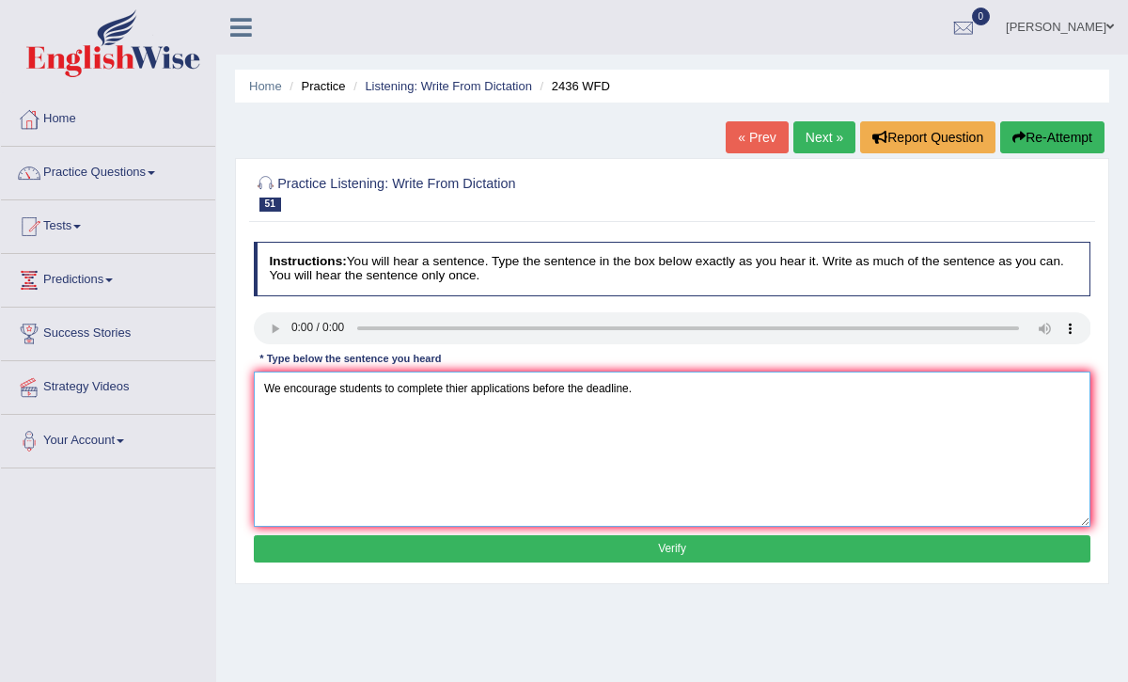
type textarea "We encourage students to complete thier applications before the deadline."
click at [477, 535] on button "Verify" at bounding box center [673, 548] width 838 height 27
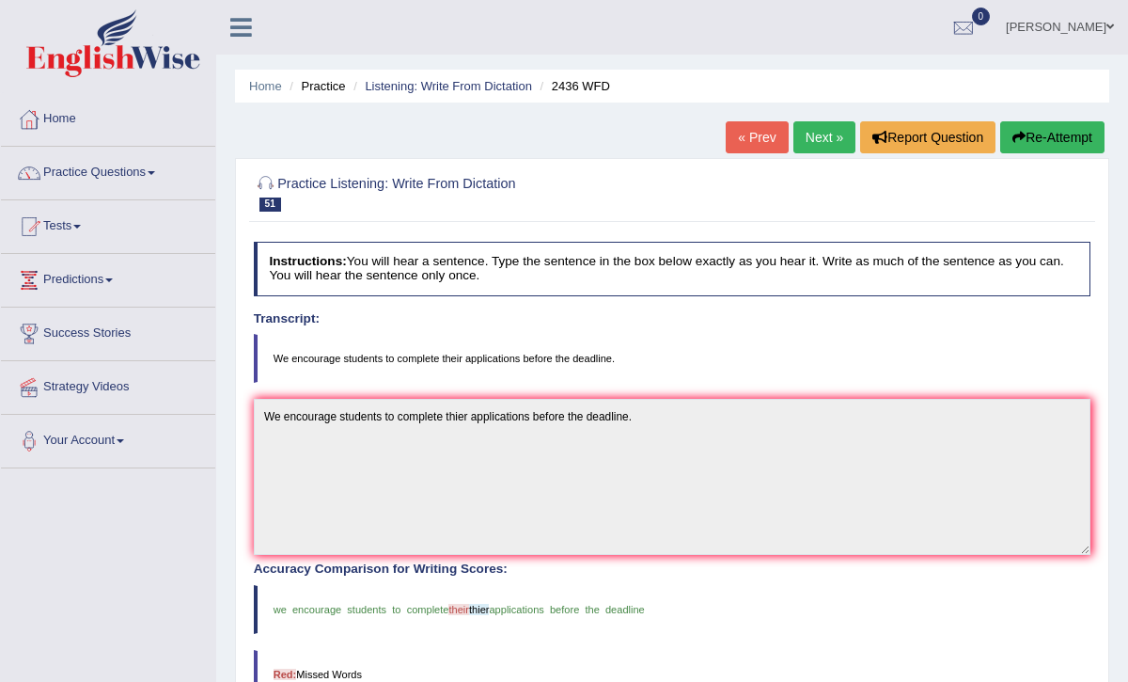
click at [810, 139] on link "Next »" at bounding box center [824, 137] width 62 height 32
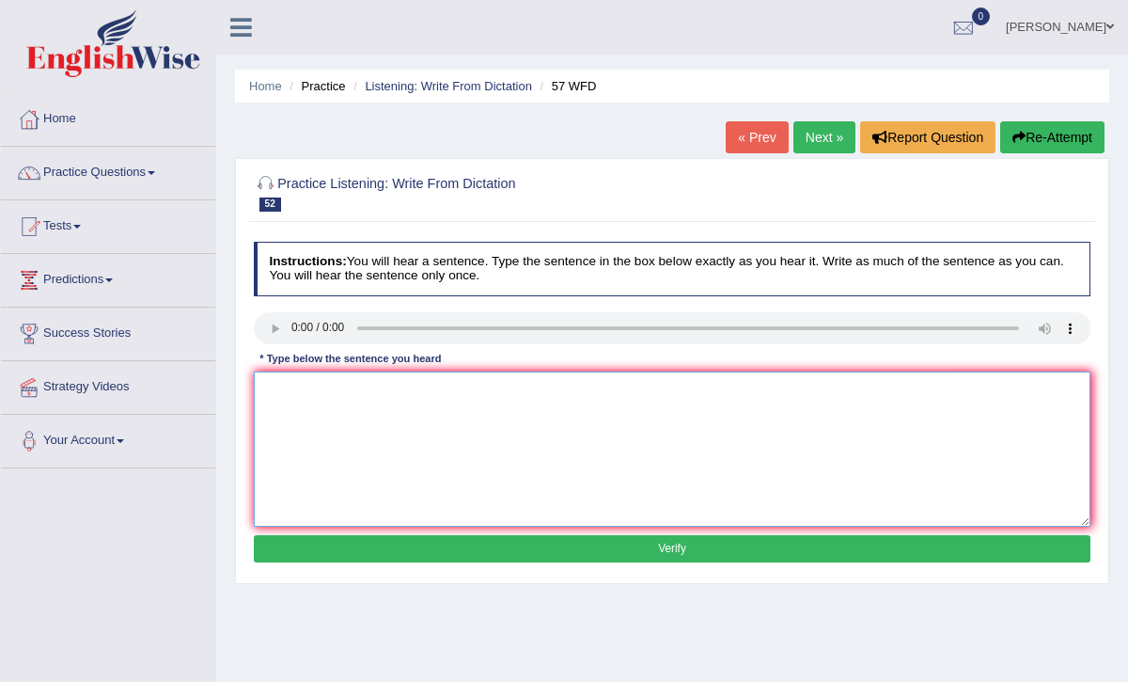
click at [274, 386] on textarea at bounding box center [673, 448] width 838 height 155
click at [453, 388] on textarea "Research shows that knowladge" at bounding box center [673, 448] width 838 height 155
click at [599, 391] on textarea "Research shows that knowladge and expereince are essensial to" at bounding box center [673, 448] width 838 height 155
click at [592, 393] on textarea "Research shows that knowladge and expereince are essensial to" at bounding box center [673, 448] width 838 height 155
click at [486, 392] on textarea "Research shows that knowladge and expereince are essensial to creatavity" at bounding box center [673, 448] width 838 height 155
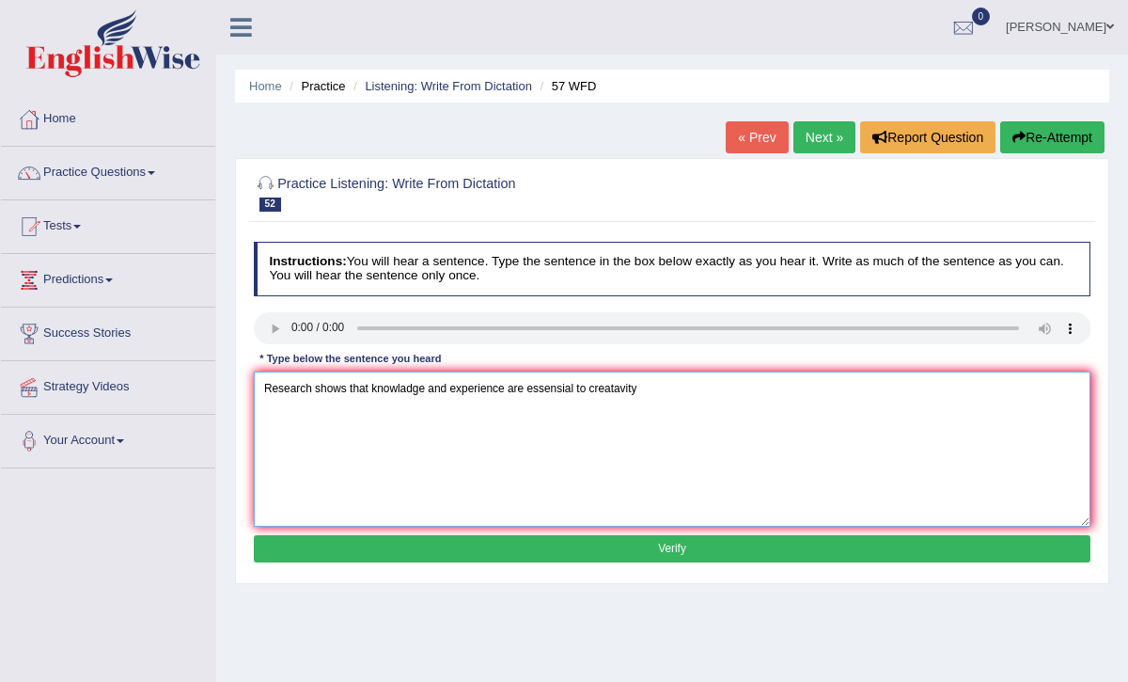
click at [507, 390] on textarea "Research shows that knowladge and experience are essensial to creatavity" at bounding box center [673, 448] width 838 height 155
click at [630, 388] on textarea "Research shows that knowladge and experience expirence are essensial to creatav…" at bounding box center [673, 448] width 838 height 155
click at [634, 386] on textarea "Research shows that knowladge and experience expirence are essensial tessencial…" at bounding box center [673, 448] width 838 height 155
click at [682, 389] on textarea "Research shows that knowladge and experience expirence are essensial essencialo…" at bounding box center [673, 448] width 838 height 155
click at [679, 389] on textarea "Research shows that knowladge and experience expirence are essensial essencial …" at bounding box center [673, 448] width 838 height 155
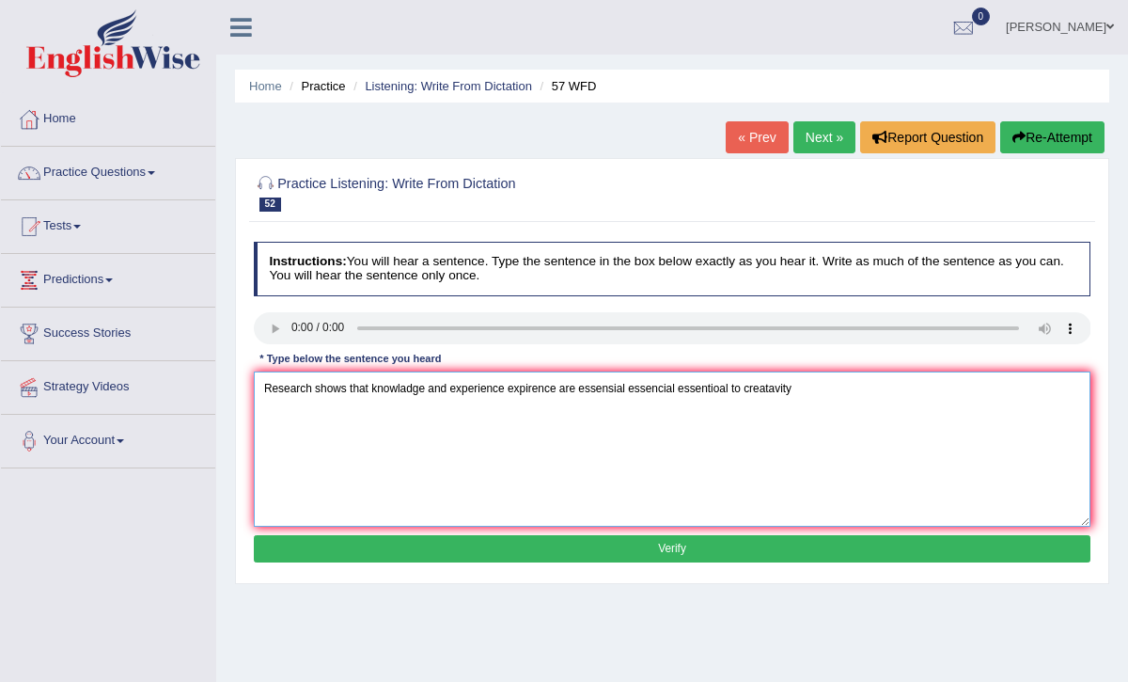
click at [721, 389] on textarea "Research shows that knowladge and experience expirence are essensial essencial …" at bounding box center [673, 448] width 838 height 155
click at [792, 393] on textarea "Research shows that knowladge and experience expirence are essensial essencial …" at bounding box center [673, 448] width 838 height 155
type textarea "Research shows that knowladge and experience expirence are essensial essencial …"
click at [708, 545] on button "Verify" at bounding box center [673, 548] width 838 height 27
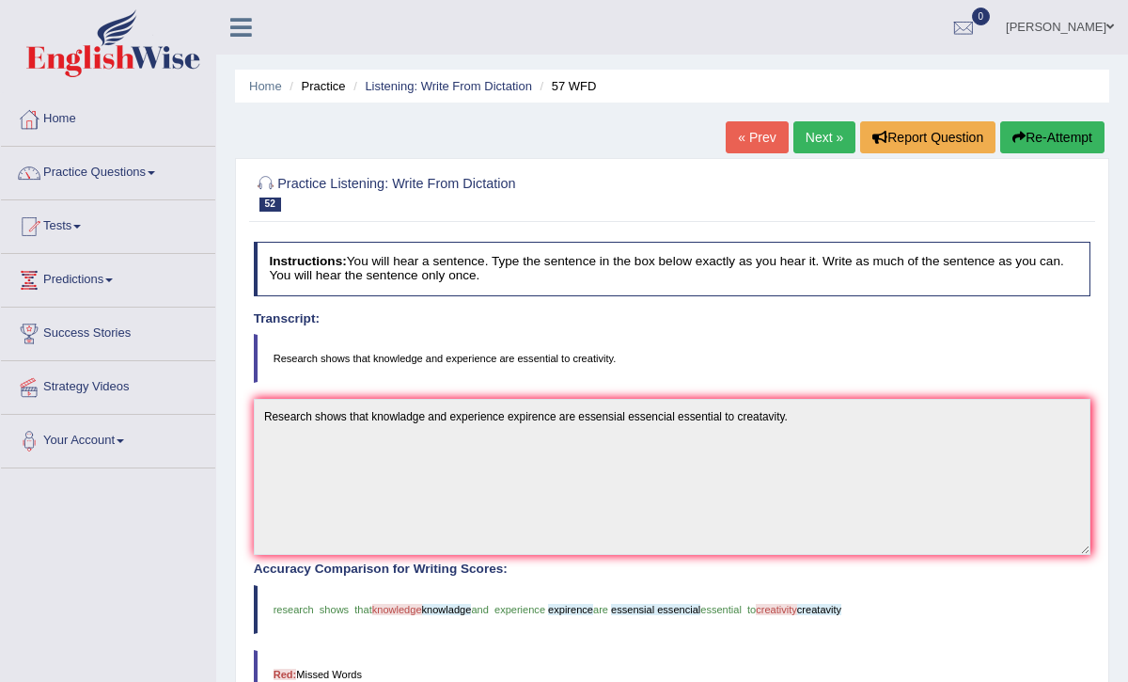
click at [819, 141] on link "Next »" at bounding box center [824, 137] width 62 height 32
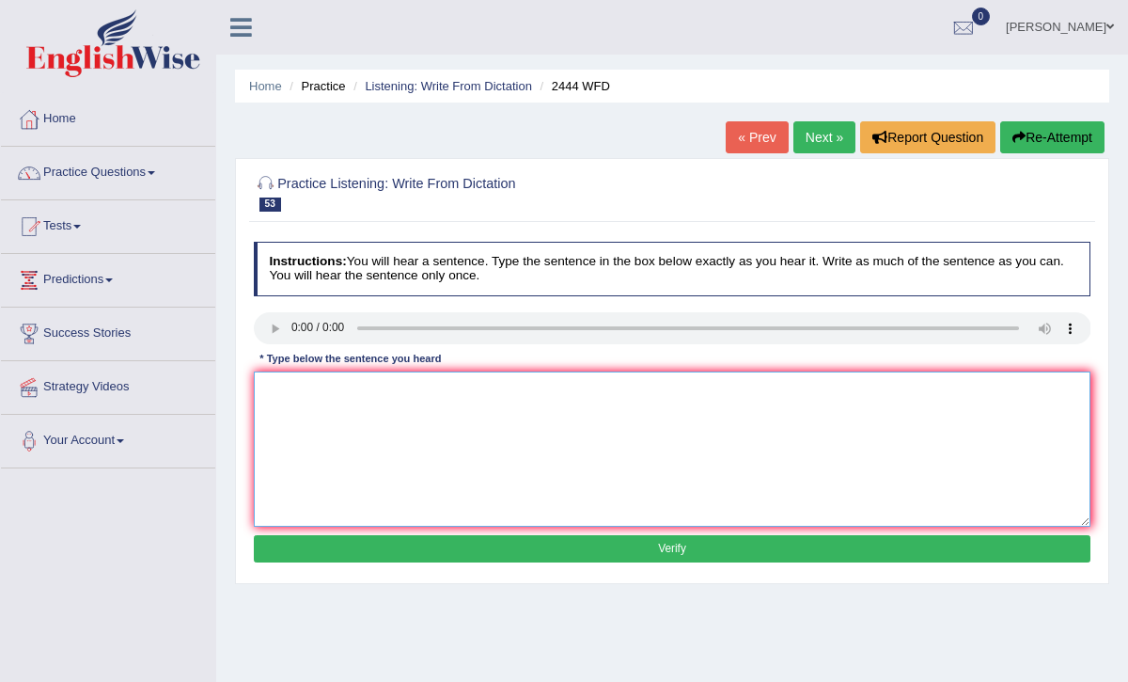
click at [276, 382] on textarea at bounding box center [673, 448] width 838 height 155
